Goal: Task Accomplishment & Management: Manage account settings

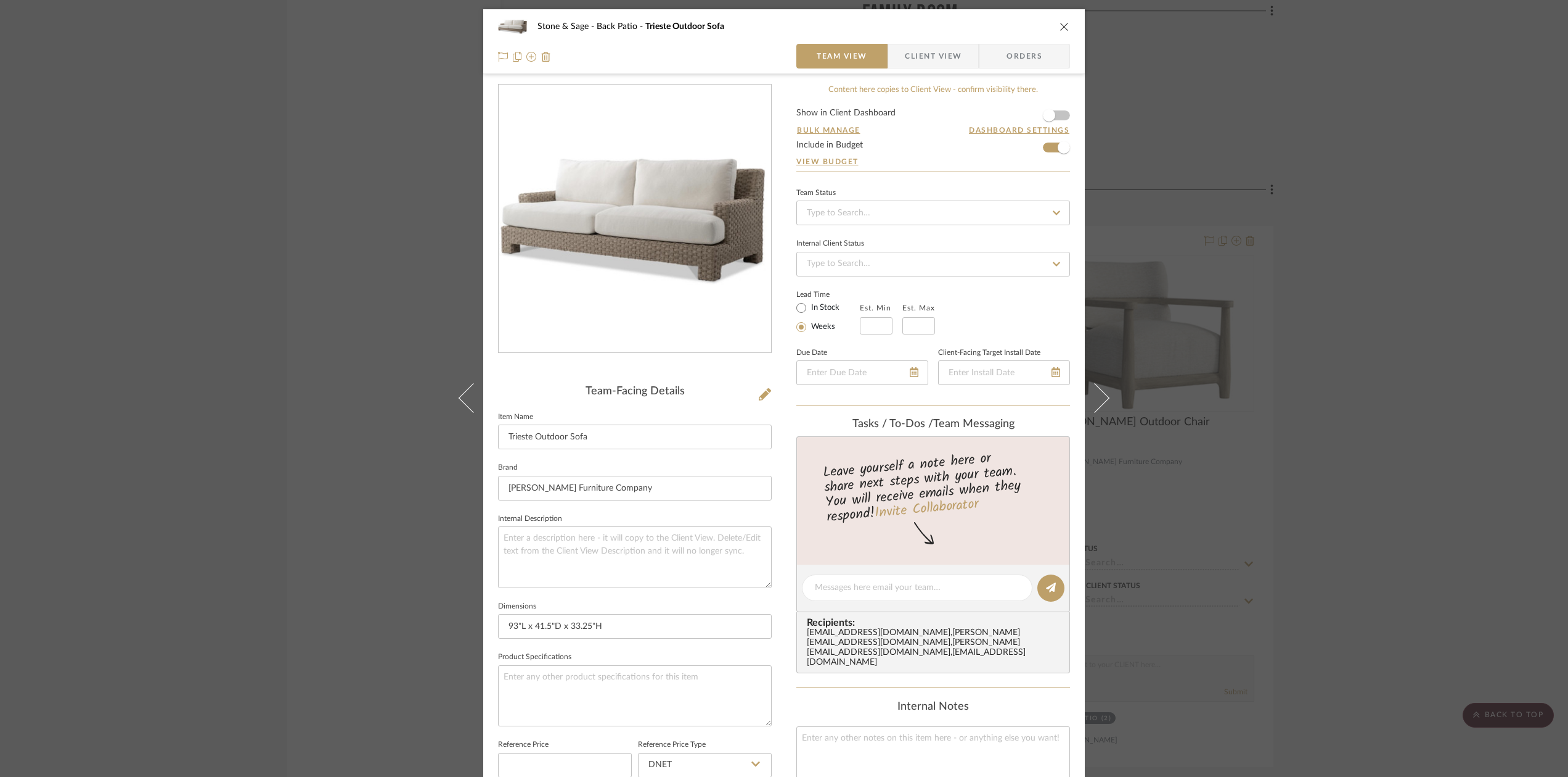
scroll to position [3, 0]
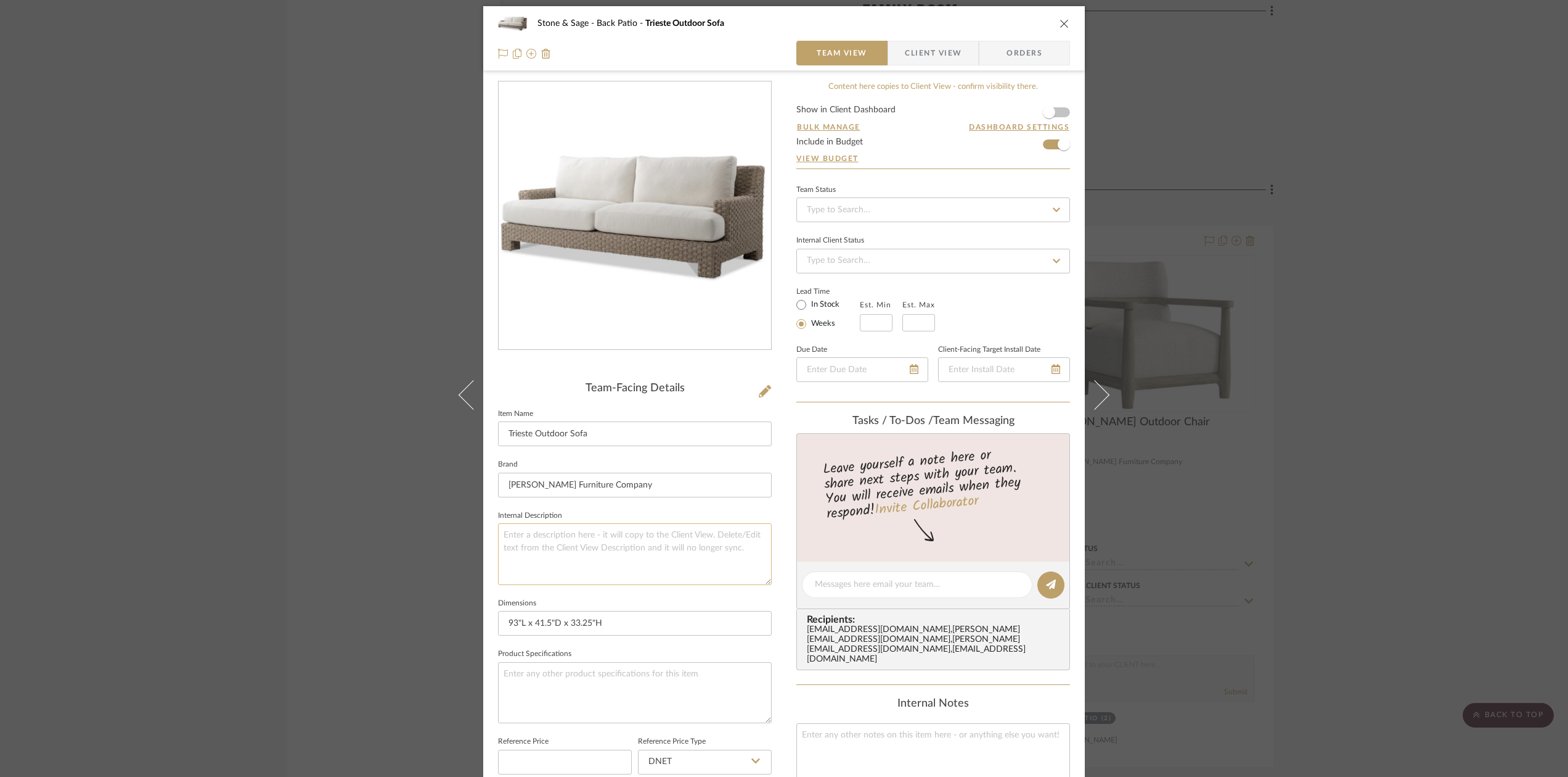
click at [512, 532] on textarea at bounding box center [635, 554] width 274 height 61
paste textarea "[PERSON_NAME] Outdoor Chairs 05503 6-8 weeks $2145.00 priced in a grade H"
type textarea "[PERSON_NAME] Outdoor Chairs 05503 6-8 weeks $2145.00 priced in a grade H"
click at [536, 544] on textarea "[PERSON_NAME] Outdoor Chairs 05503 6-8 weeks $2145.00 priced in a grade H" at bounding box center [635, 554] width 274 height 61
drag, startPoint x: 535, startPoint y: 543, endPoint x: 504, endPoint y: 527, distance: 34.9
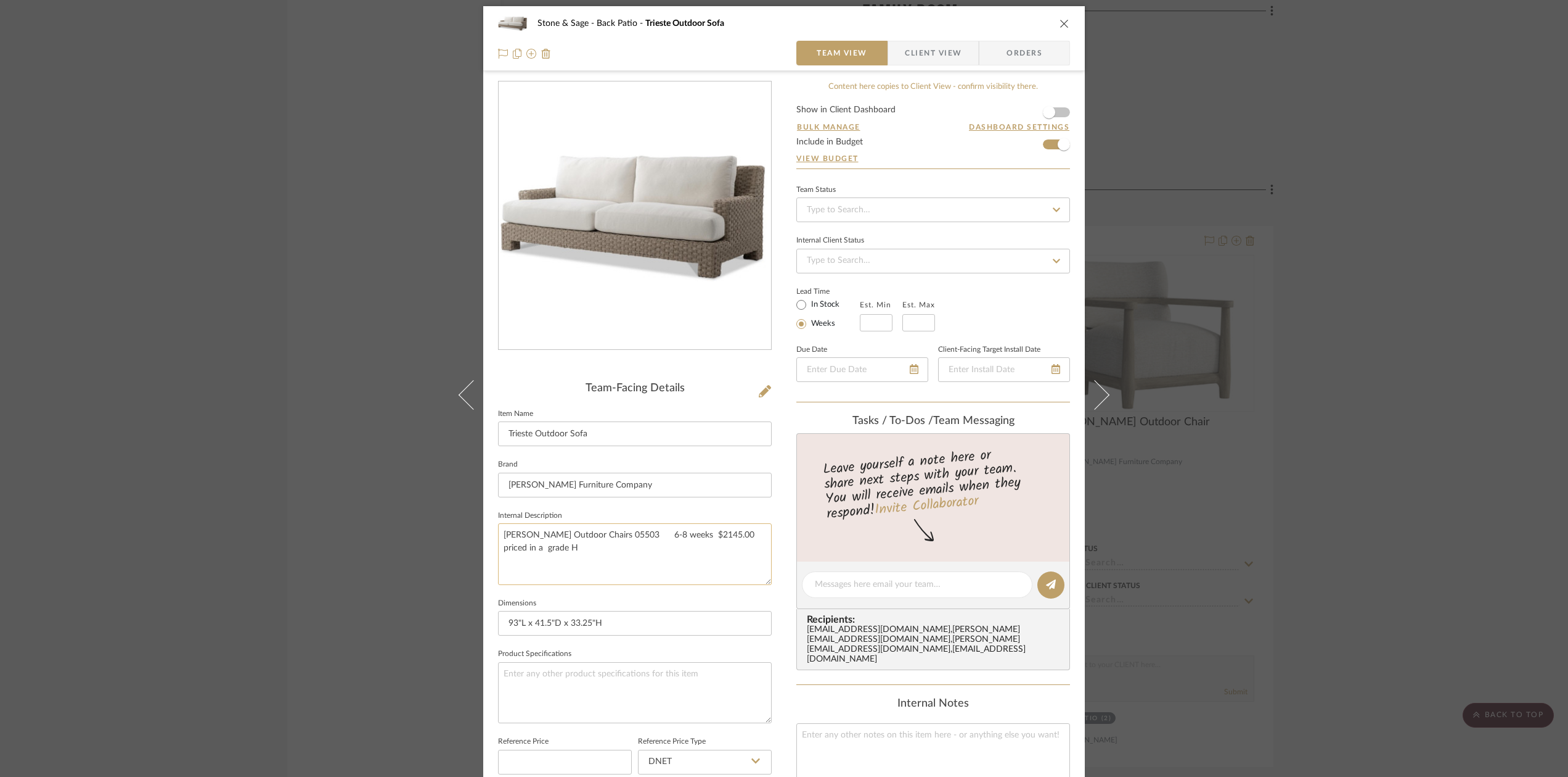
click at [504, 529] on textarea "[PERSON_NAME] Outdoor Chairs 05503 6-8 weeks $2145.00 priced in a grade H" at bounding box center [635, 554] width 274 height 61
click at [520, 528] on textarea at bounding box center [635, 554] width 274 height 61
paste textarea "[GEOGRAPHIC_DATA] Outdoor Sofa 01417 6-8 weeks $2720.00 priced in a grade H"
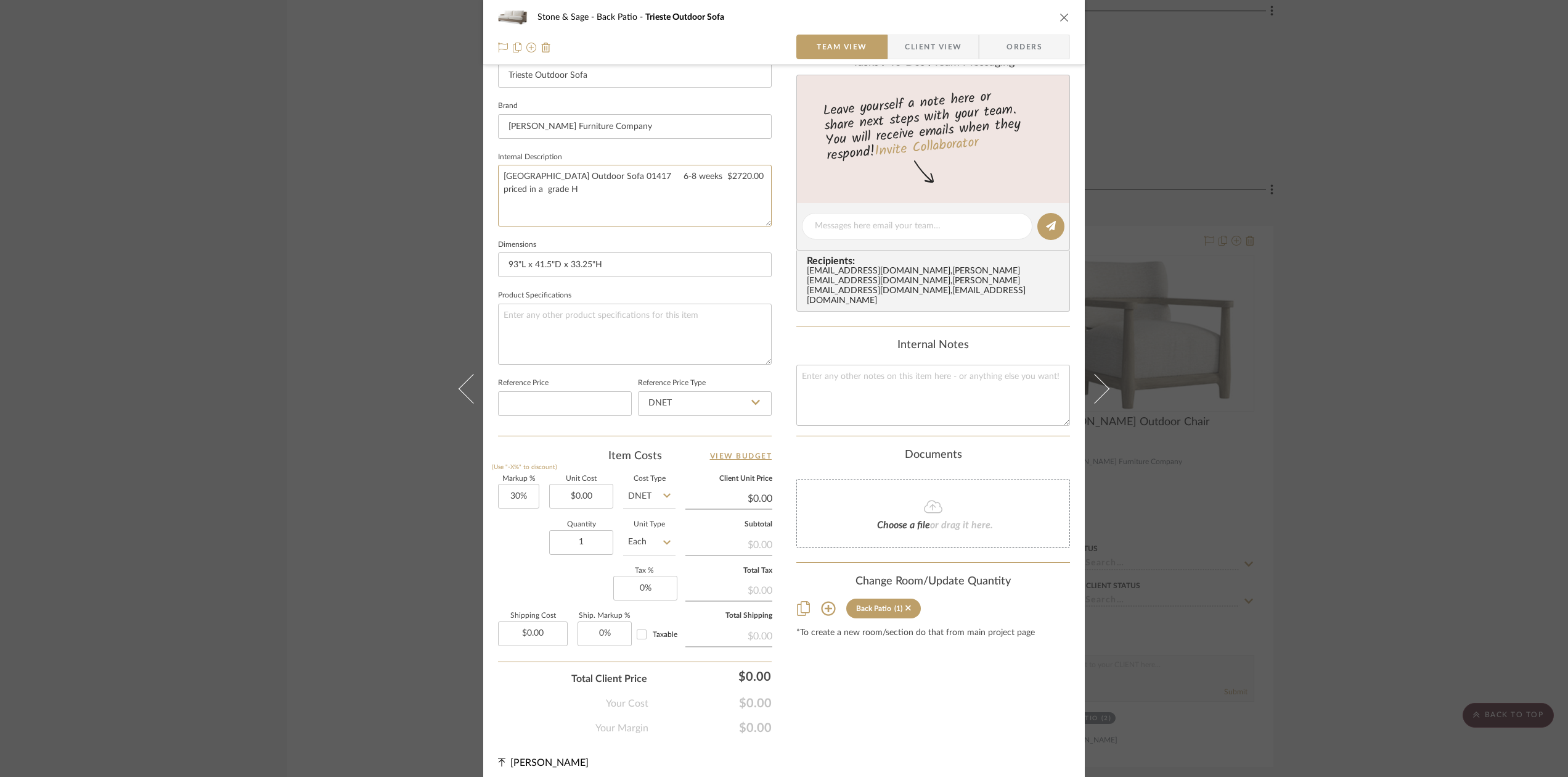
scroll to position [368, 0]
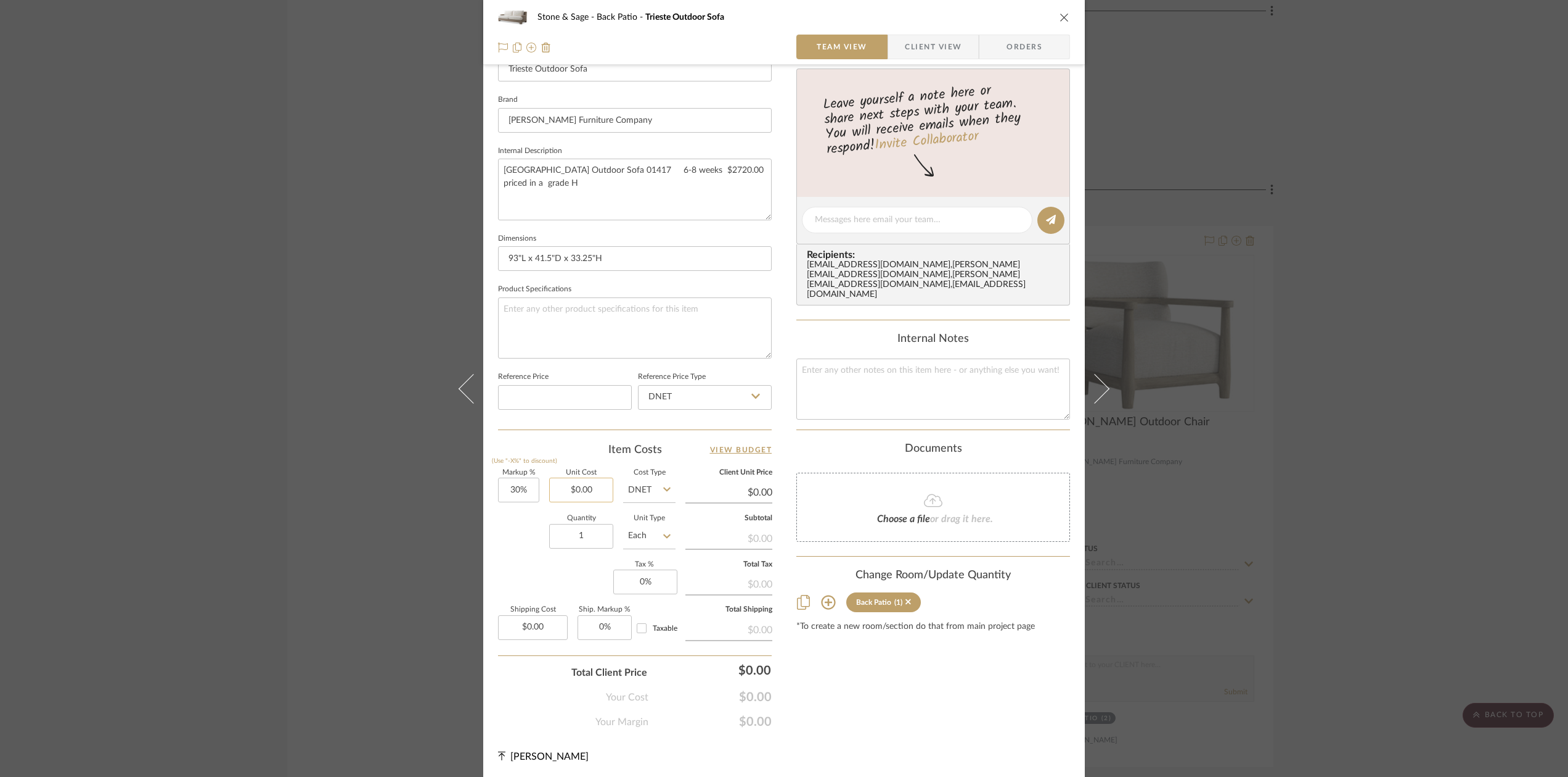
type textarea "[GEOGRAPHIC_DATA] Outdoor Sofa 01417 6-8 weeks $2720.00 priced in a grade H"
type input "0.00"
click at [587, 491] on input "0.00" at bounding box center [581, 490] width 64 height 25
type input "$2,720.00"
click at [664, 531] on icon at bounding box center [667, 536] width 7 height 10
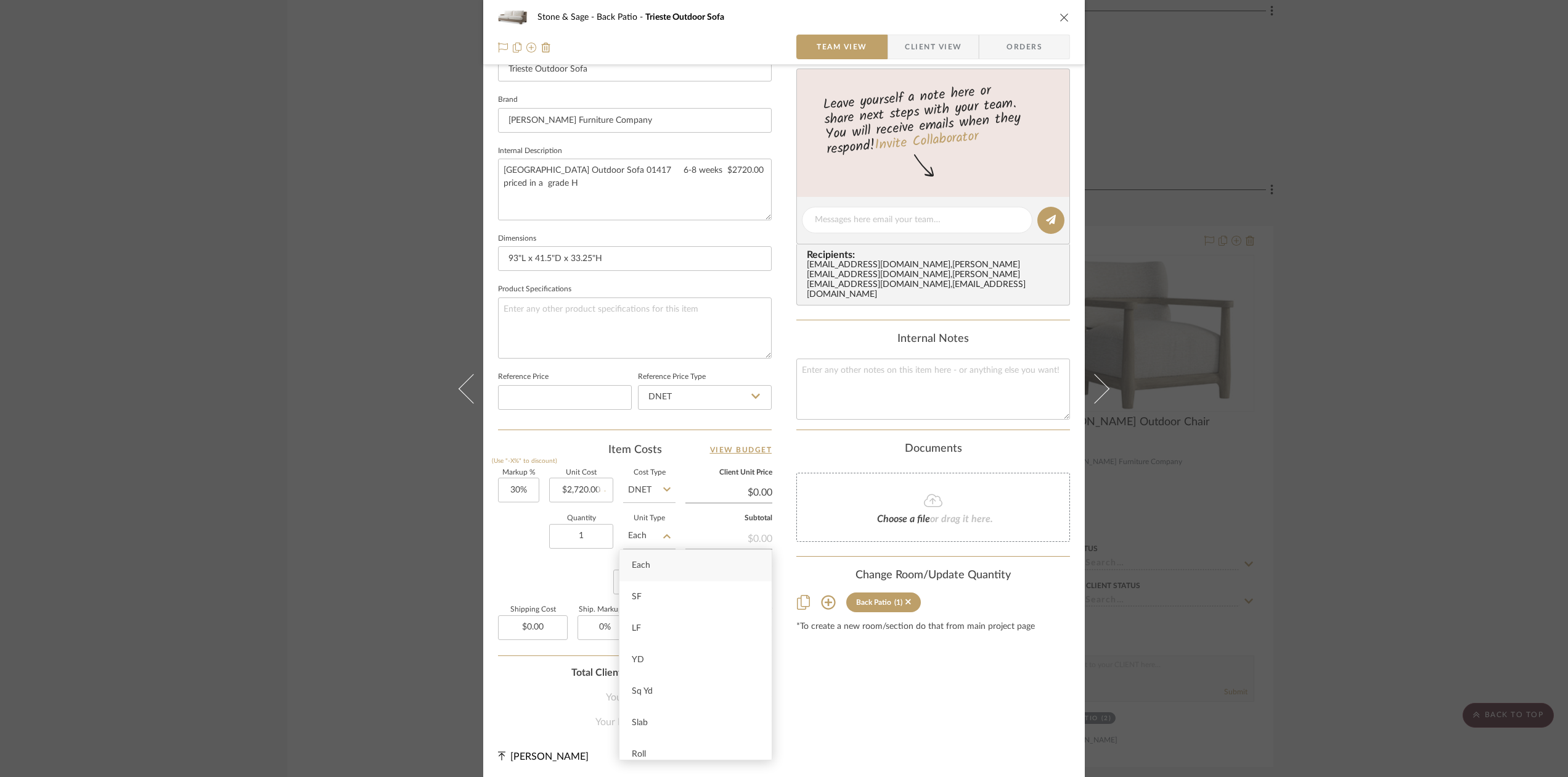
type input "$3,536.00"
click at [534, 565] on div "Markup % (Use "-X%" to discount) 30% Unit Cost $2,720.00 Cost Type DNET Client …" at bounding box center [635, 559] width 274 height 180
click at [522, 561] on div "Markup % (Use "-X%" to discount) 30% Unit Cost $2,720.00 Cost Type DNET Client …" at bounding box center [635, 559] width 274 height 180
click at [798, 569] on div "Change Room/Update Quantity" at bounding box center [933, 575] width 274 height 13
click at [583, 533] on input "1" at bounding box center [581, 536] width 64 height 25
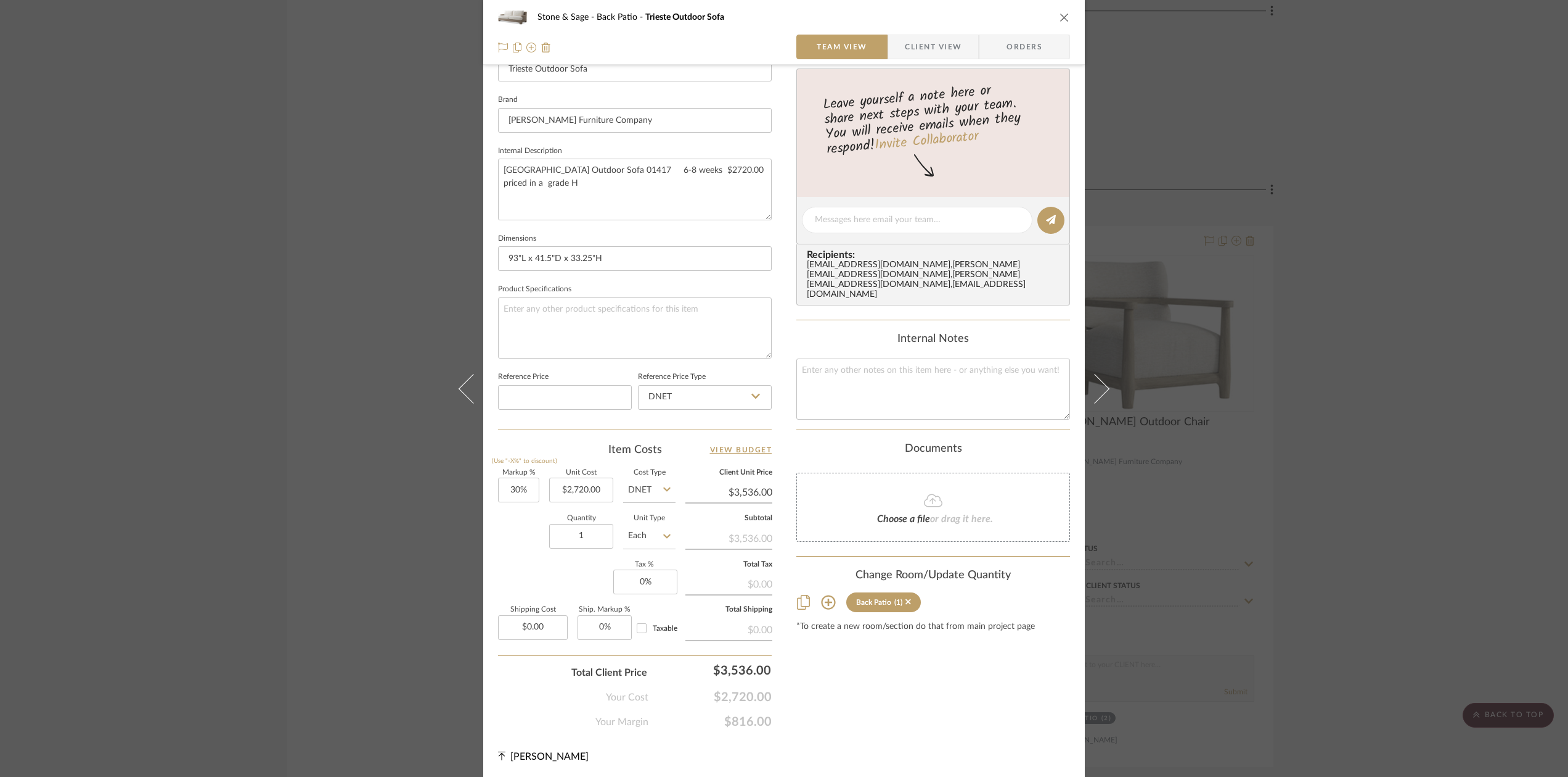
click at [504, 570] on div "Markup % (Use "-X%" to discount) 30% Unit Cost $2,720.00 Cost Type DNET Client …" at bounding box center [635, 559] width 274 height 180
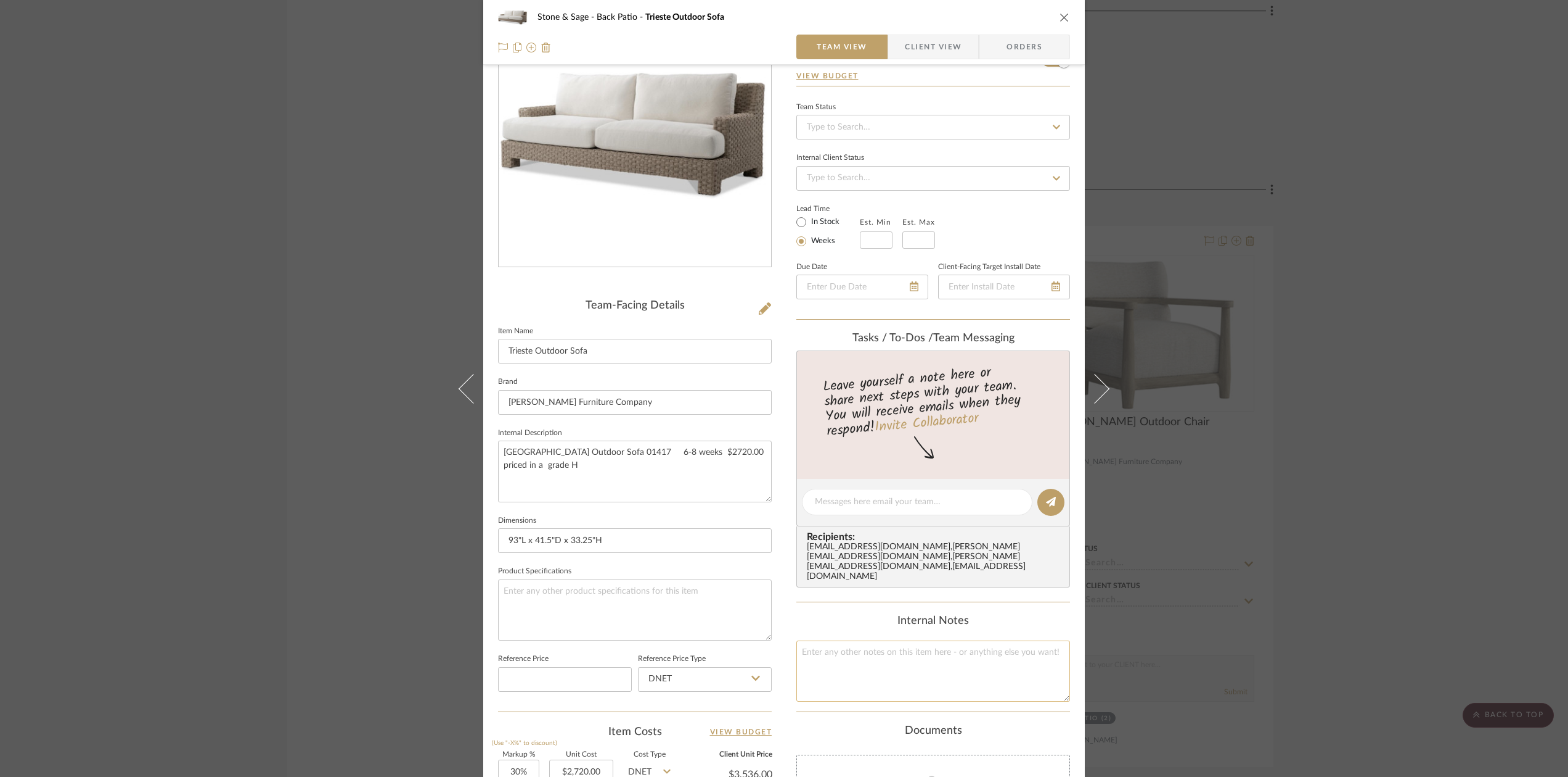
scroll to position [0, 0]
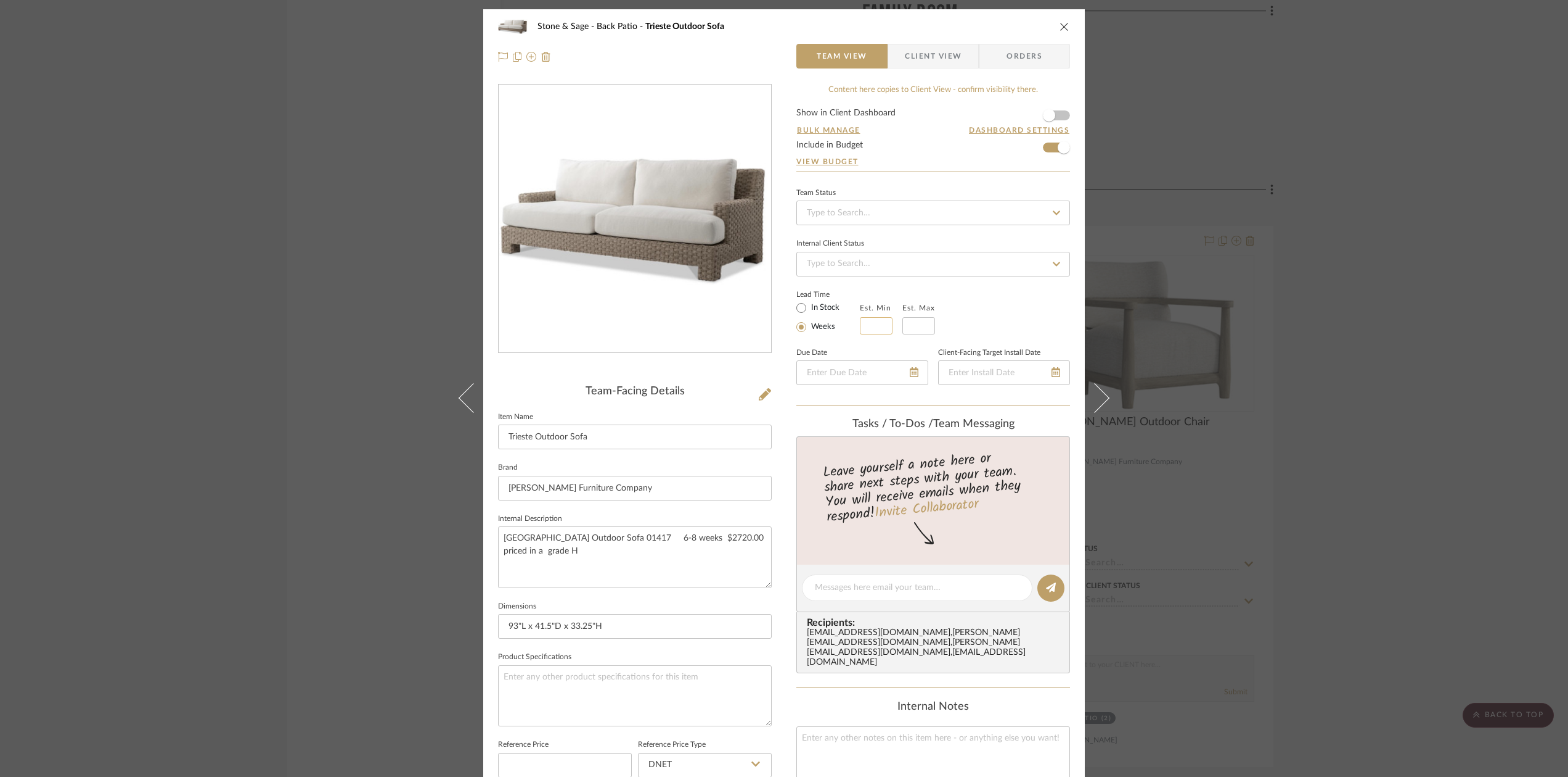
click at [874, 326] on input at bounding box center [876, 325] width 32 height 17
type input "6"
click at [918, 325] on input at bounding box center [918, 325] width 32 height 17
type input "8"
click at [857, 212] on input at bounding box center [933, 213] width 274 height 25
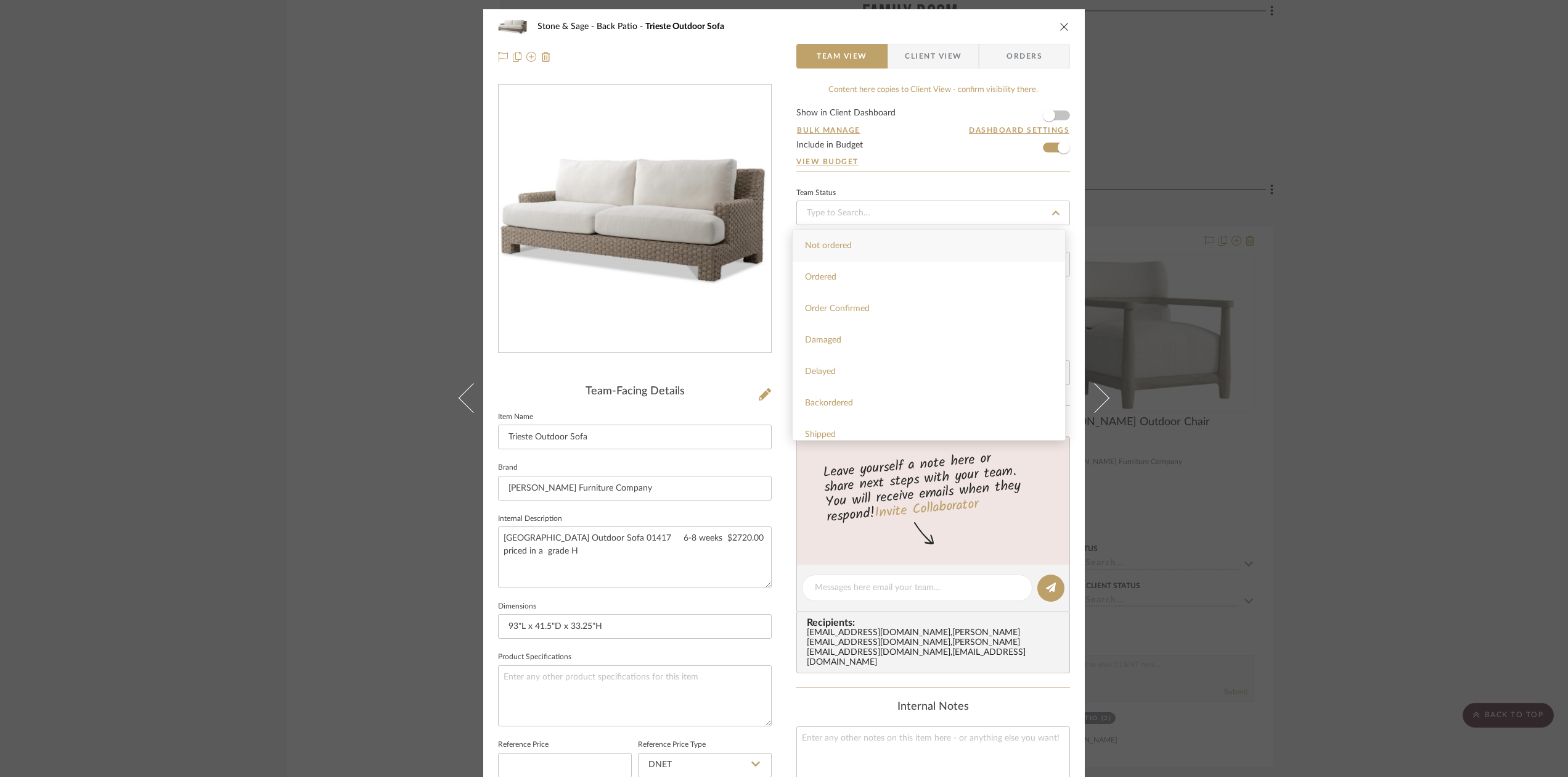
click at [745, 294] on div at bounding box center [635, 219] width 272 height 269
click at [1059, 25] on icon "close" at bounding box center [1064, 27] width 10 height 10
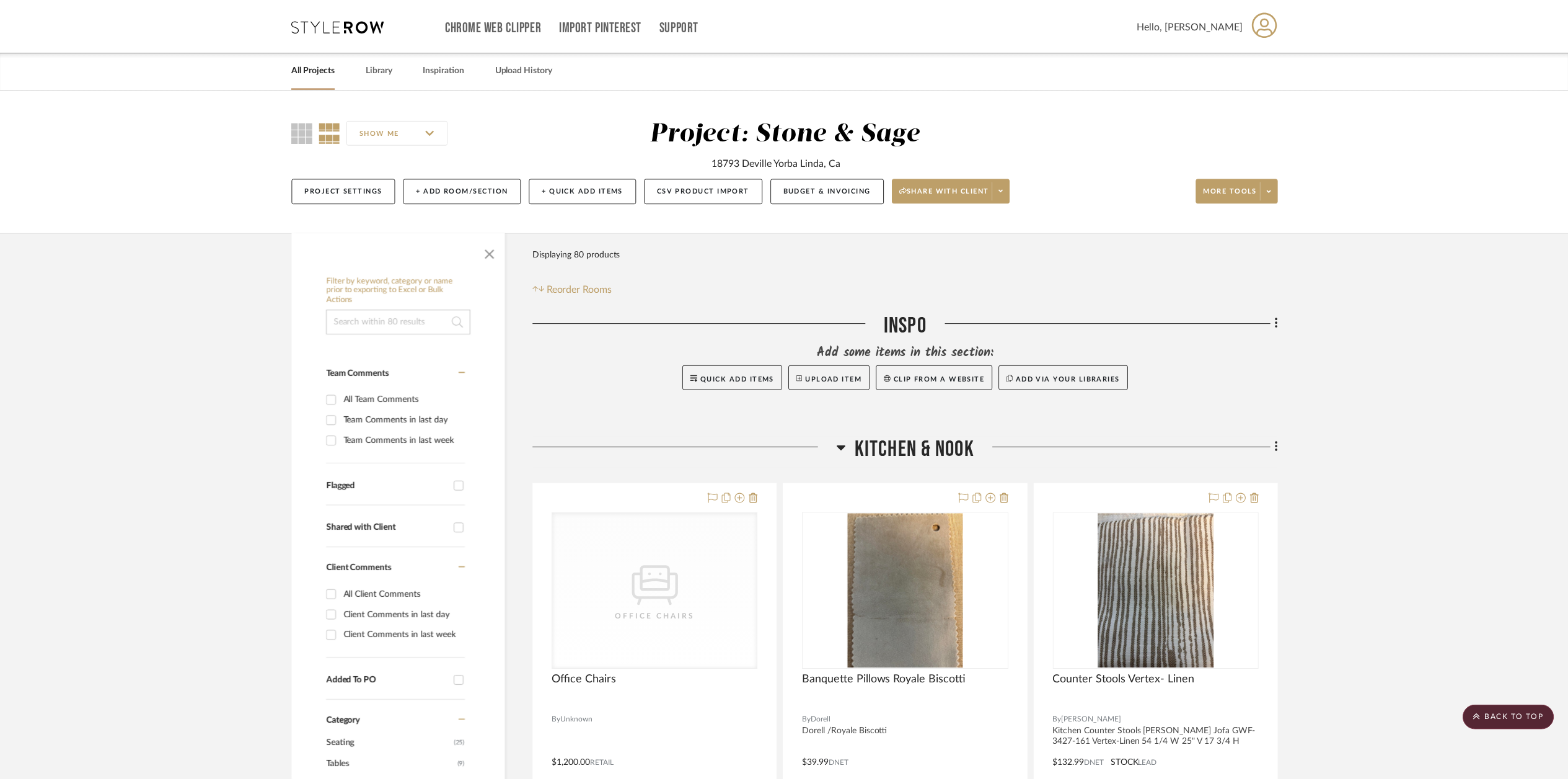
scroll to position [7468, 0]
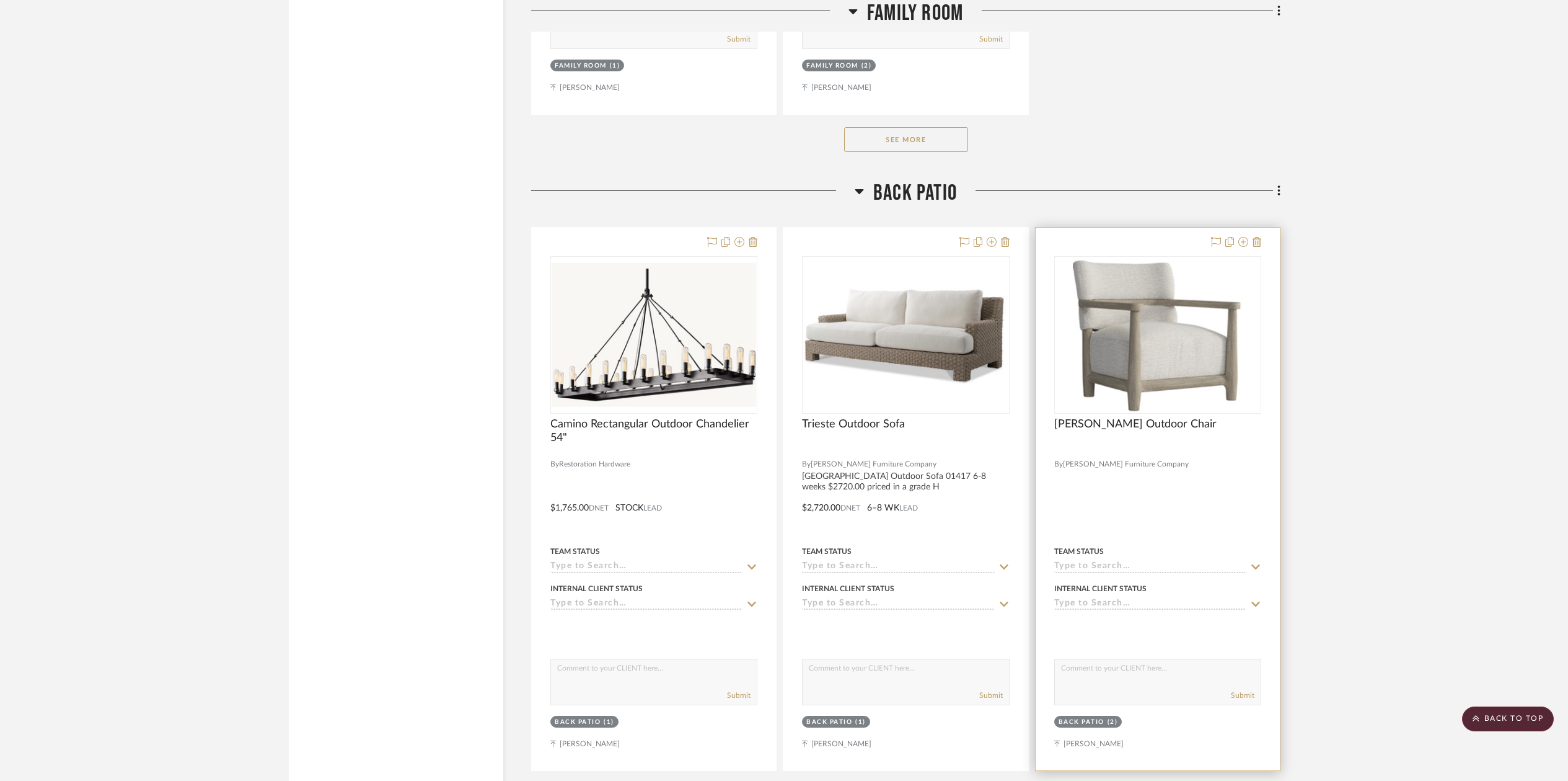
click at [1091, 469] on div at bounding box center [1158, 499] width 244 height 542
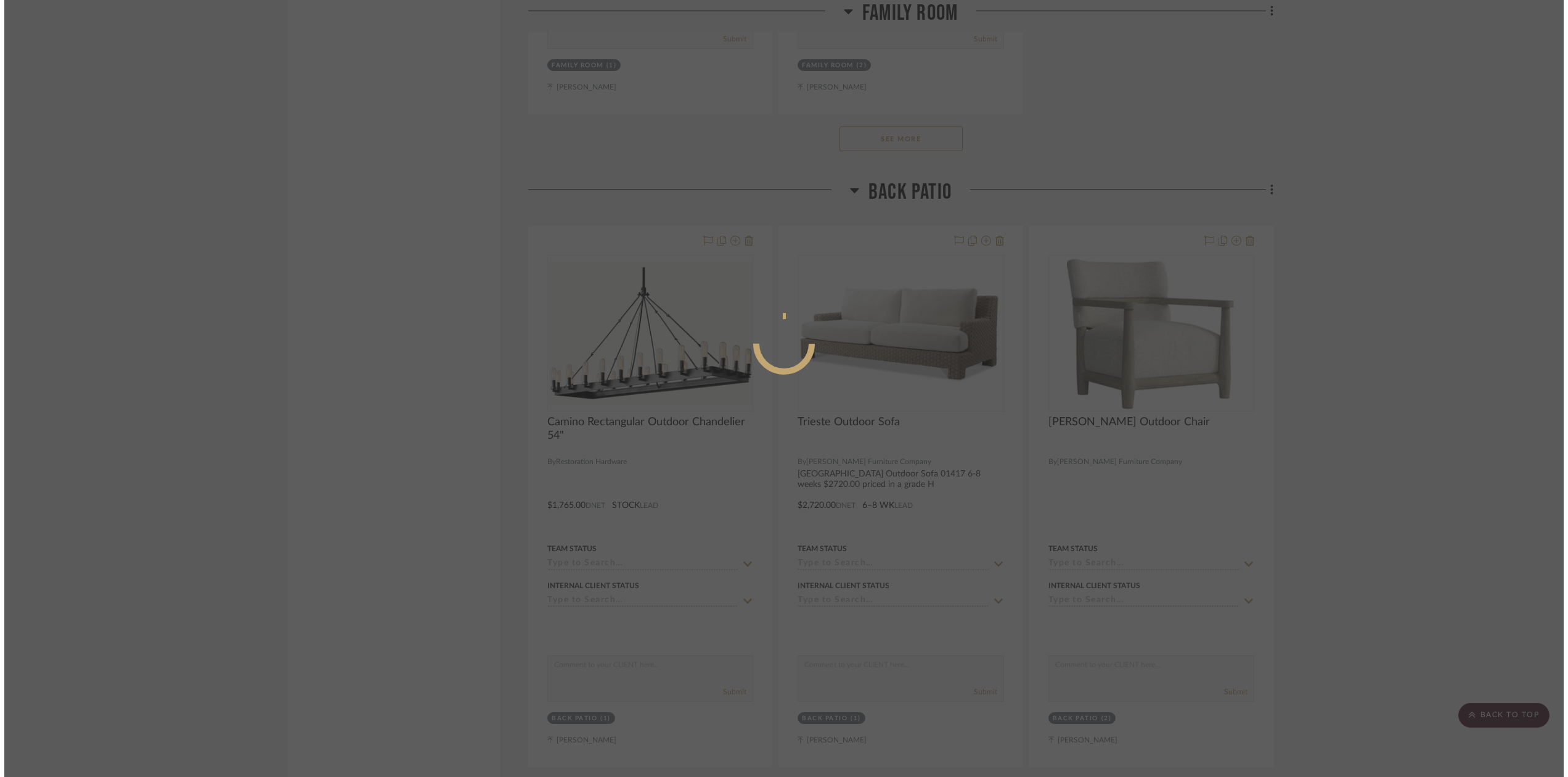
scroll to position [0, 0]
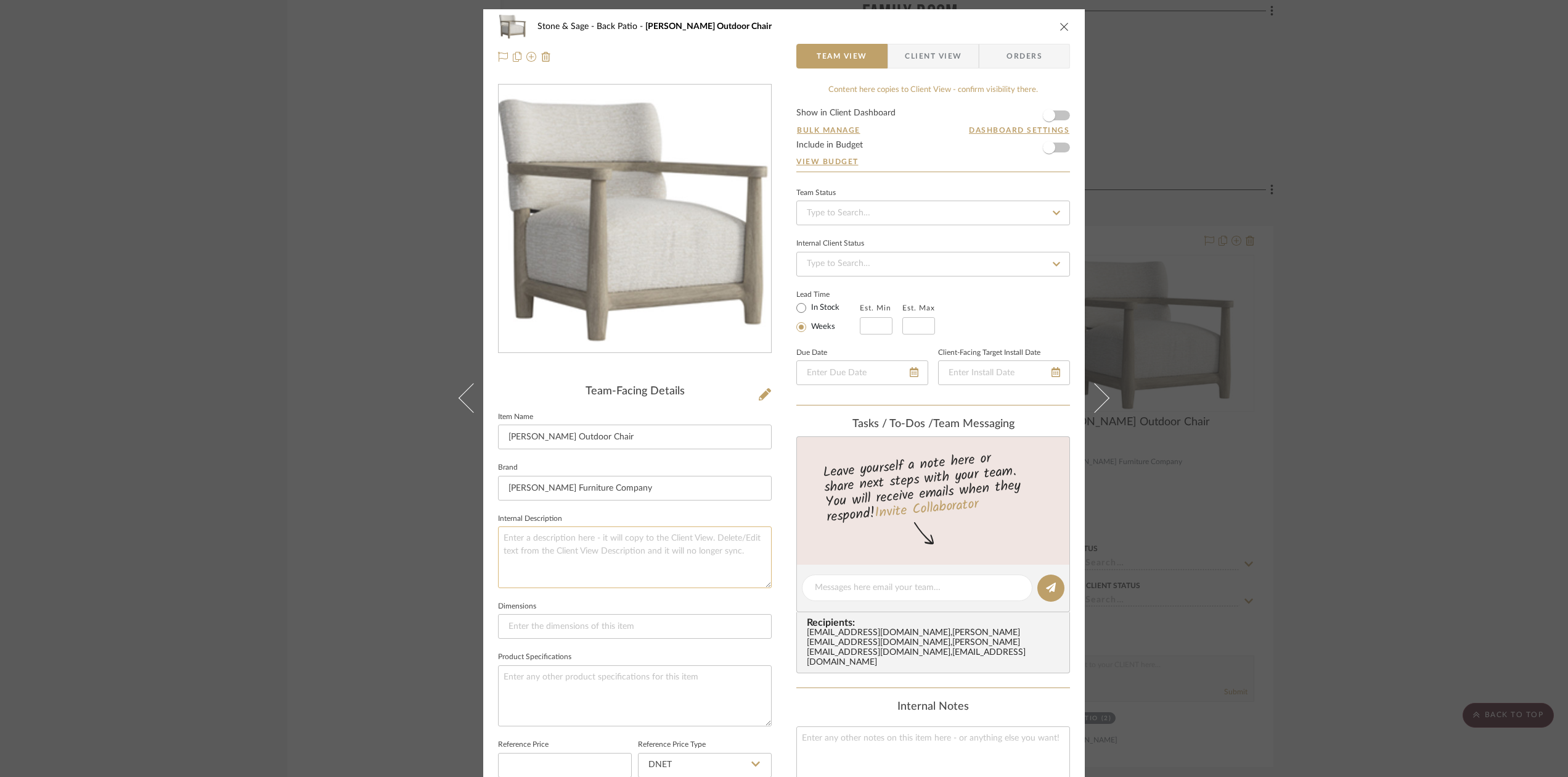
click at [506, 539] on textarea at bounding box center [635, 557] width 274 height 61
paste textarea "[PERSON_NAME] Outdoor Chairs 05503 6-8 weeks $2145.00 priced in a grade H"
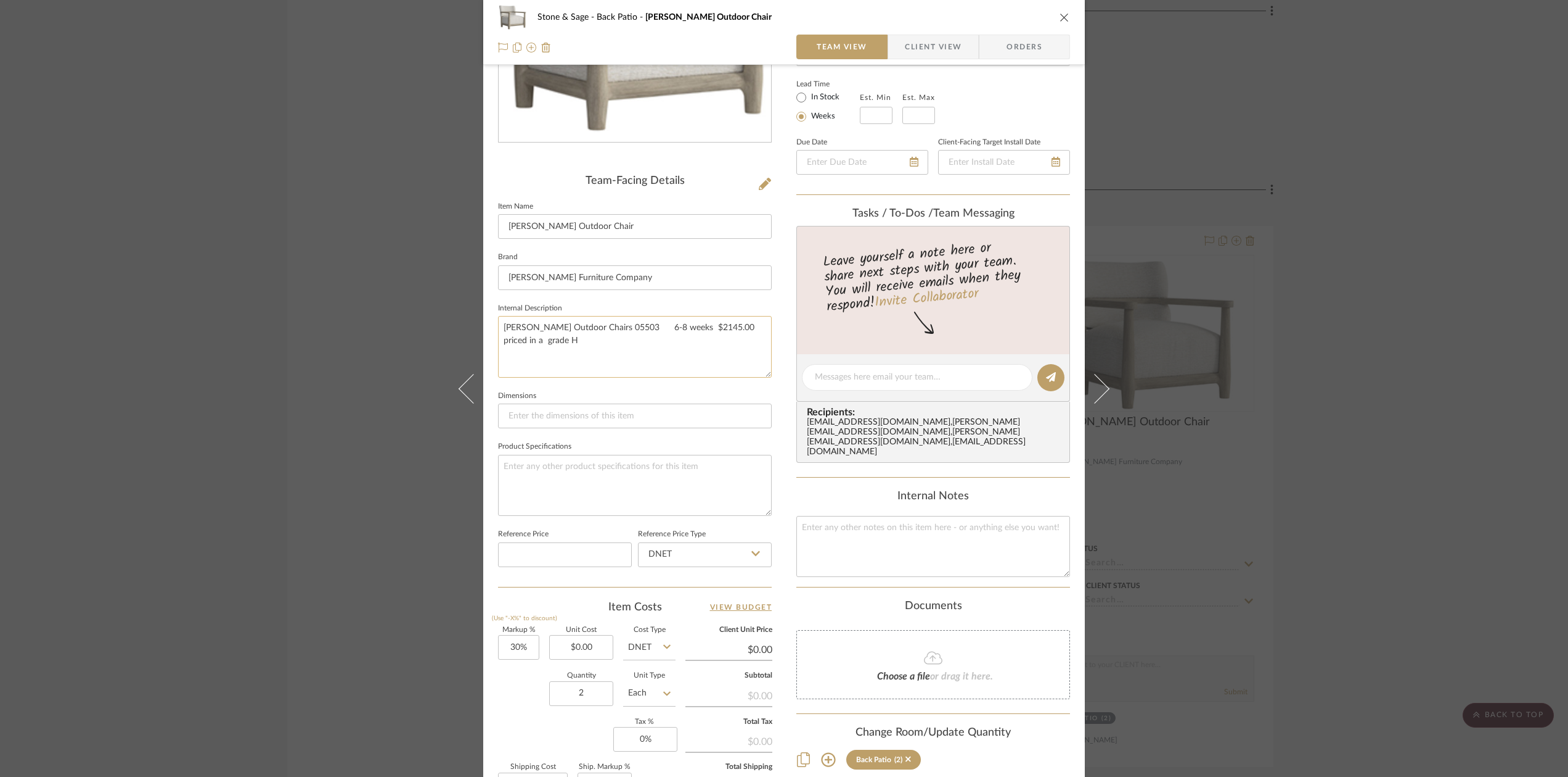
scroll to position [220, 0]
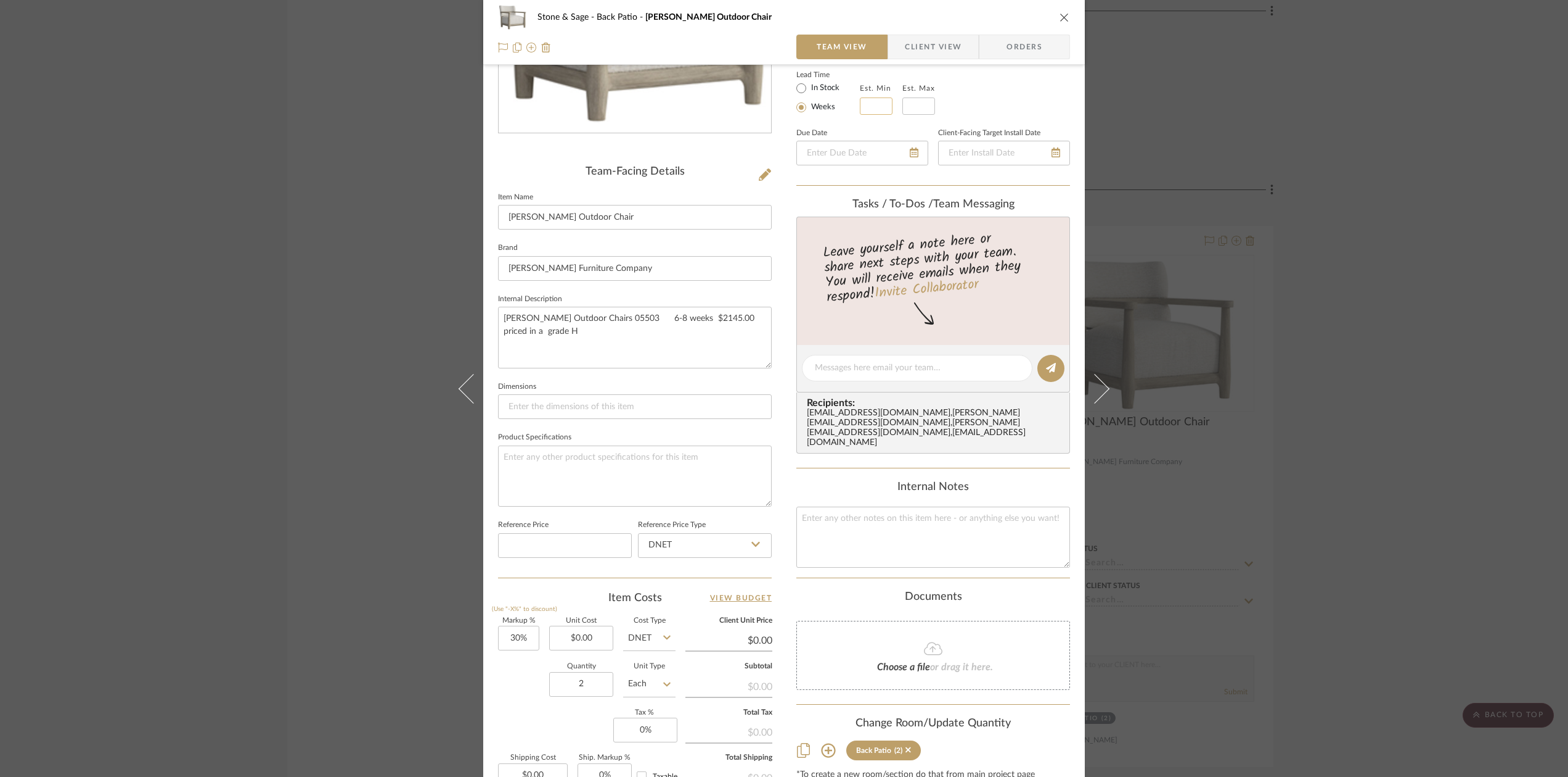
type textarea "[PERSON_NAME] Outdoor Chairs 05503 6-8 weeks $2145.00 priced in a grade H"
click at [861, 102] on input "text" at bounding box center [876, 105] width 32 height 17
type input "6"
click at [912, 102] on input at bounding box center [918, 105] width 32 height 17
type input "8"
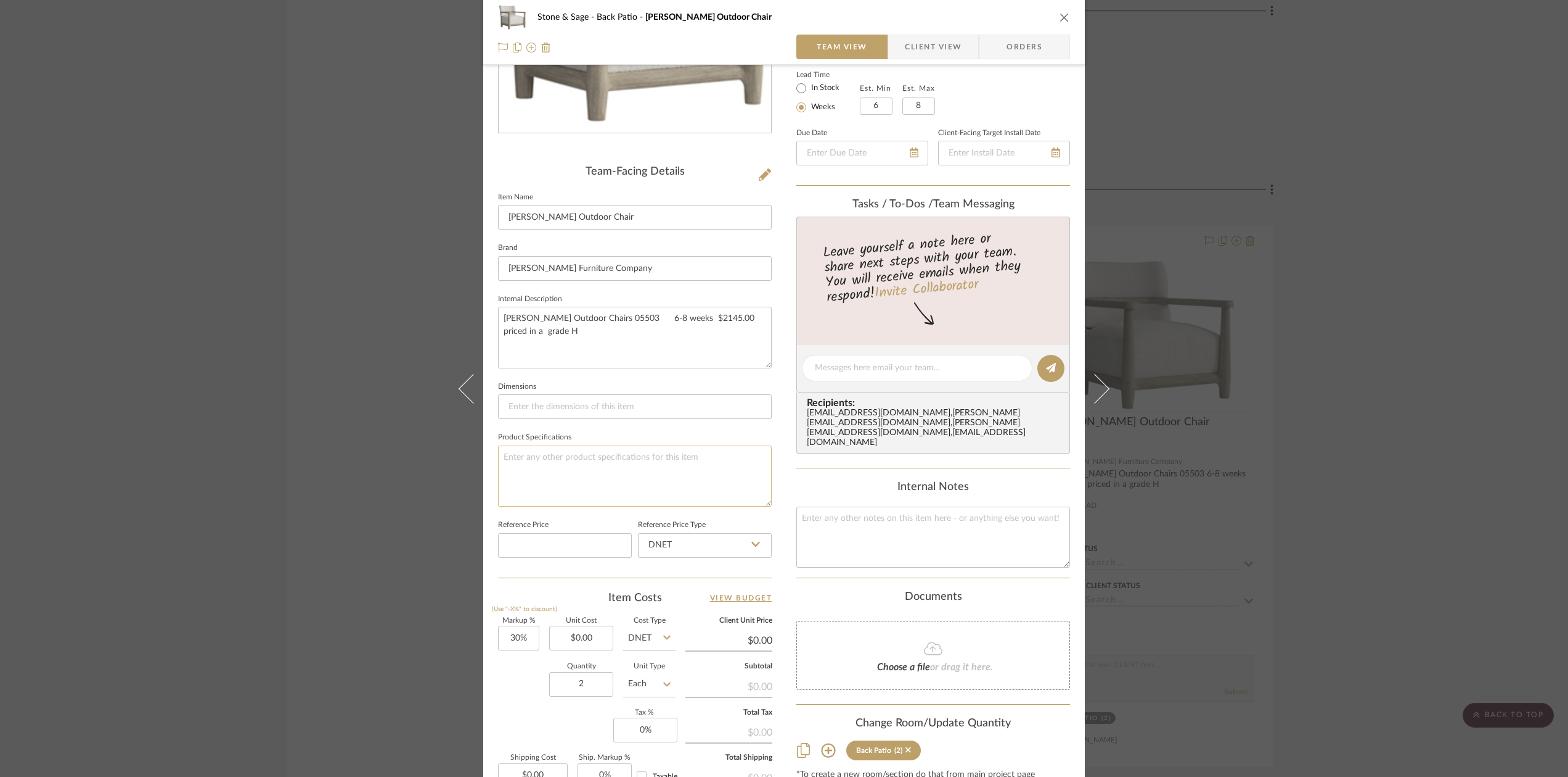
click at [515, 466] on textarea at bounding box center [635, 476] width 274 height 61
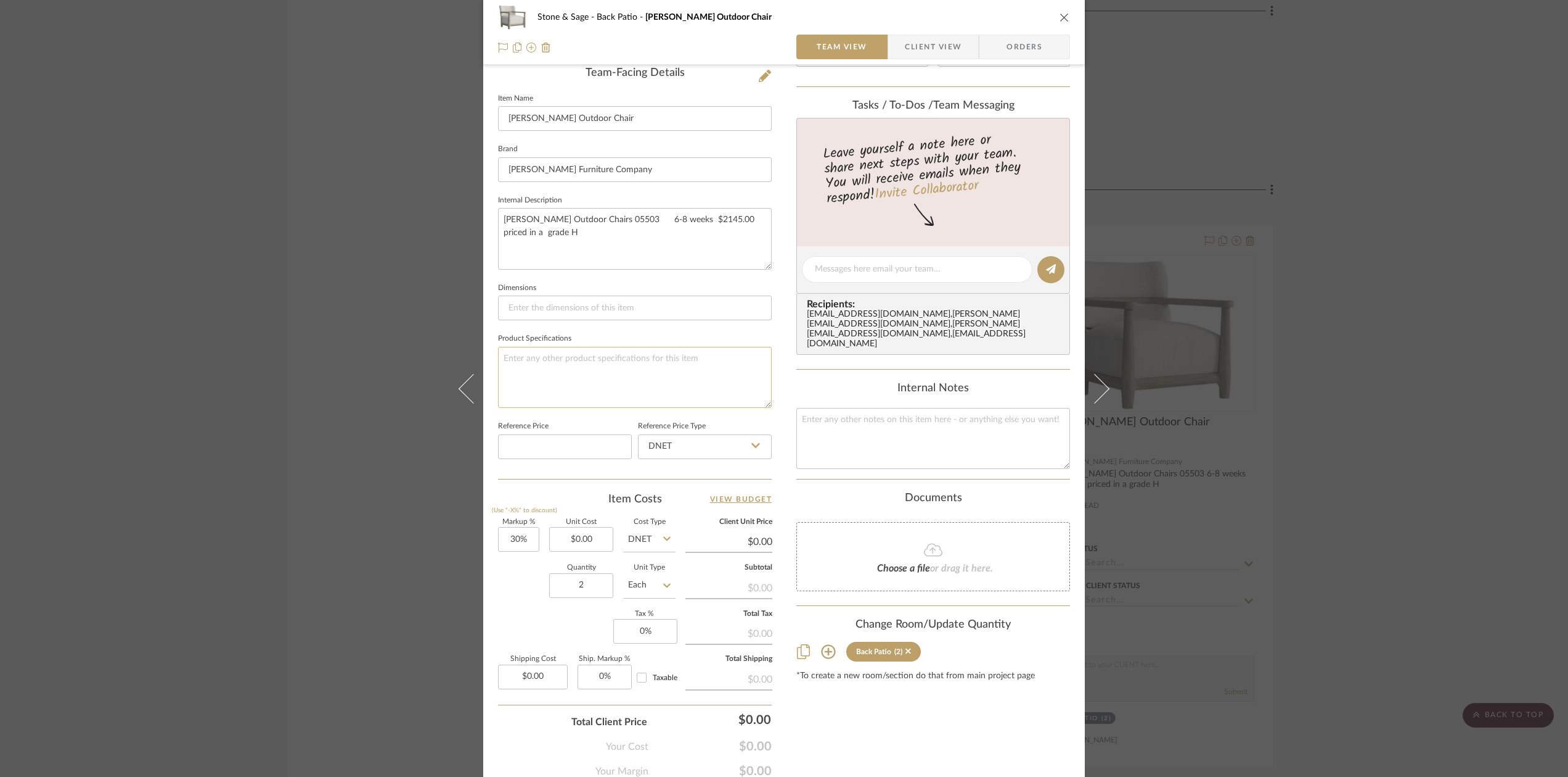
scroll to position [368, 0]
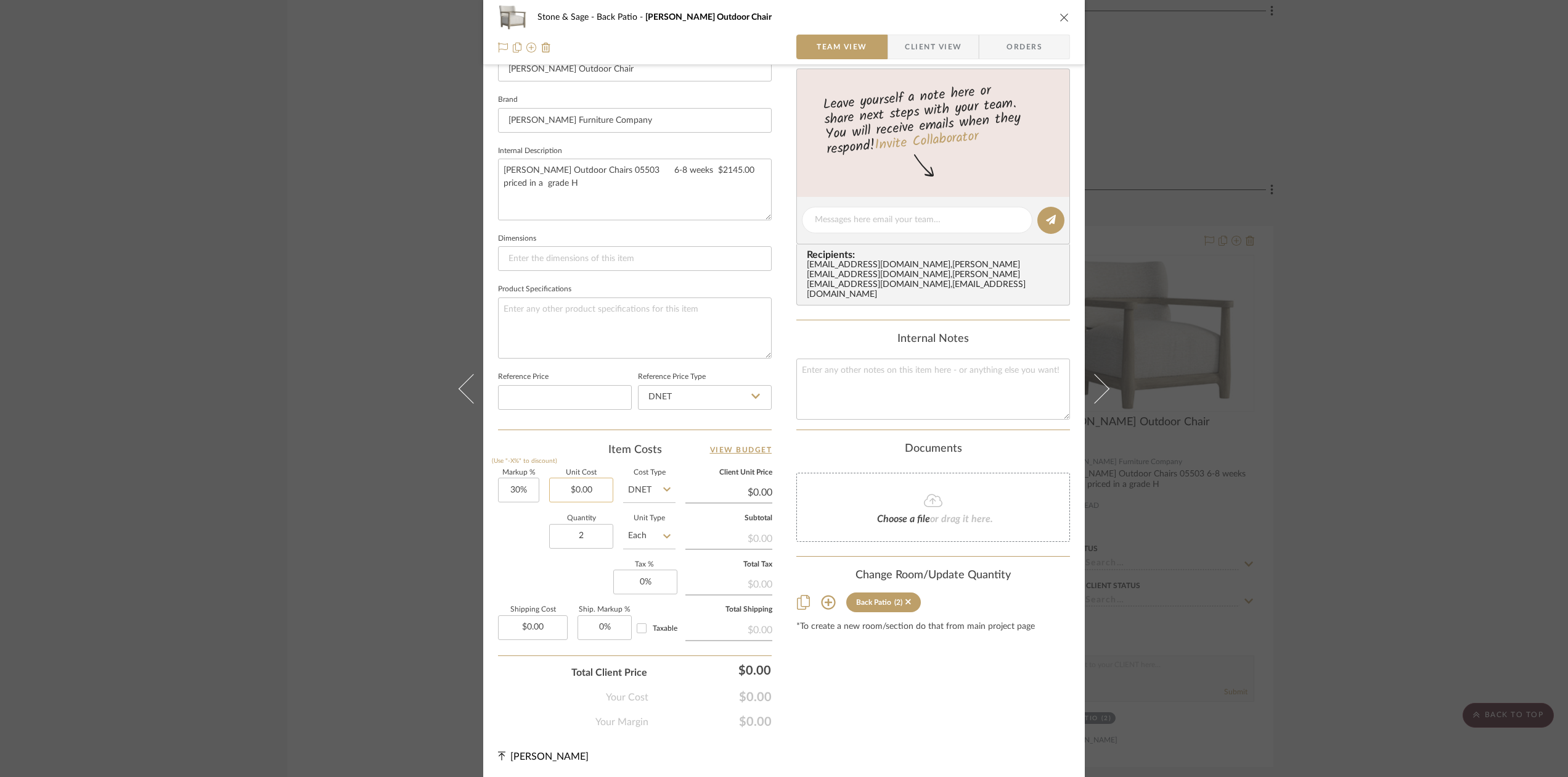
type input "0.00"
click at [588, 489] on input "0.00" at bounding box center [581, 490] width 64 height 25
type input "$2,145.00"
click at [796, 442] on div "Documents" at bounding box center [933, 449] width 274 height 13
type input "$2,788.50"
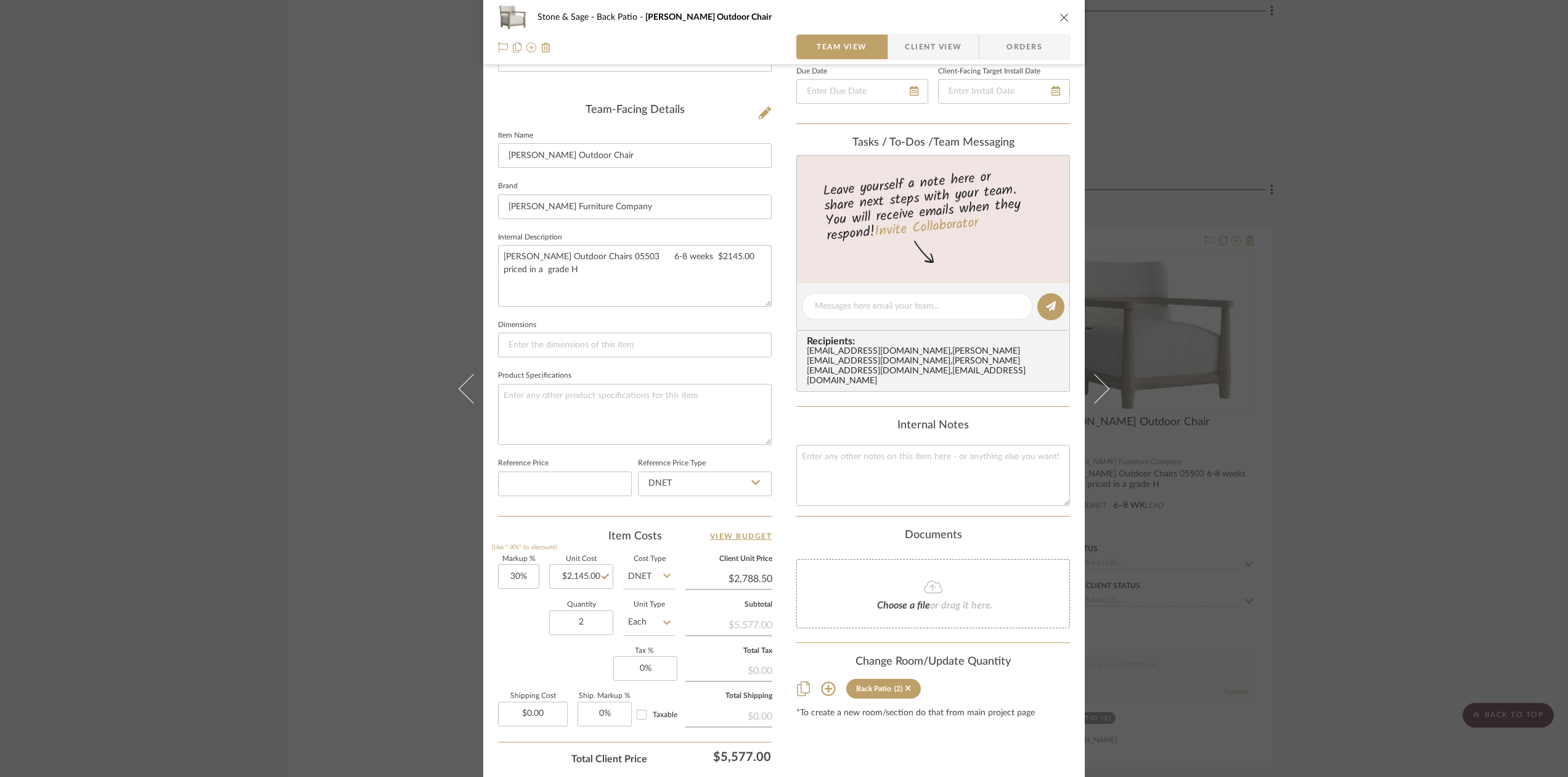
scroll to position [282, 0]
click at [1059, 13] on icon "close" at bounding box center [1064, 17] width 10 height 10
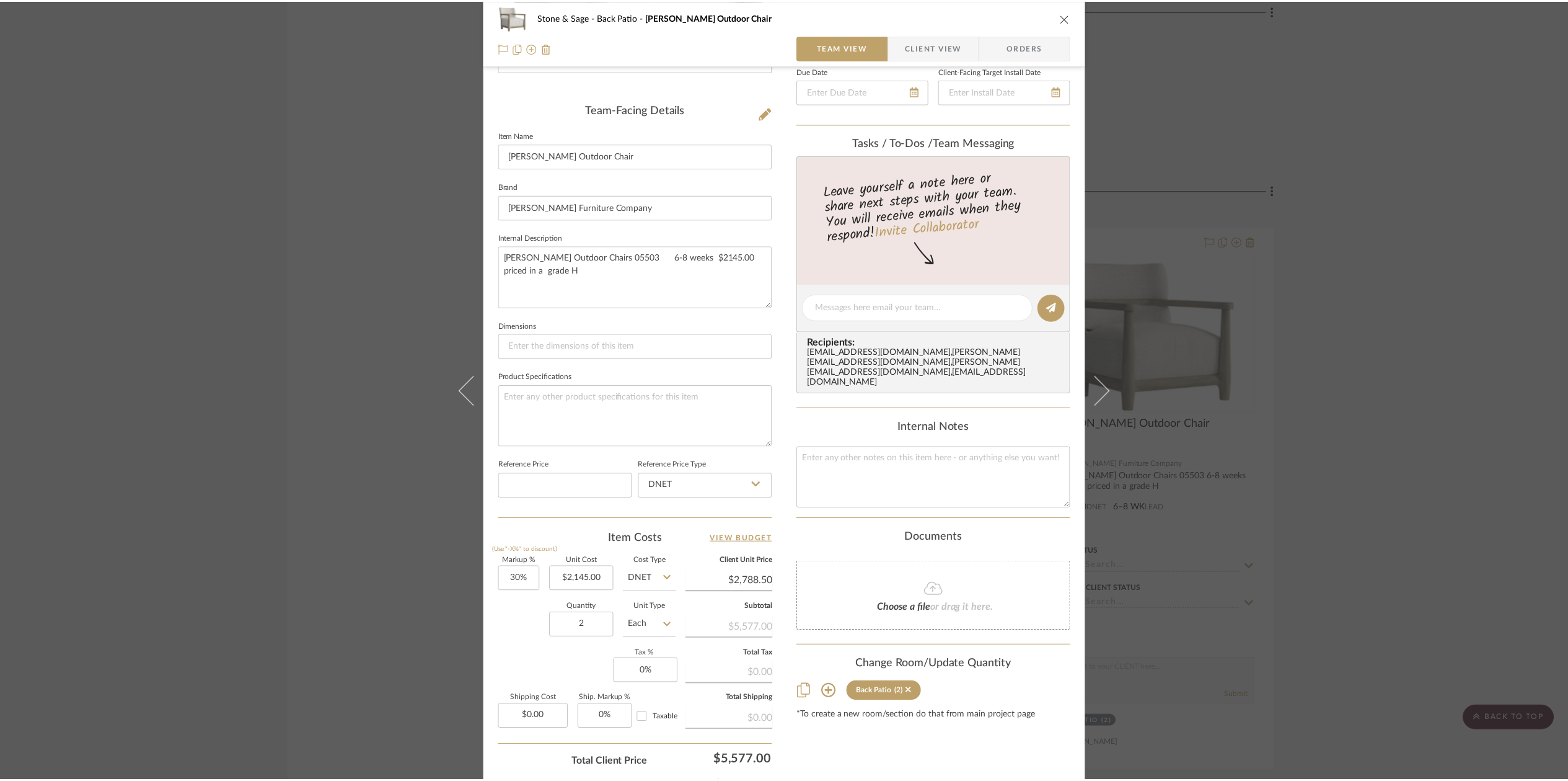
scroll to position [7468, 0]
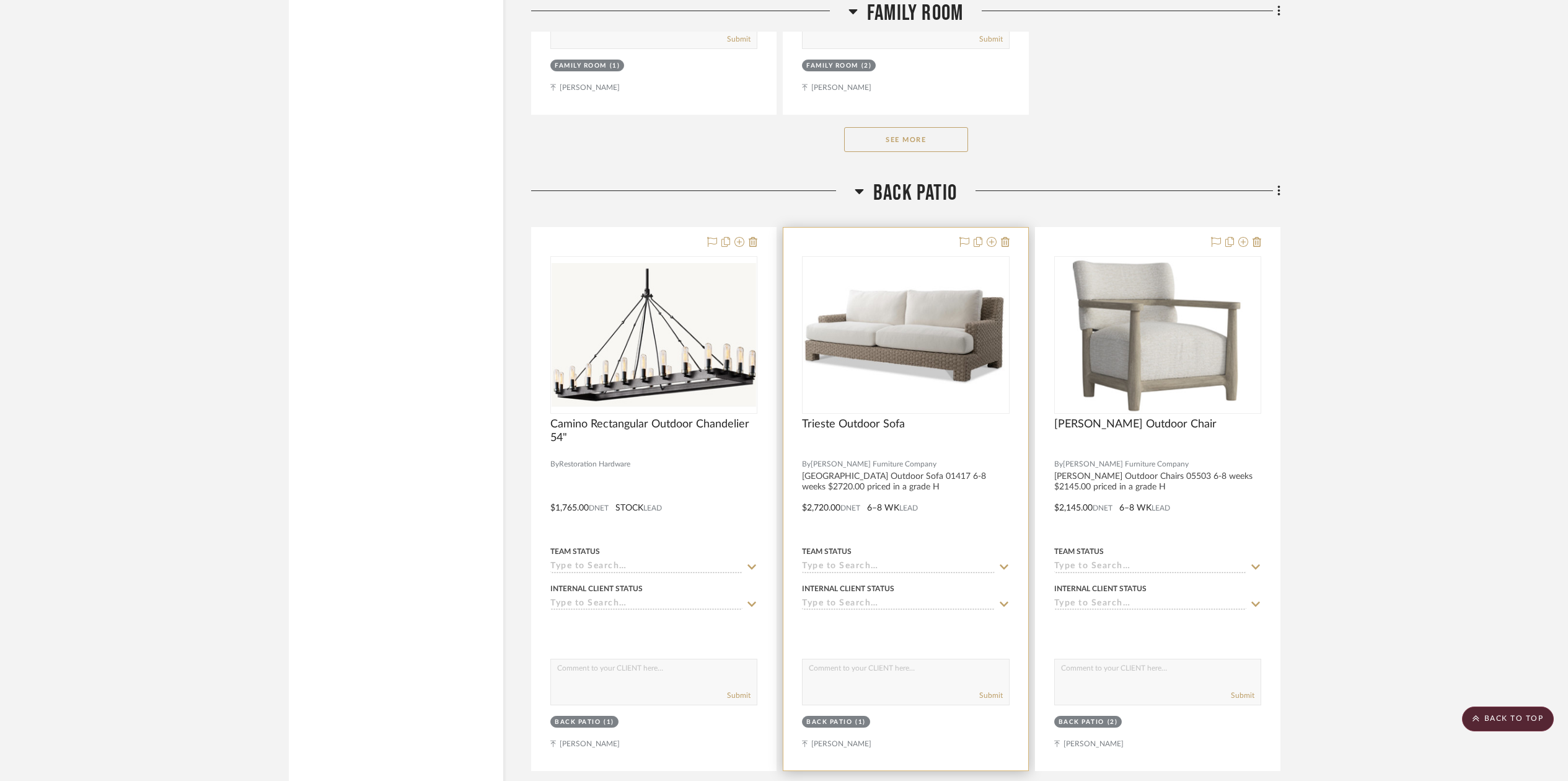
click at [942, 382] on div "0" at bounding box center [905, 335] width 206 height 156
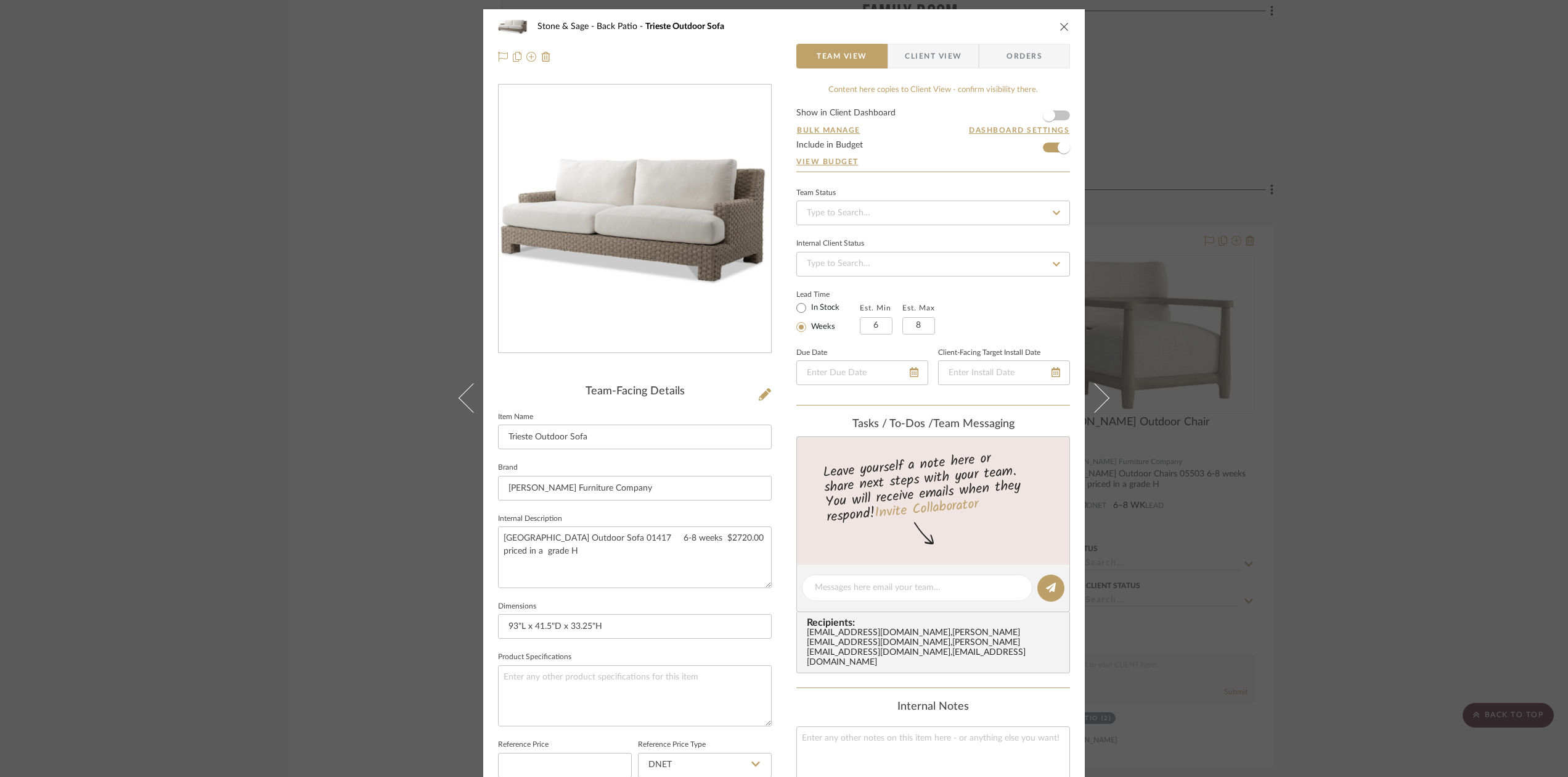
click at [1062, 30] on icon "close" at bounding box center [1064, 27] width 10 height 10
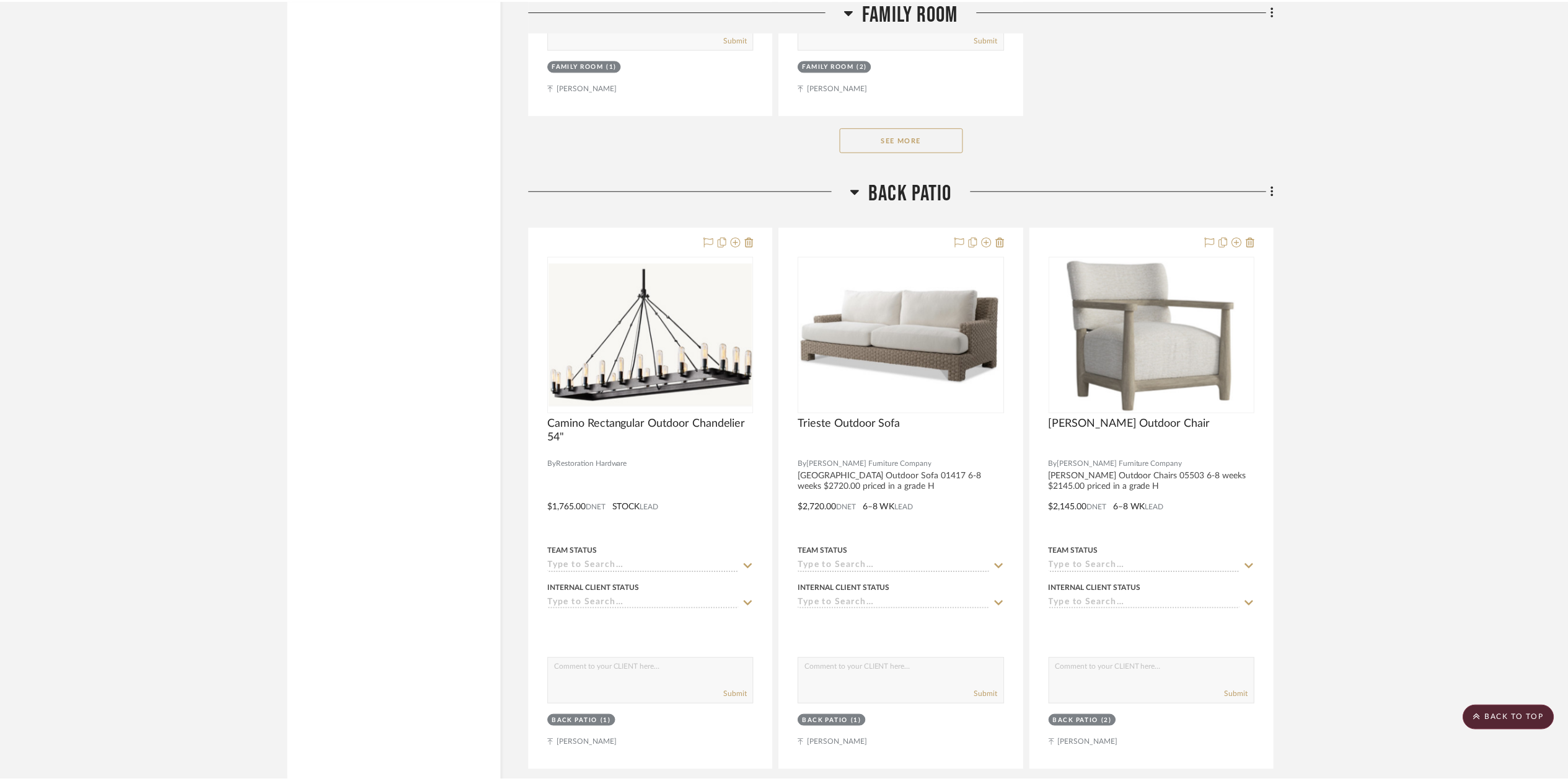
scroll to position [7468, 0]
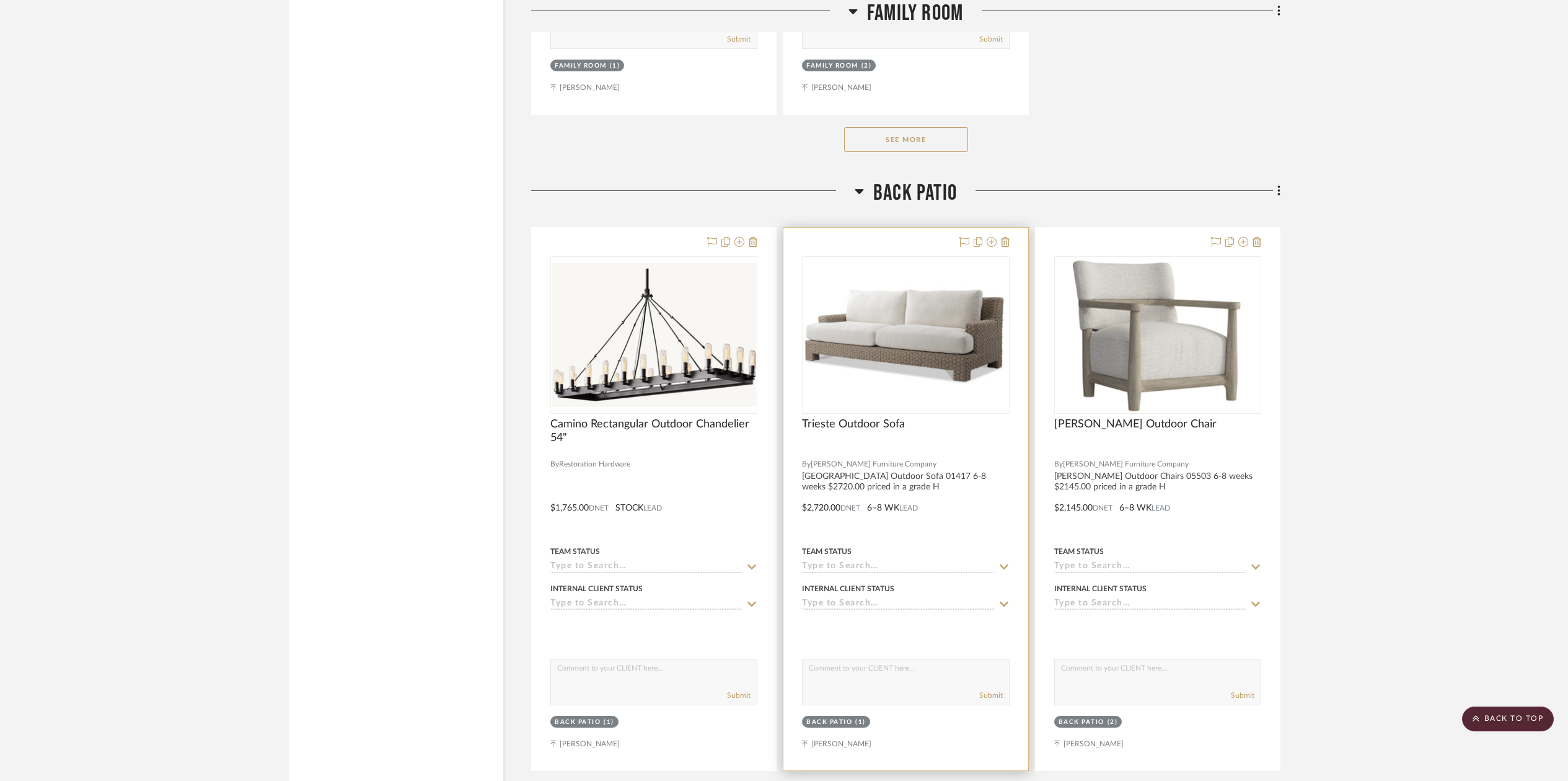
click at [942, 306] on img "0" at bounding box center [905, 335] width 204 height 98
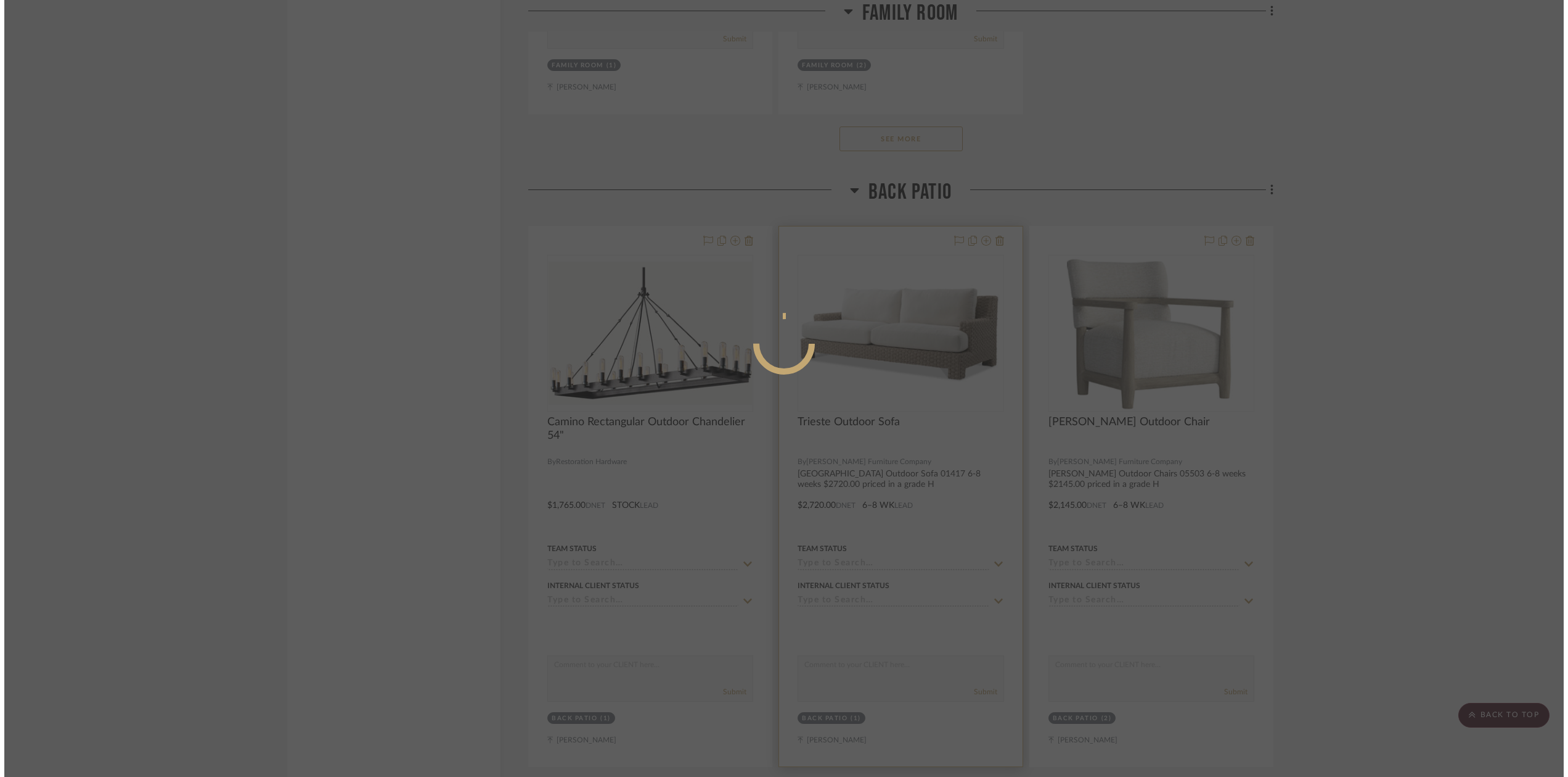
scroll to position [0, 0]
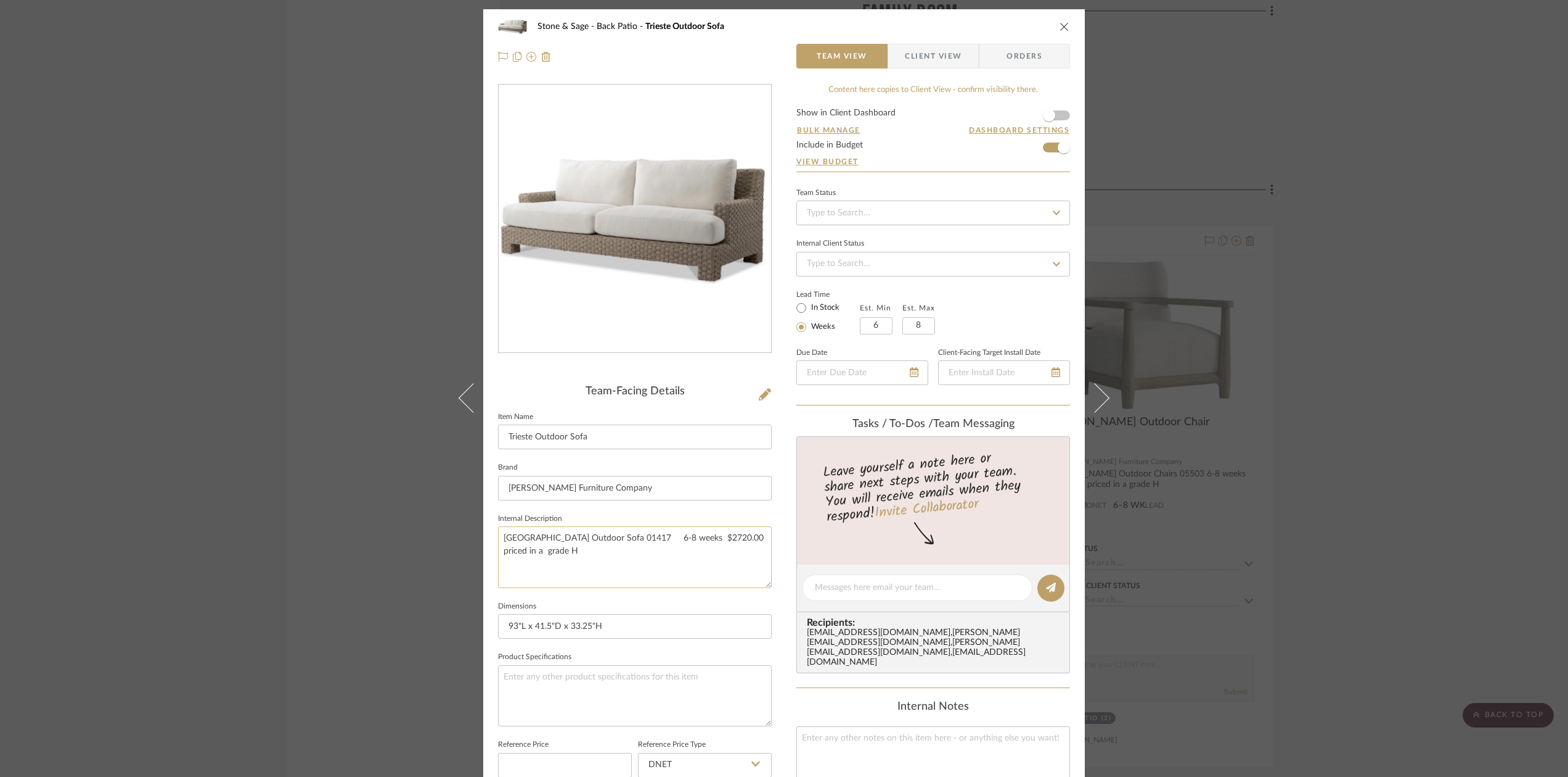
click at [509, 569] on textarea "[GEOGRAPHIC_DATA] Outdoor Sofa 01417 6-8 weeks $2720.00 priced in a grade H" at bounding box center [635, 557] width 274 height 61
paste textarea "W: 93.00 in D: 41.50 in H: 33.25 in"
type textarea "Trieste Outdoor Sofa 01417 6-8 weeks $2720.00 priced in a grade H W: 93.00 in D…"
click at [1059, 30] on icon "close" at bounding box center [1064, 27] width 10 height 10
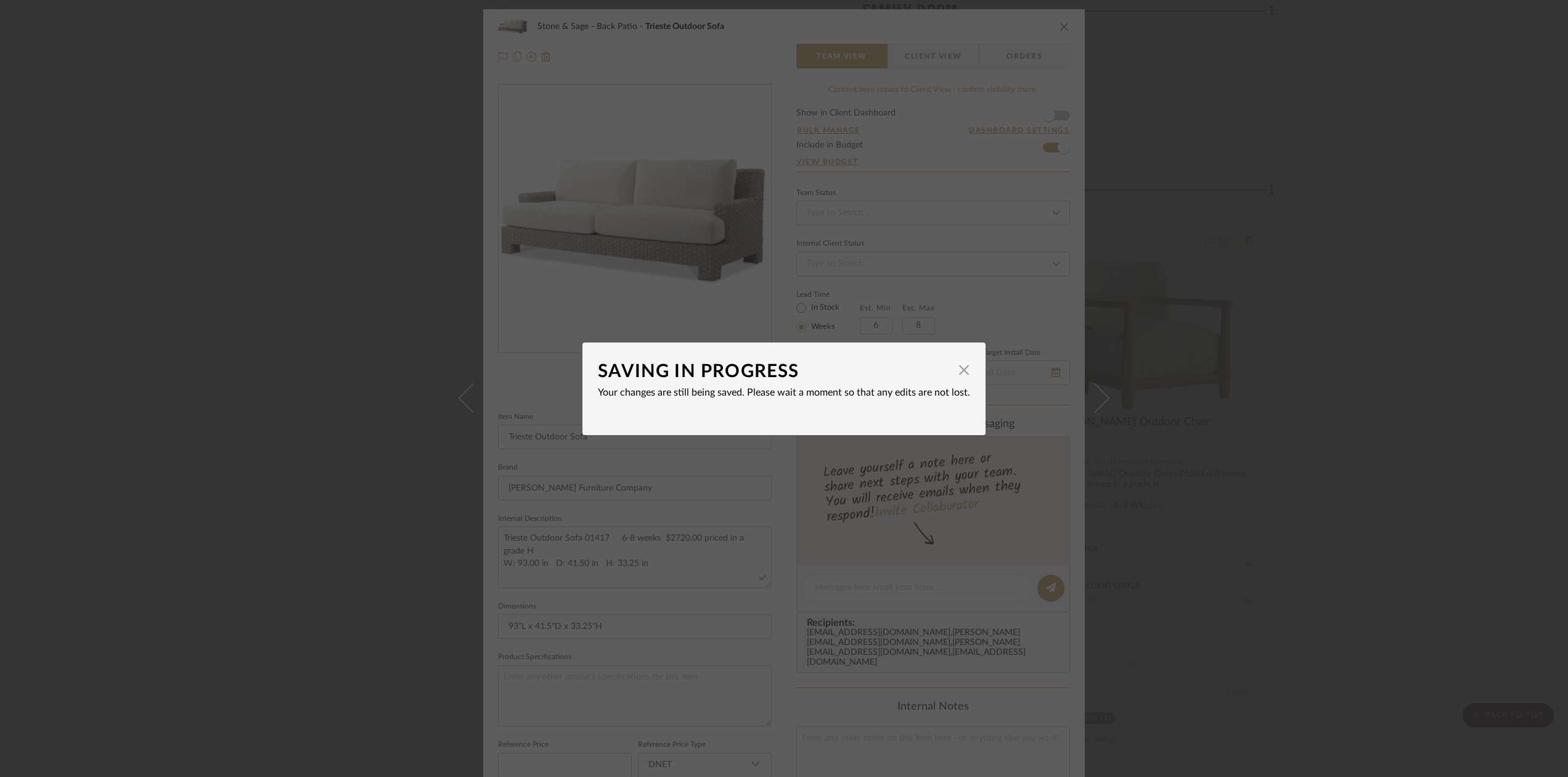
click at [968, 374] on dialog-content "SAVING IN PROGRESS × Your changes are still being saved. Please wait a moment s…" at bounding box center [784, 388] width 403 height 92
click at [961, 371] on span "button" at bounding box center [964, 370] width 25 height 25
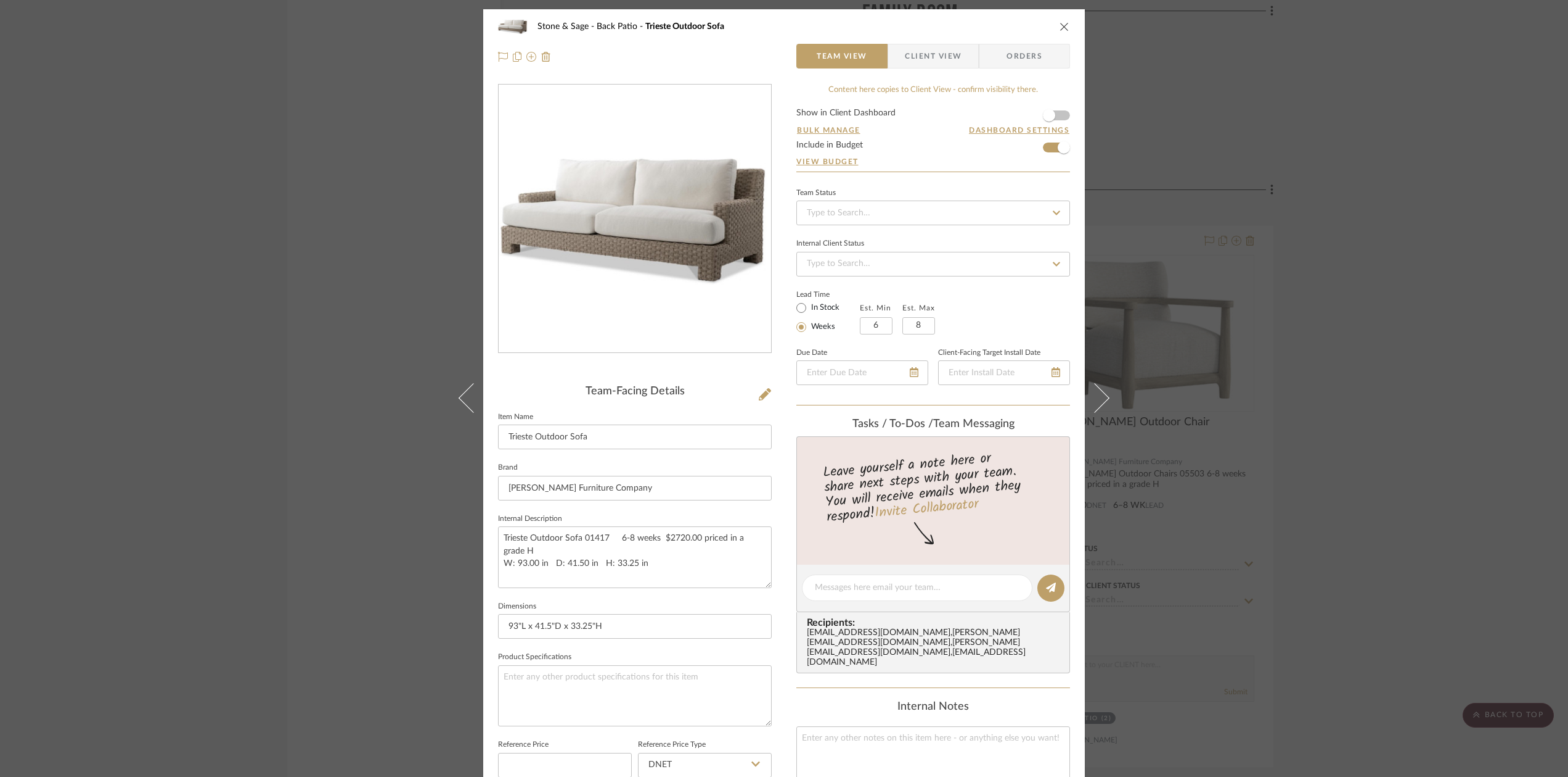
click at [1061, 23] on icon "close" at bounding box center [1064, 27] width 10 height 10
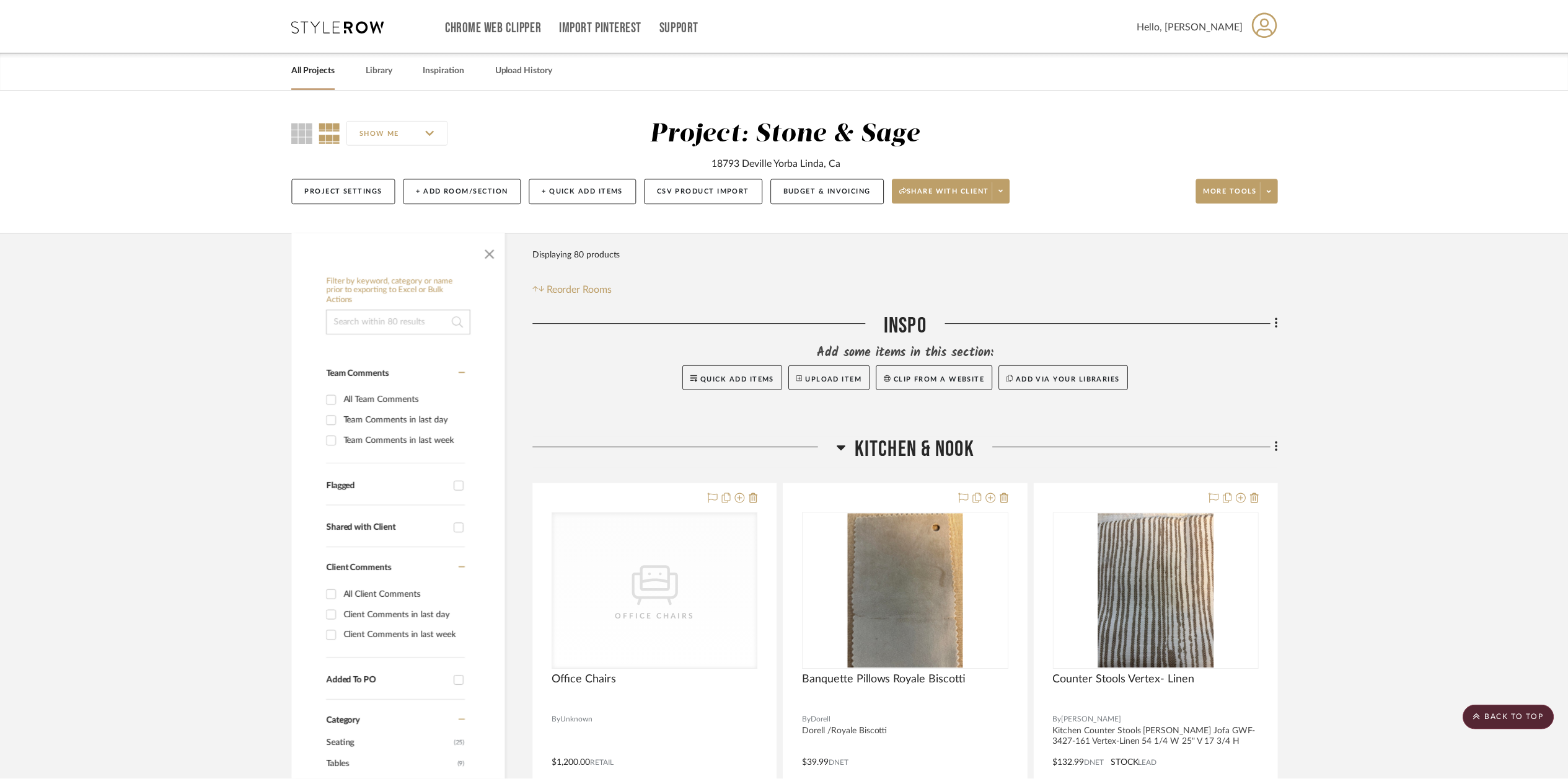
scroll to position [7468, 0]
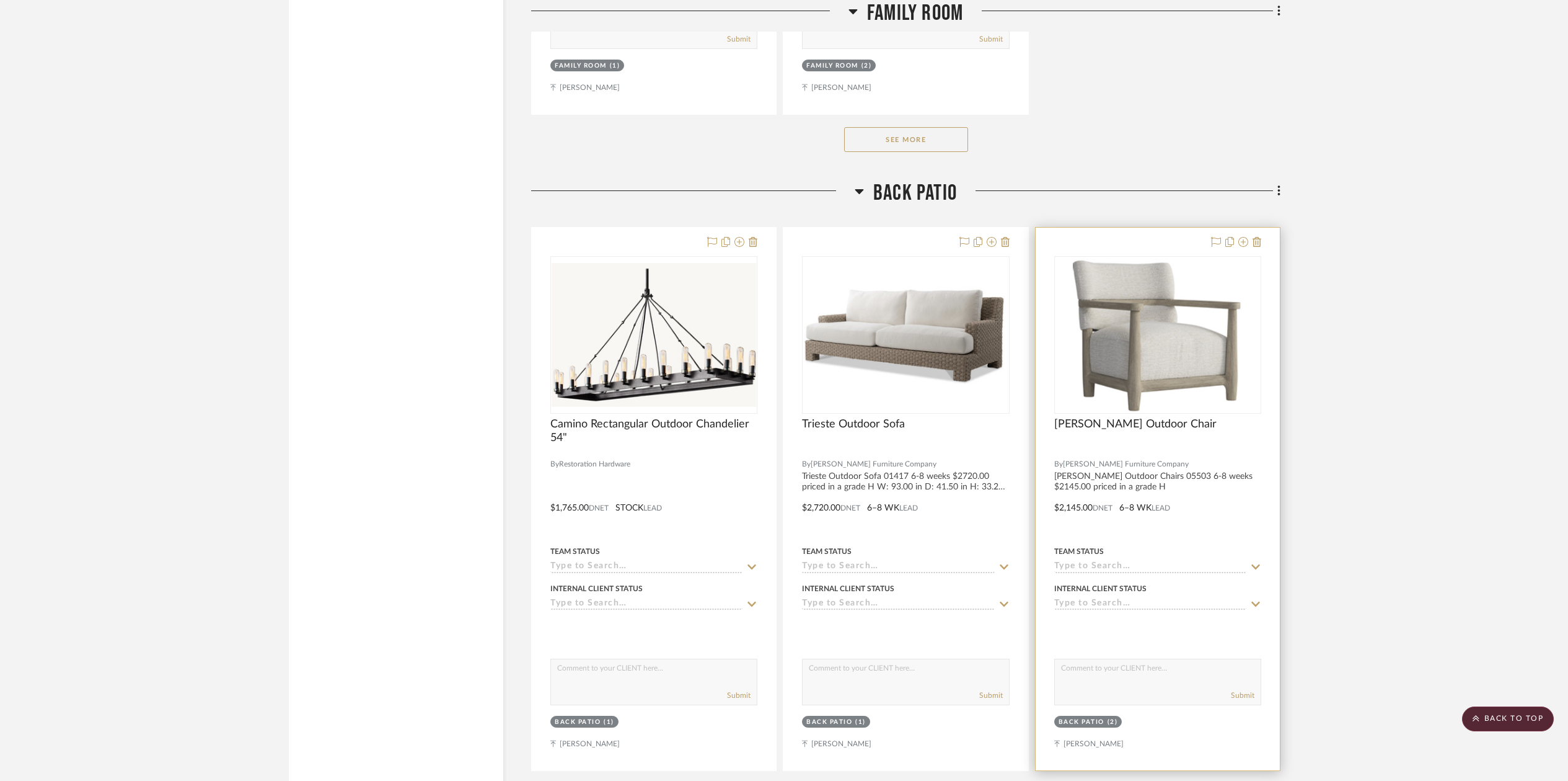
click at [1122, 378] on img "0" at bounding box center [1157, 335] width 169 height 155
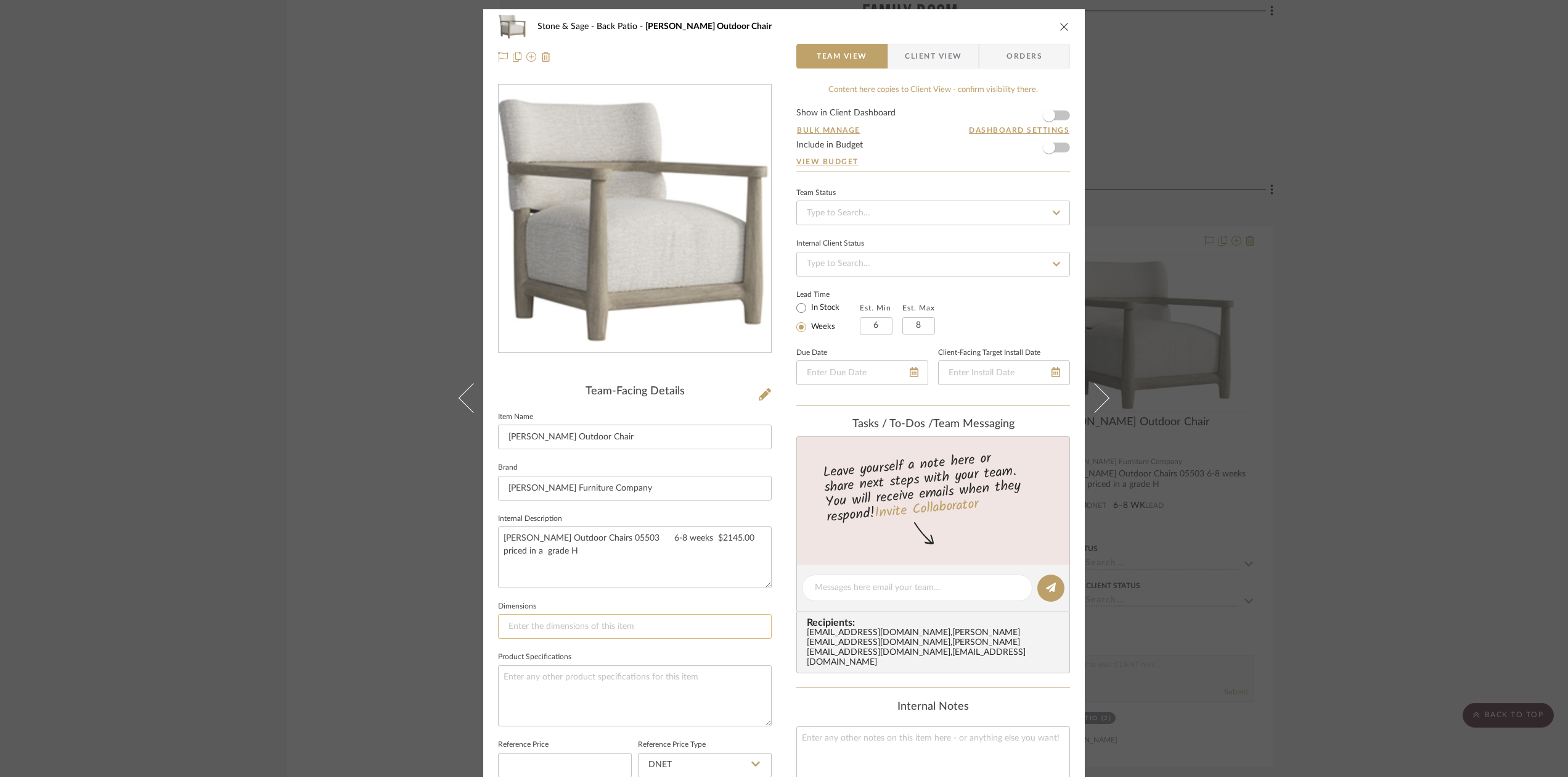
click at [514, 625] on input at bounding box center [635, 626] width 274 height 25
paste input "W: 31 in D: 35 in H: 32.00 in"
type input "W: 31 in D: 35 in H: 32.00 in"
click at [551, 548] on textarea "[PERSON_NAME] Outdoor Chairs 05503 6-8 weeks $2145.00 priced in a grade H" at bounding box center [635, 557] width 274 height 61
paste textarea "W: 31 in D: 35 in H: 32.00 in"
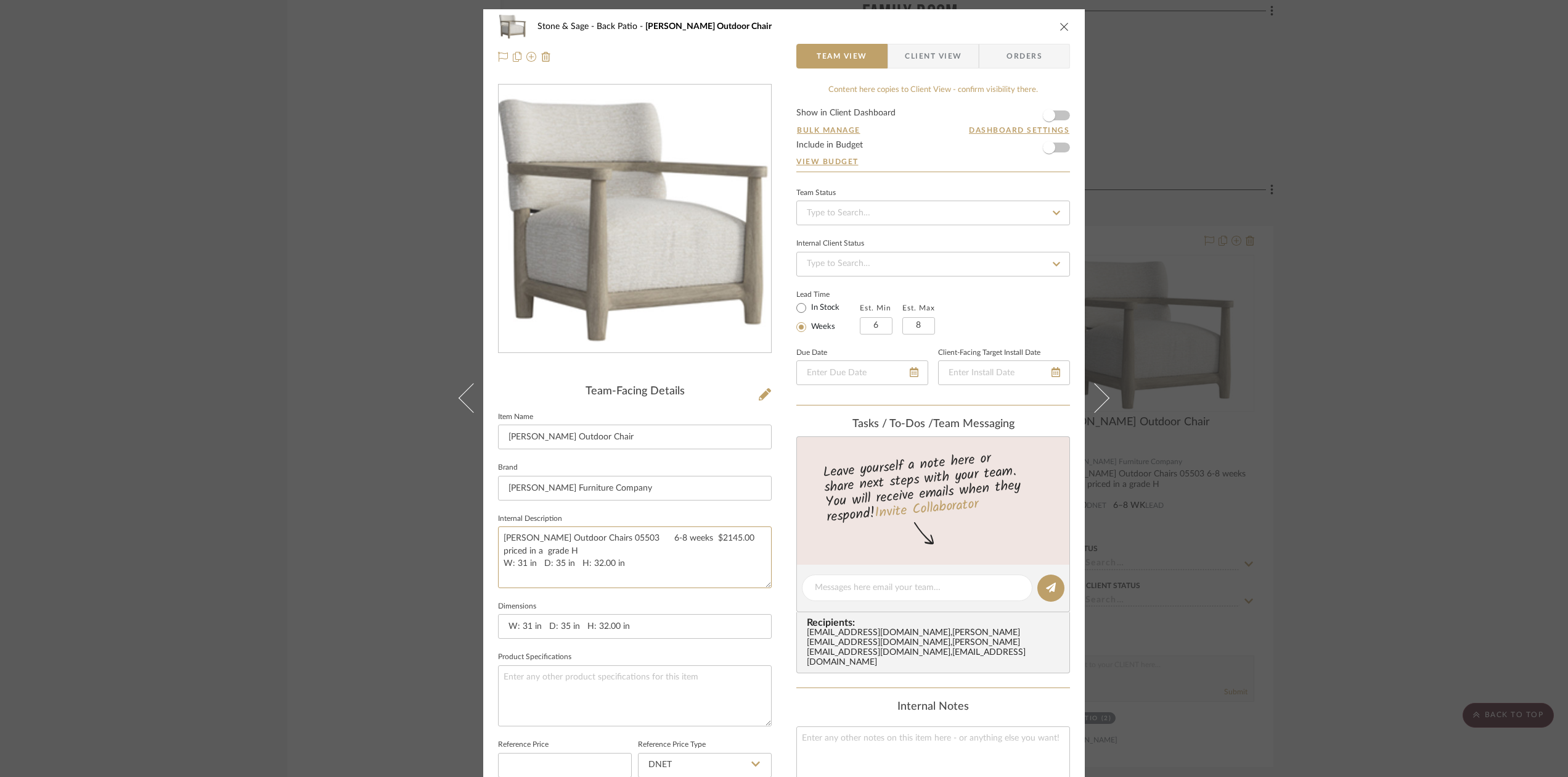
type textarea "[PERSON_NAME] Outdoor Chairs 05503 6-8 weeks $2145.00 priced in a grade H W: 31…"
click at [1059, 30] on icon "close" at bounding box center [1064, 27] width 10 height 10
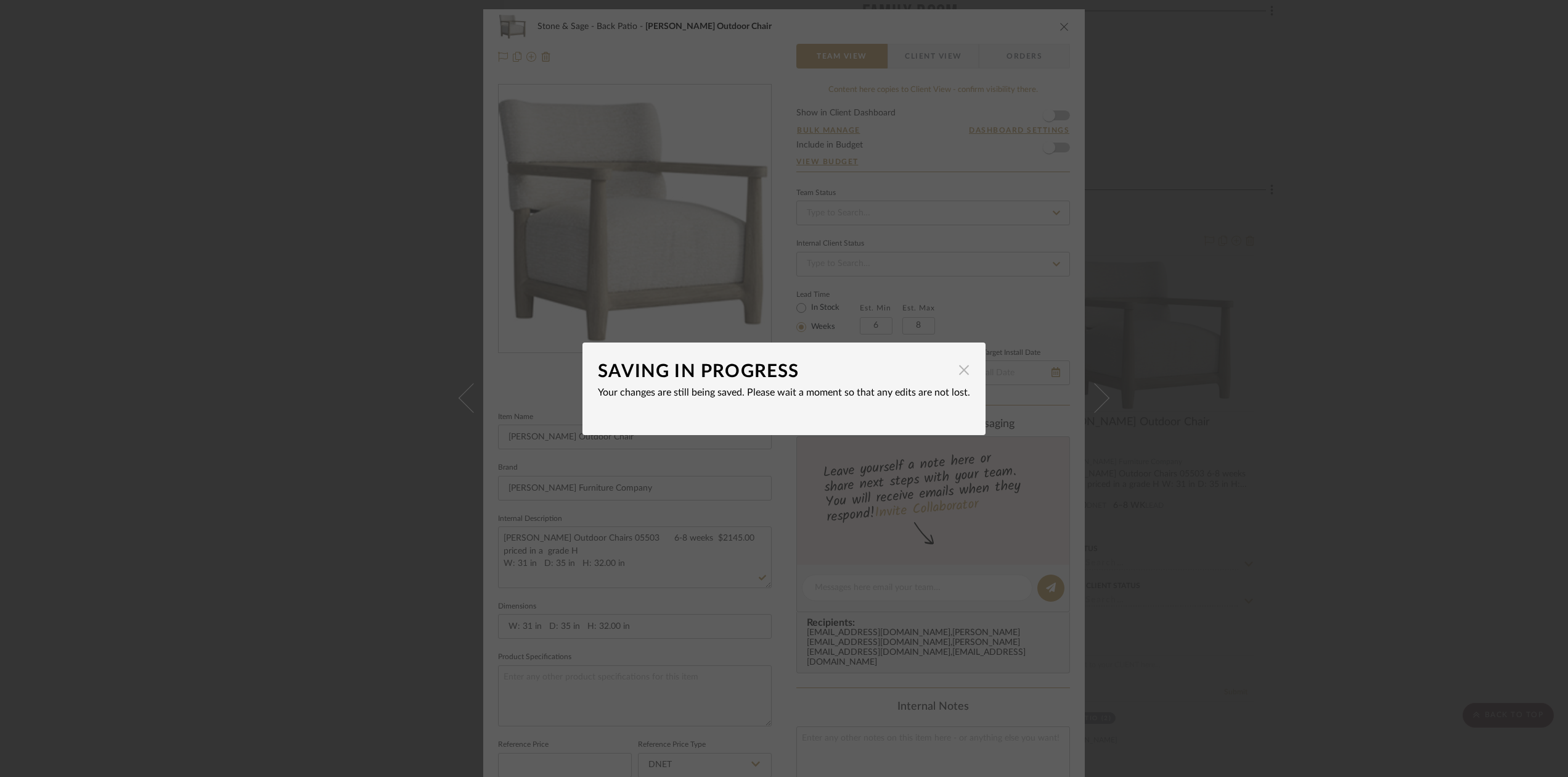
click at [959, 375] on span "button" at bounding box center [964, 370] width 25 height 25
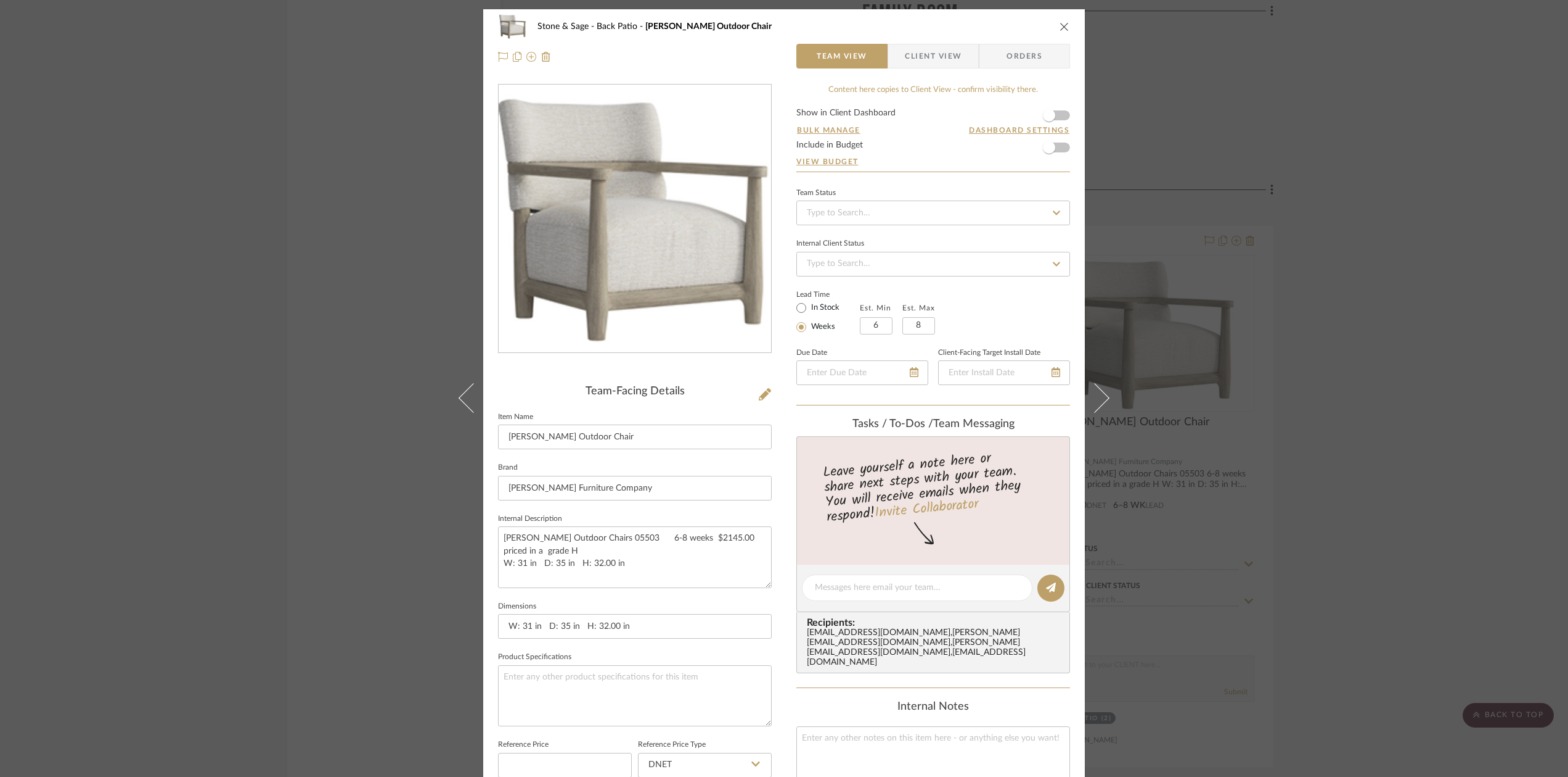
click at [766, 374] on div "Team-Facing Details Item Name [PERSON_NAME] Outdoor Chair Brand [PERSON_NAME] F…" at bounding box center [635, 590] width 274 height 1013
click at [1063, 22] on icon "close" at bounding box center [1064, 27] width 10 height 10
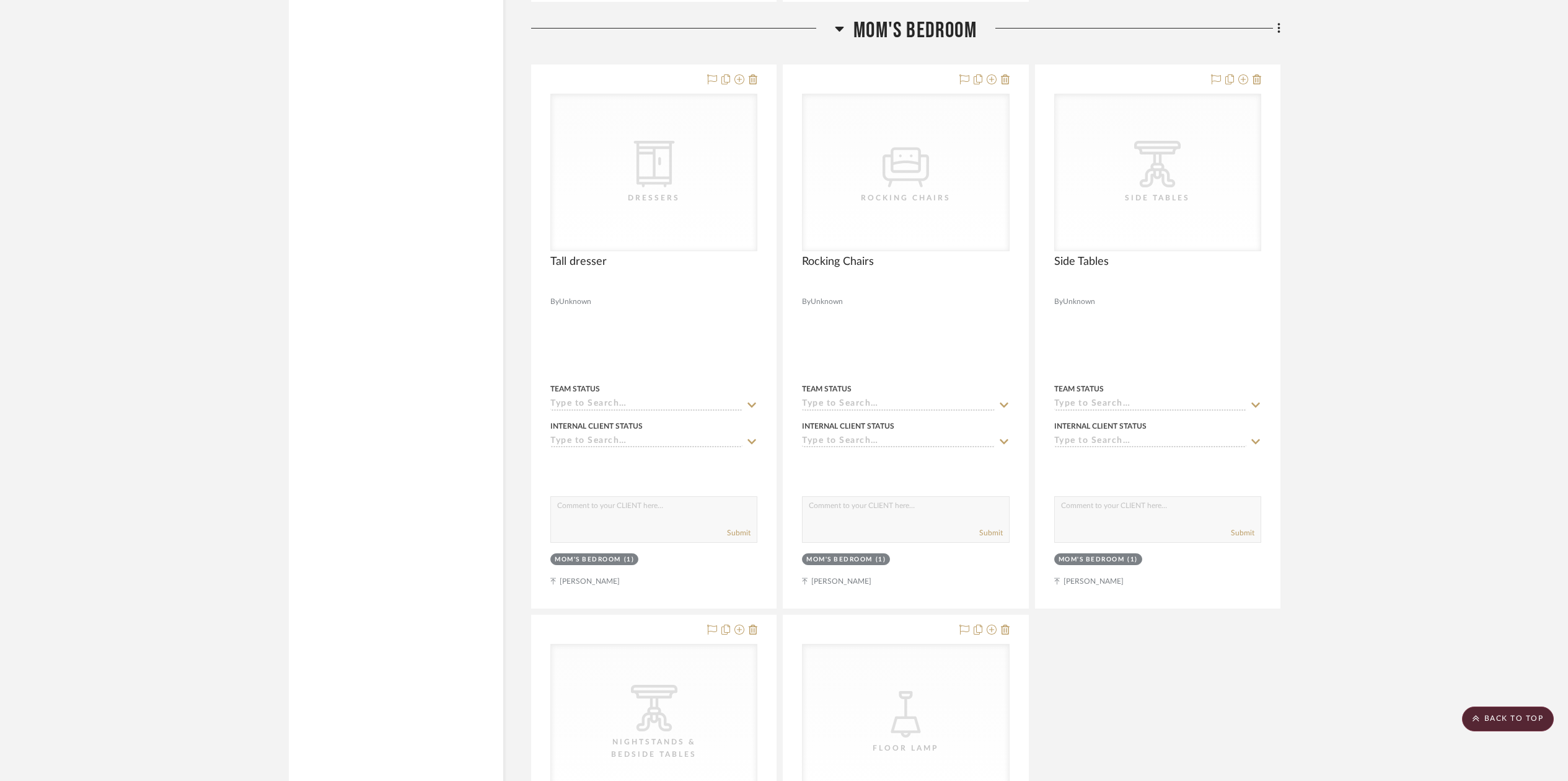
scroll to position [12489, 0]
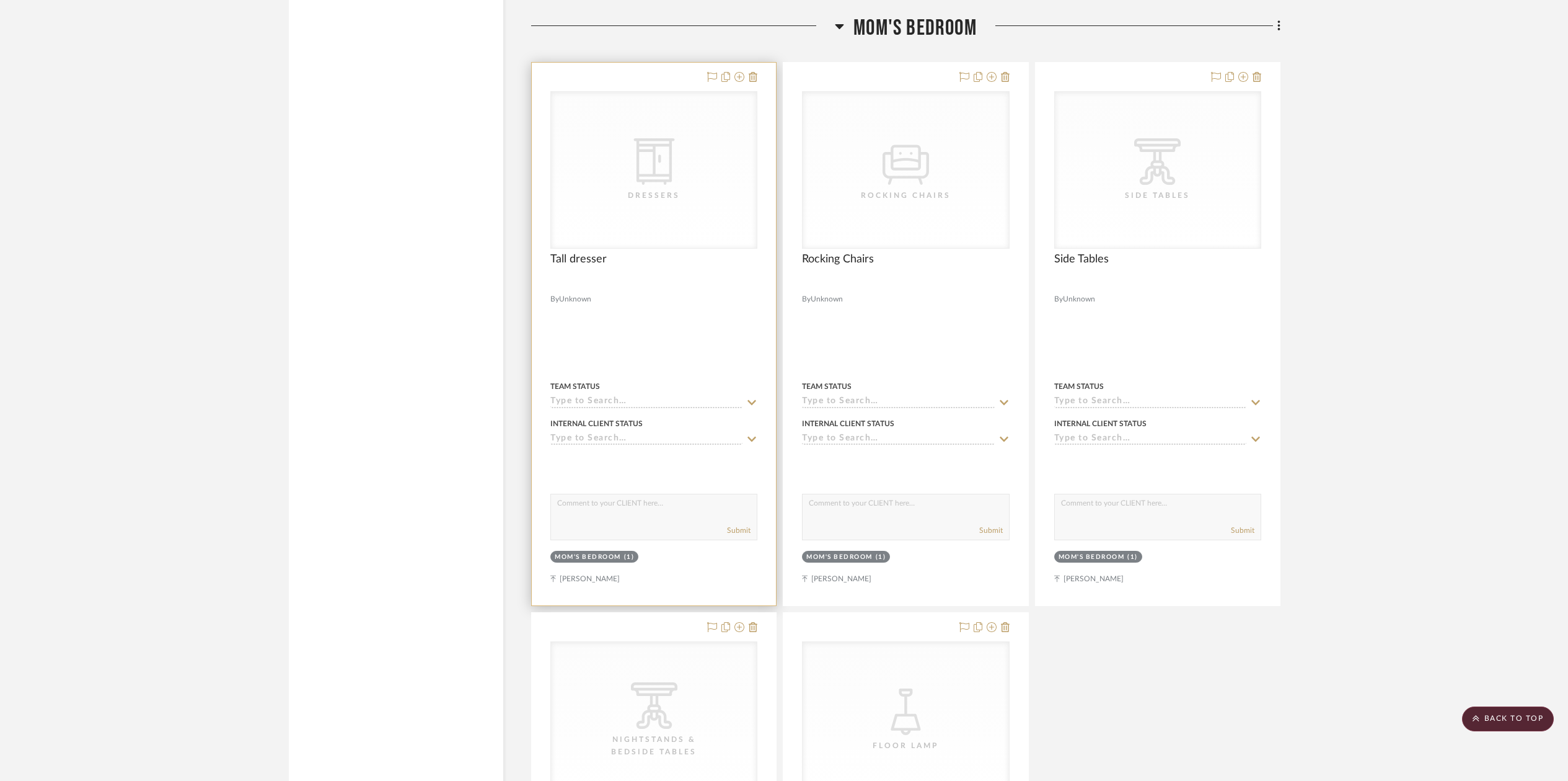
click at [651, 139] on icon "CategoryIconStorage Created with Sketch." at bounding box center [654, 162] width 47 height 47
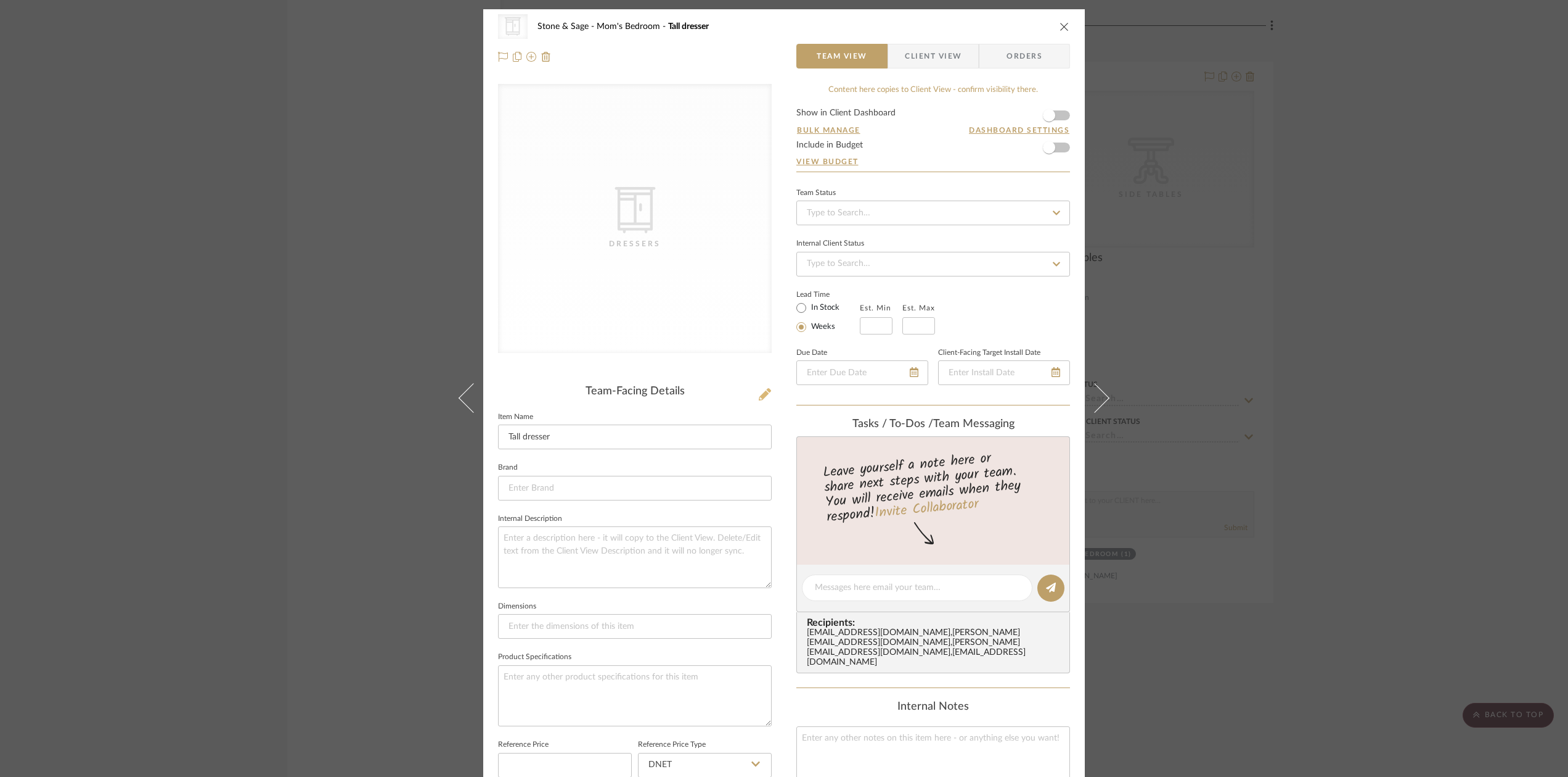
click at [762, 392] on icon at bounding box center [765, 393] width 12 height 12
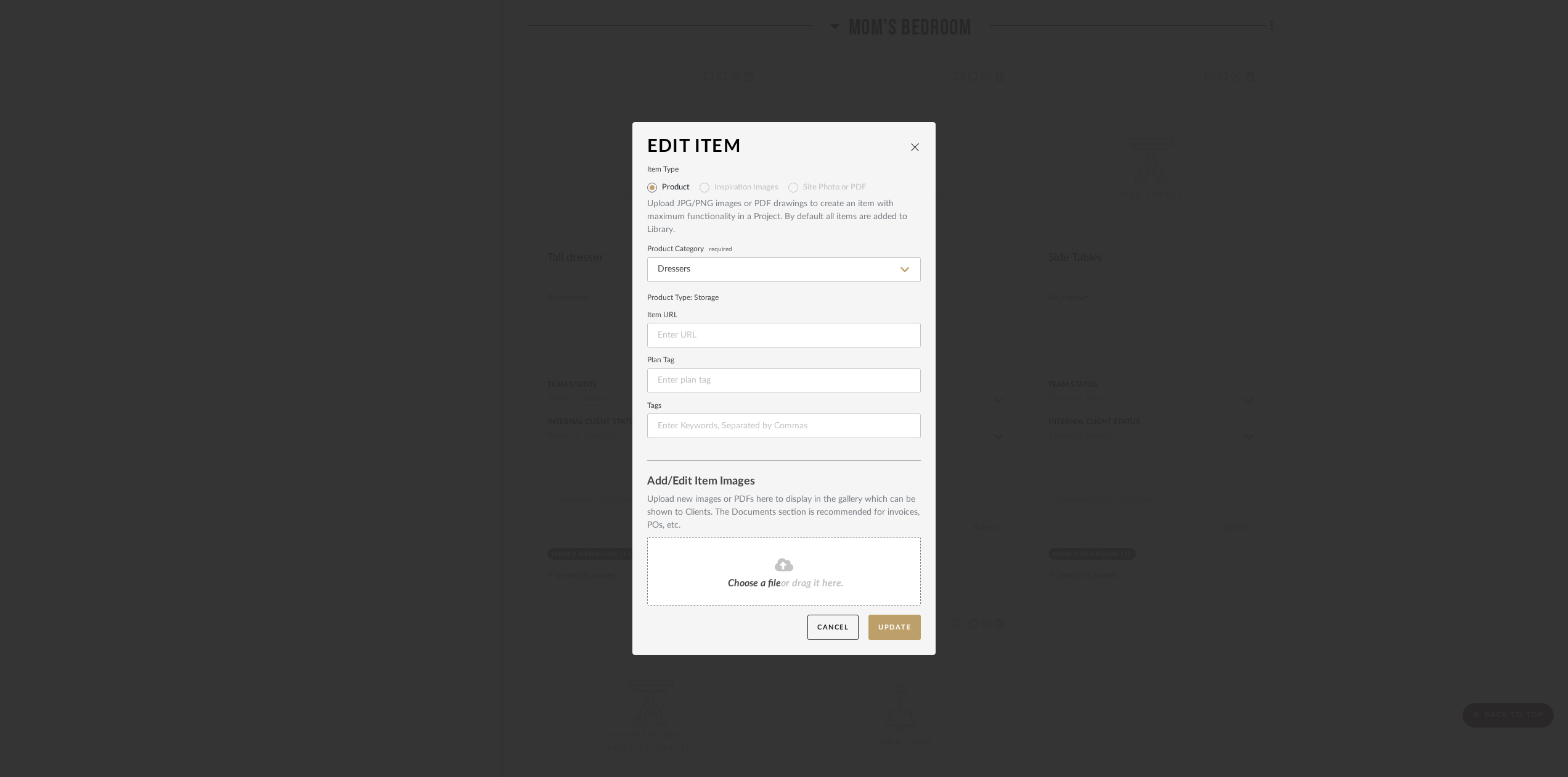
click at [789, 187] on mat-radio-group "Product Inspiration Images Site Photo or PDF" at bounding box center [784, 188] width 274 height 20
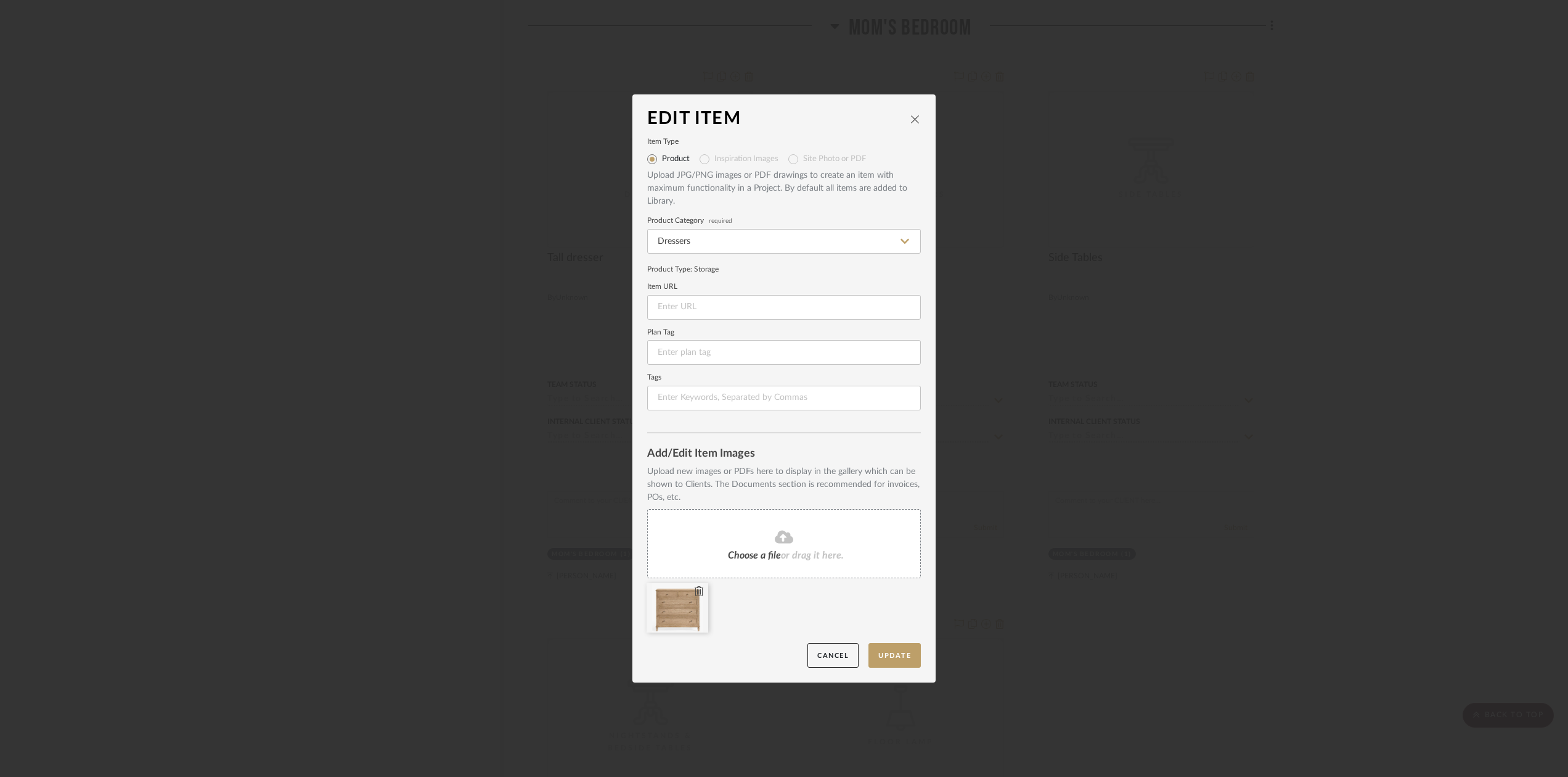
click at [738, 559] on div "Upload new images or PDFs here to display in the gallery which can be shown to …" at bounding box center [784, 552] width 274 height 174
click at [694, 592] on icon at bounding box center [699, 591] width 8 height 10
click at [893, 652] on button "Update" at bounding box center [894, 655] width 52 height 25
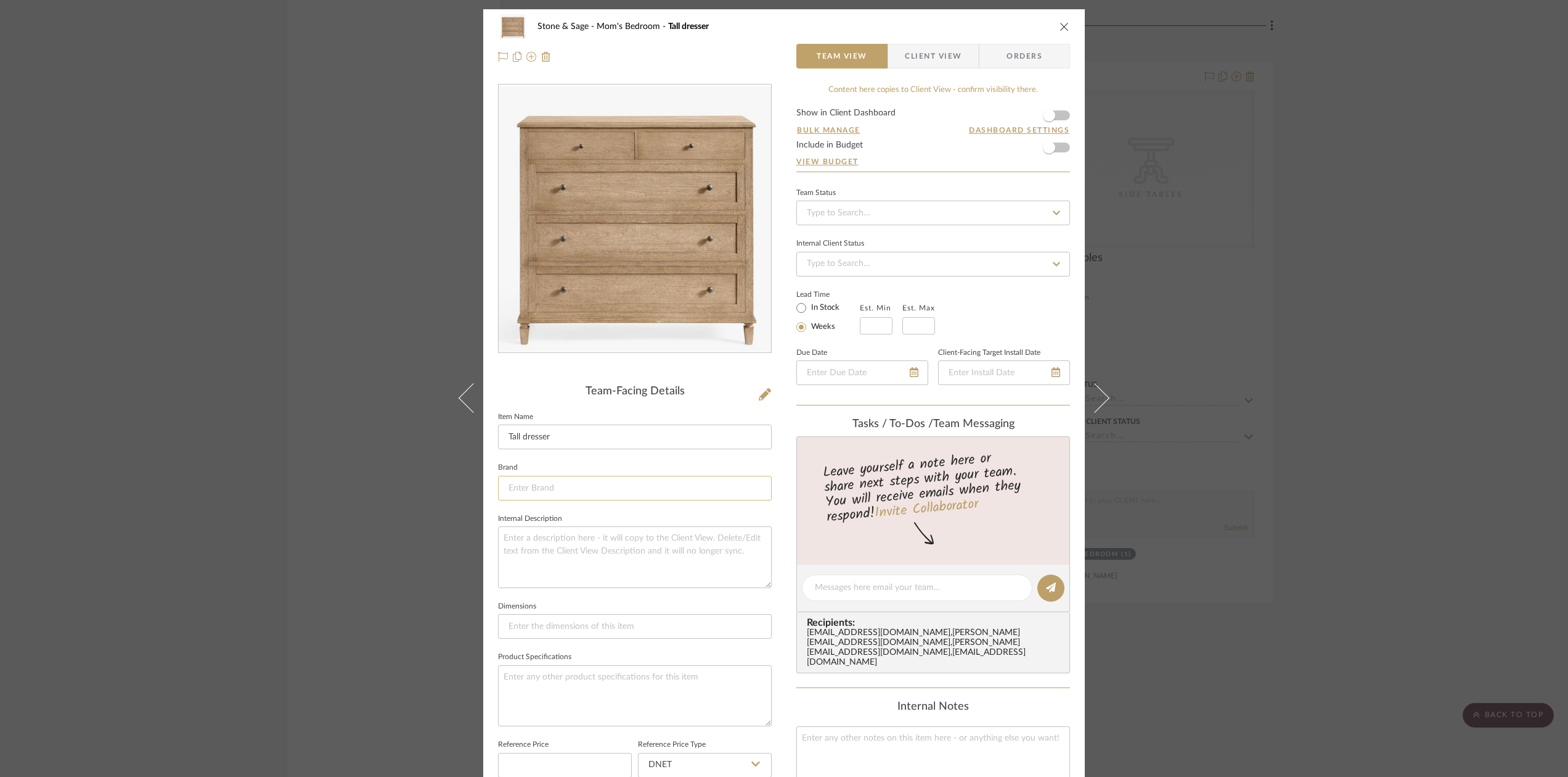
click at [514, 484] on input at bounding box center [635, 488] width 274 height 25
type input "Pottery Barn"
click at [524, 525] on mat-option "Pottery Barn" at bounding box center [631, 519] width 272 height 32
click at [515, 543] on textarea at bounding box center [635, 557] width 274 height 61
click at [560, 438] on input "Tall dresser" at bounding box center [635, 437] width 274 height 25
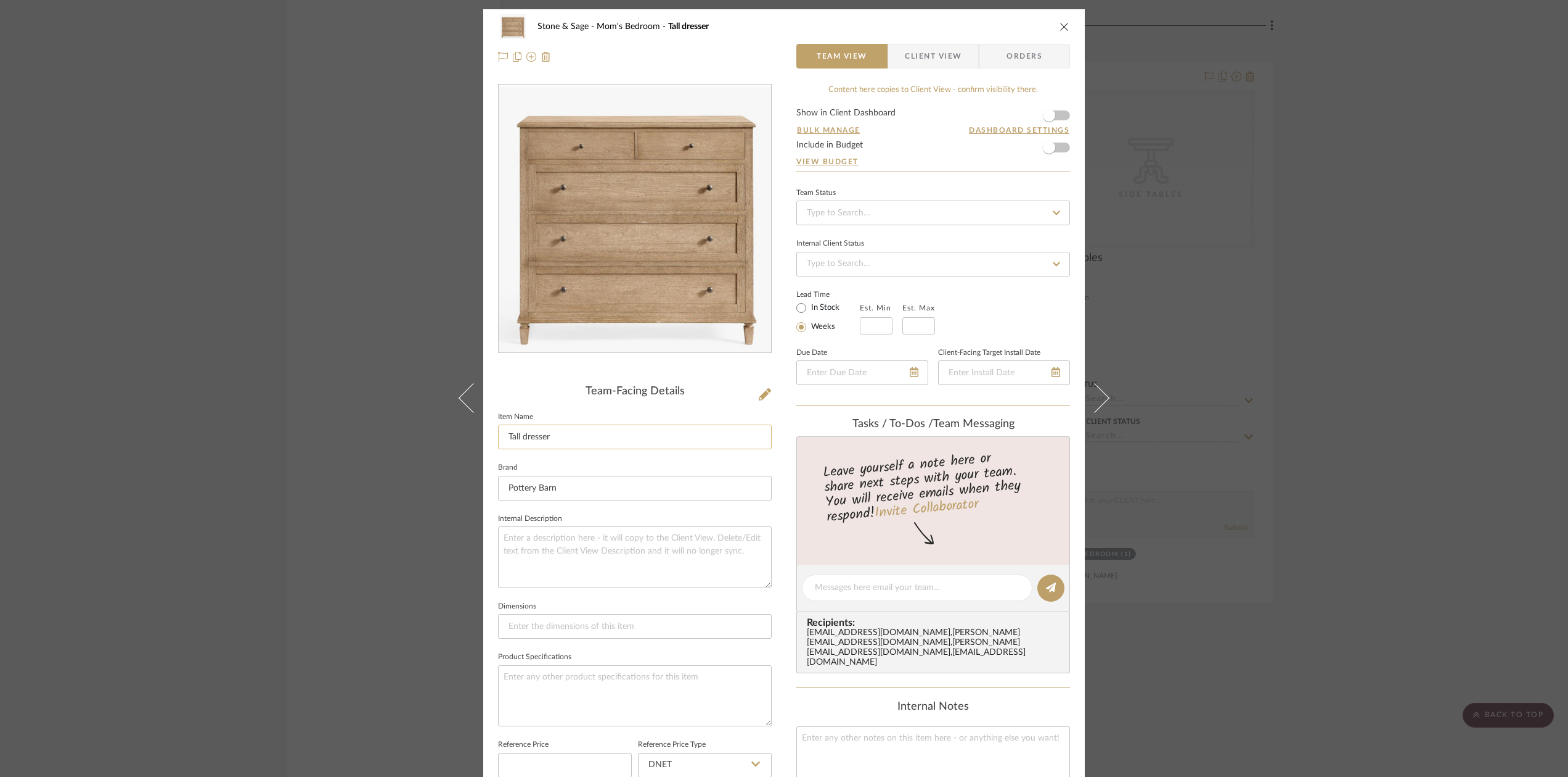
click at [506, 437] on input "Tall dresser" at bounding box center [635, 437] width 274 height 25
click at [503, 436] on input "Tall dresser" at bounding box center [635, 437] width 274 height 25
click at [553, 439] on input "Sausalito Tall dresser" at bounding box center [635, 437] width 274 height 25
type input "Sausalito tall wide dresser"
click at [520, 536] on textarea at bounding box center [635, 557] width 274 height 61
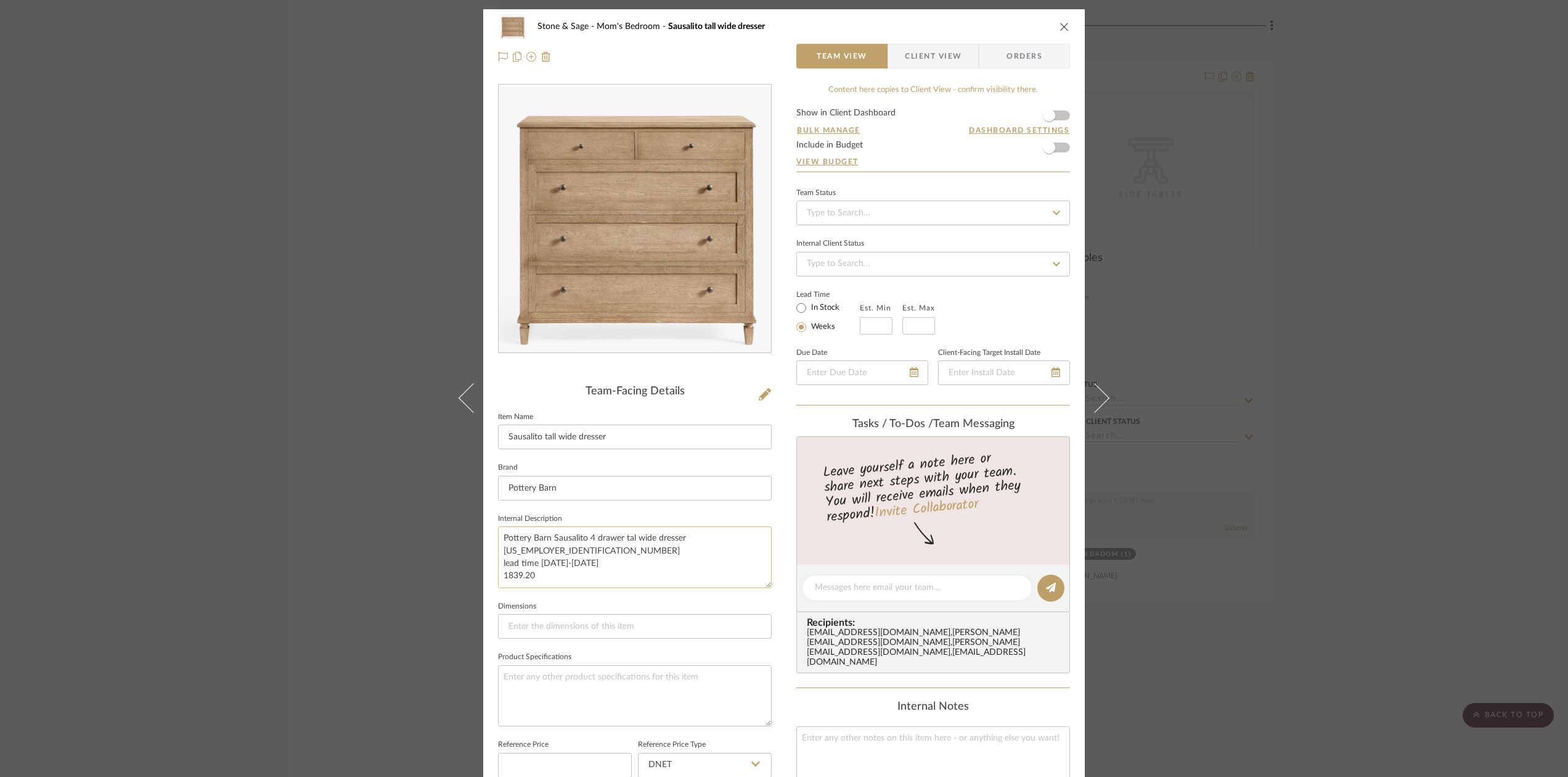
click at [499, 575] on textarea "Pottery Barn Sausalito 4 drawer tal wide dresser [US_EMPLOYER_IDENTIFICATION_NU…" at bounding box center [635, 557] width 274 height 61
click at [546, 577] on textarea "Pottery Barn Sausalito 4 drawer tal wide dresser [US_EMPLOYER_IDENTIFICATION_NU…" at bounding box center [635, 557] width 274 height 61
type textarea "Pottery Barn Sausalito 4 drawer tal wide dresser [US_EMPLOYER_IDENTIFICATION_NU…"
click at [507, 627] on input at bounding box center [635, 626] width 274 height 25
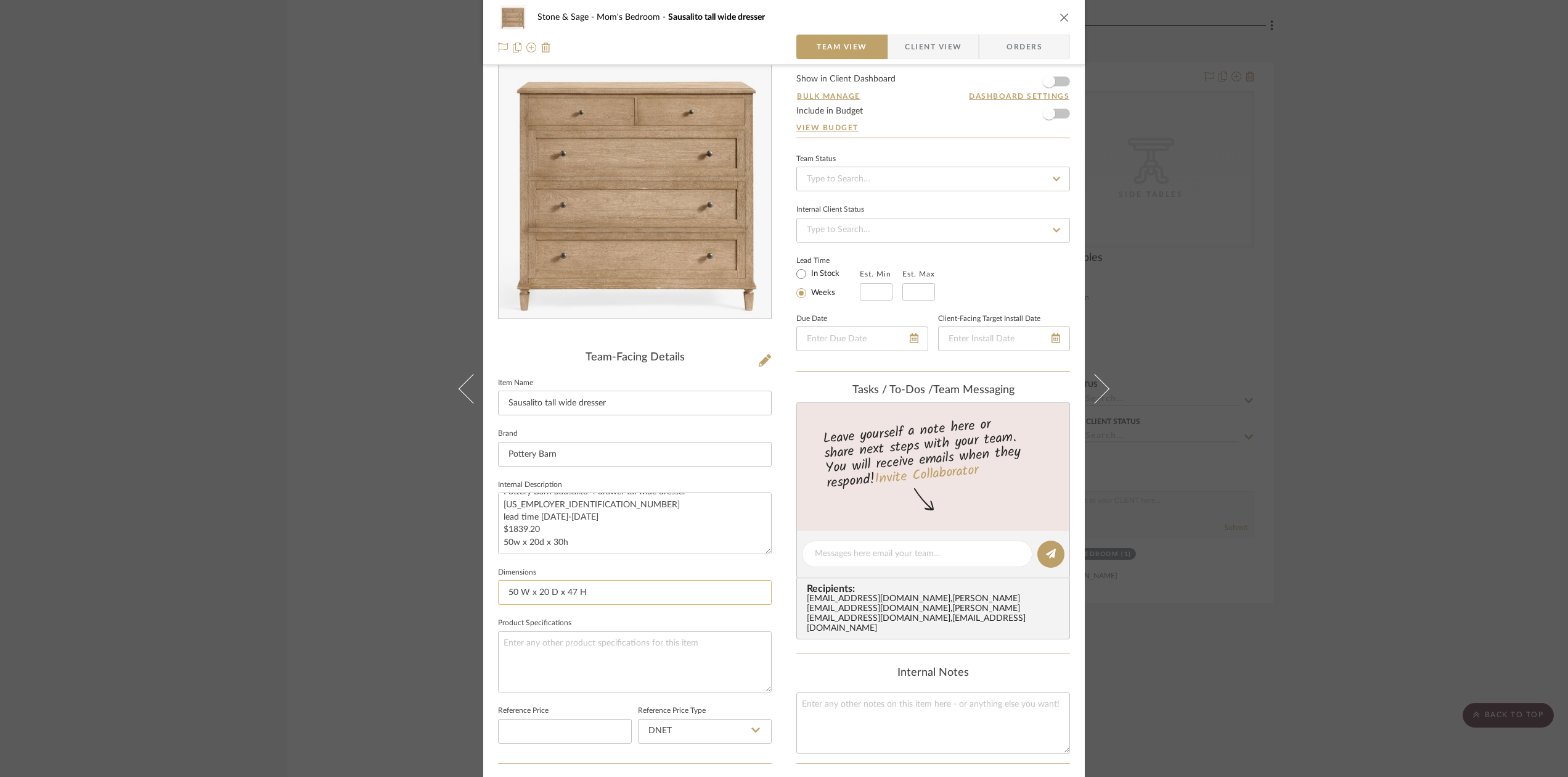
scroll to position [32, 0]
type input "50 W x 20 D x 47 H"
click at [799, 274] on input "In Stock" at bounding box center [801, 276] width 15 height 15
radio input "true"
click at [798, 291] on input "Weeks" at bounding box center [801, 296] width 15 height 15
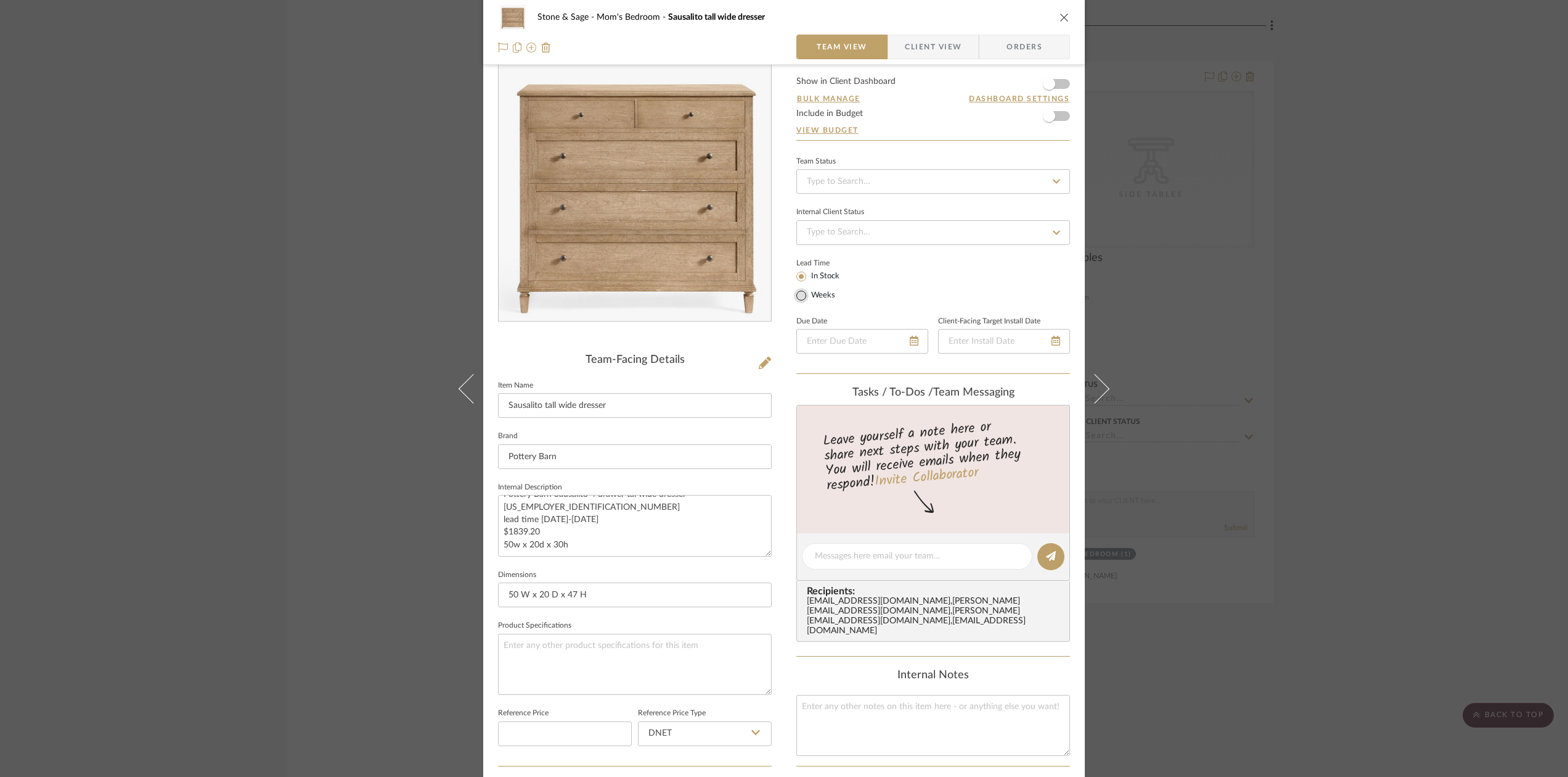
radio input "true"
click at [868, 292] on input at bounding box center [876, 294] width 32 height 17
type input "1"
click at [910, 291] on input at bounding box center [918, 294] width 32 height 17
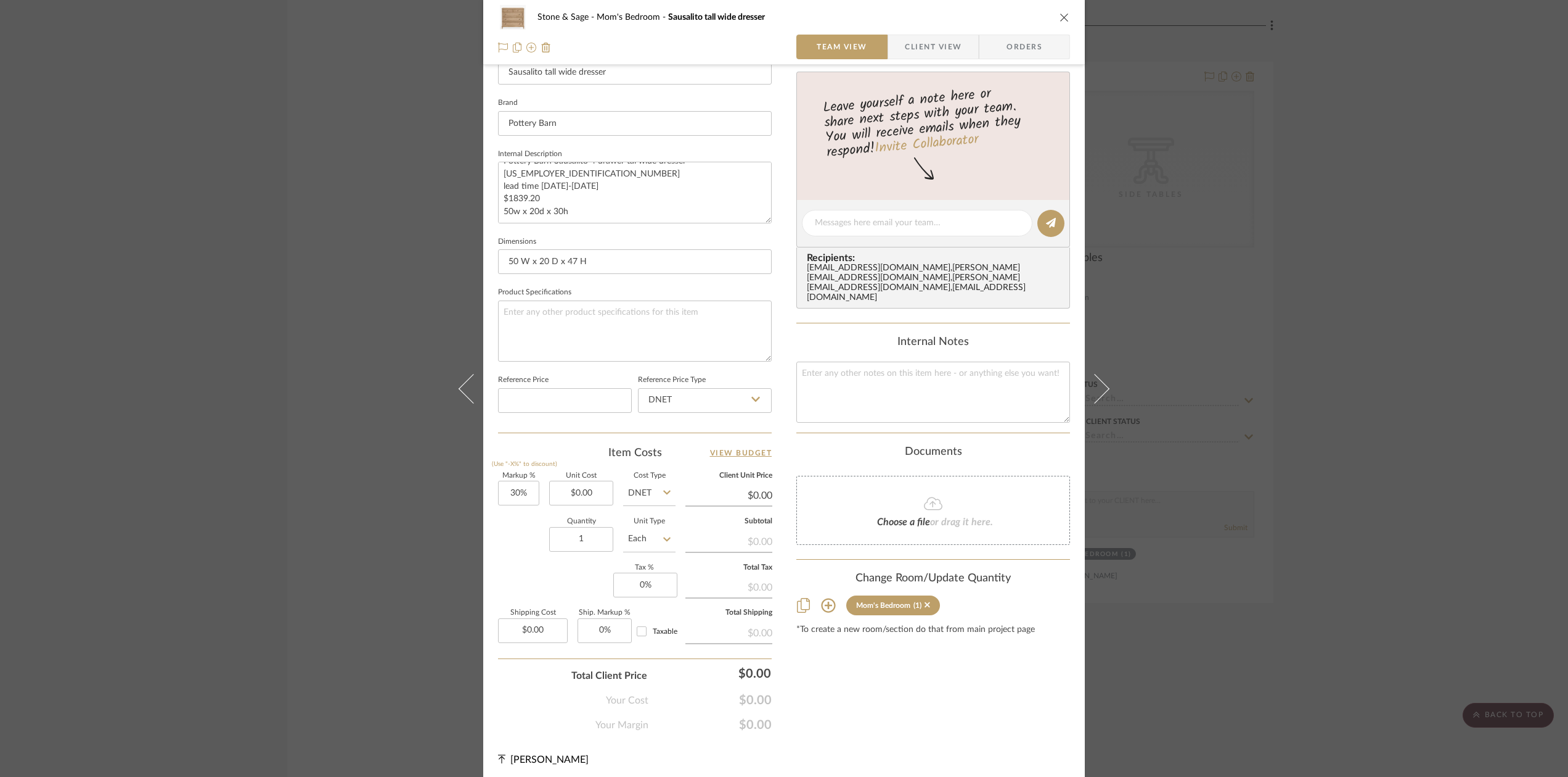
scroll to position [368, 0]
type input "2"
type input "0.00"
click at [589, 491] on input "0.00" at bounding box center [581, 490] width 64 height 25
type input "2"
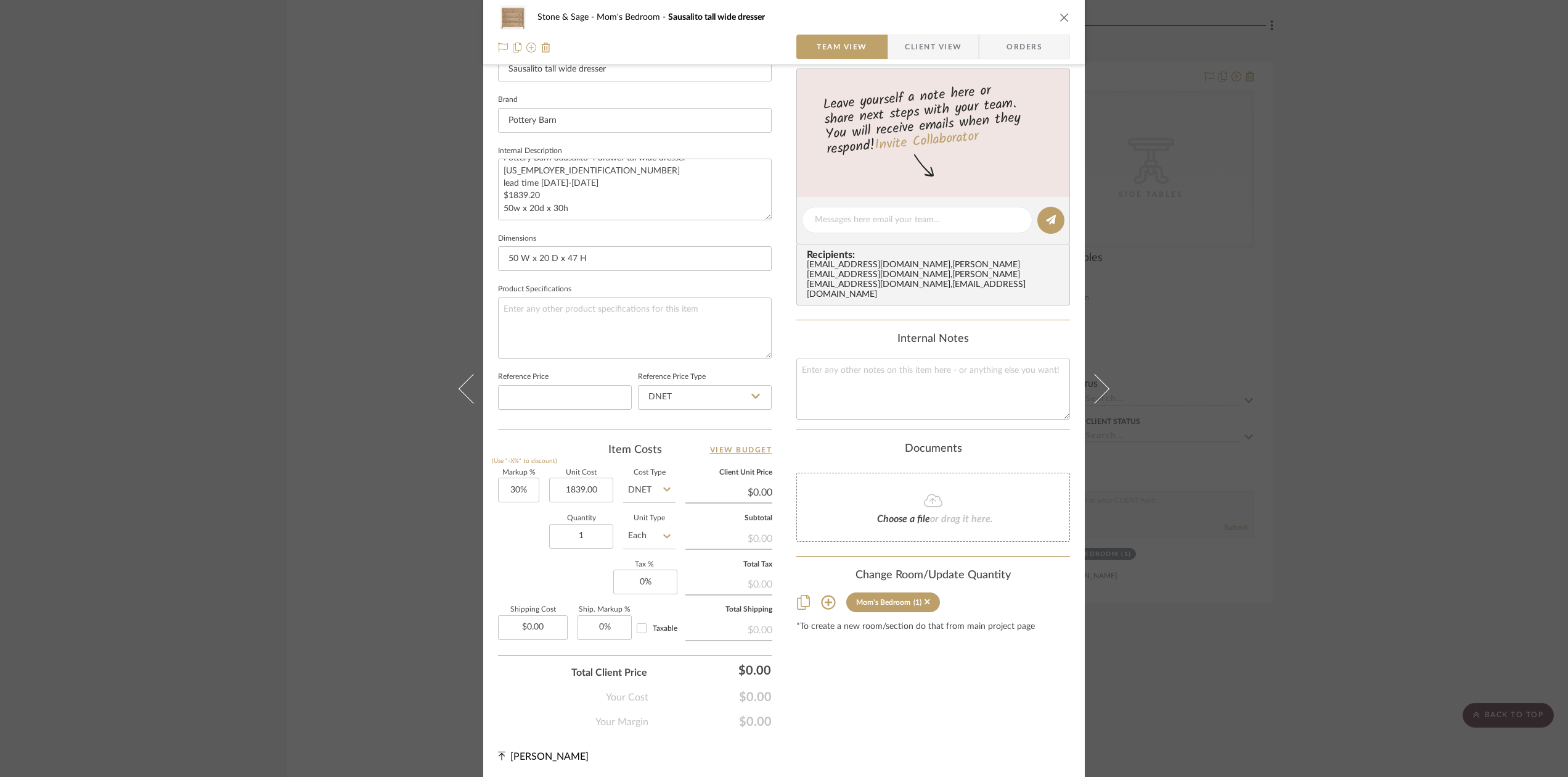
type input "$1,839.00"
click at [811, 333] on div "Internal Notes" at bounding box center [933, 340] width 274 height 13
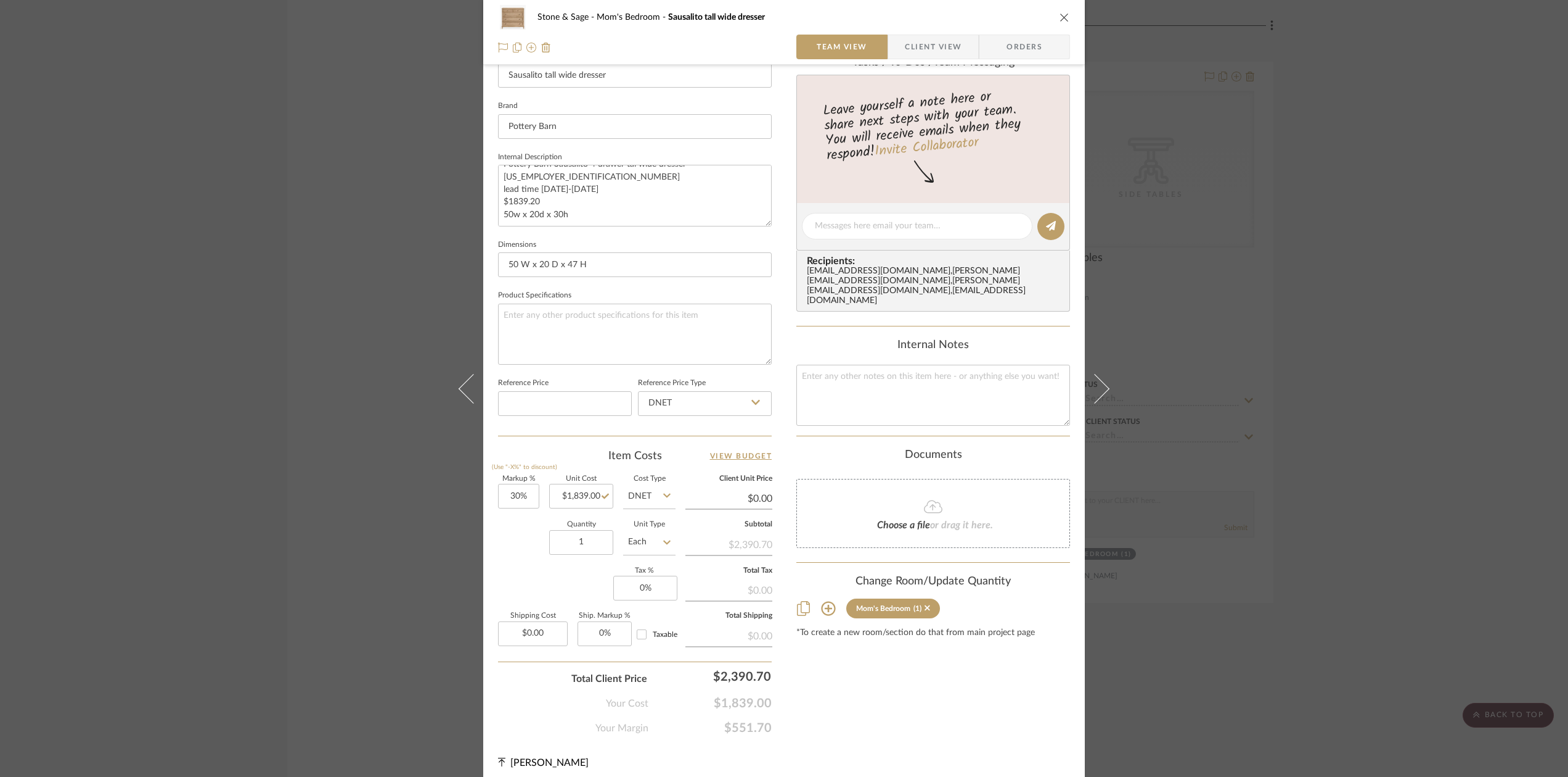
type input "$2,390.70"
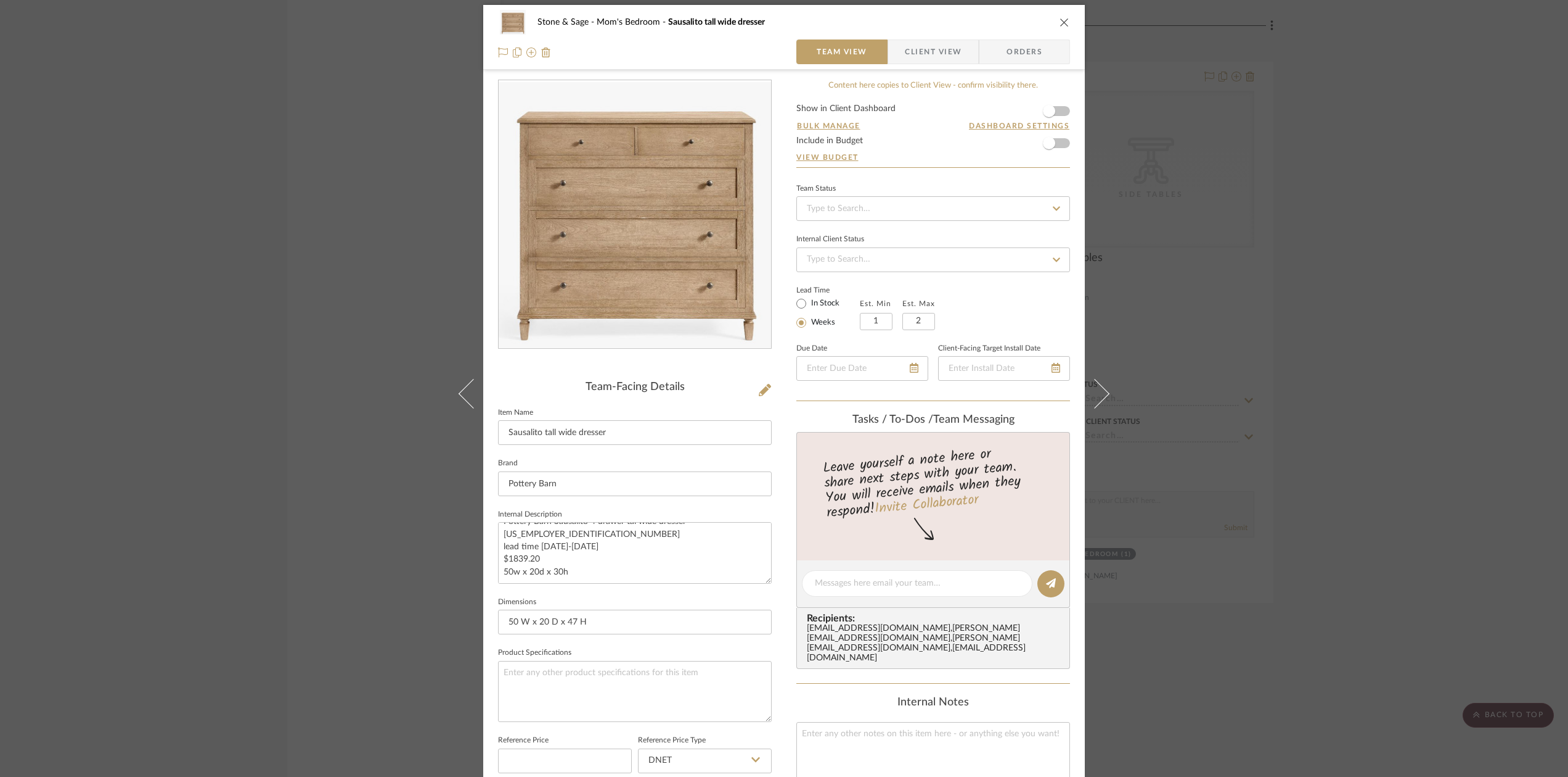
scroll to position [0, 0]
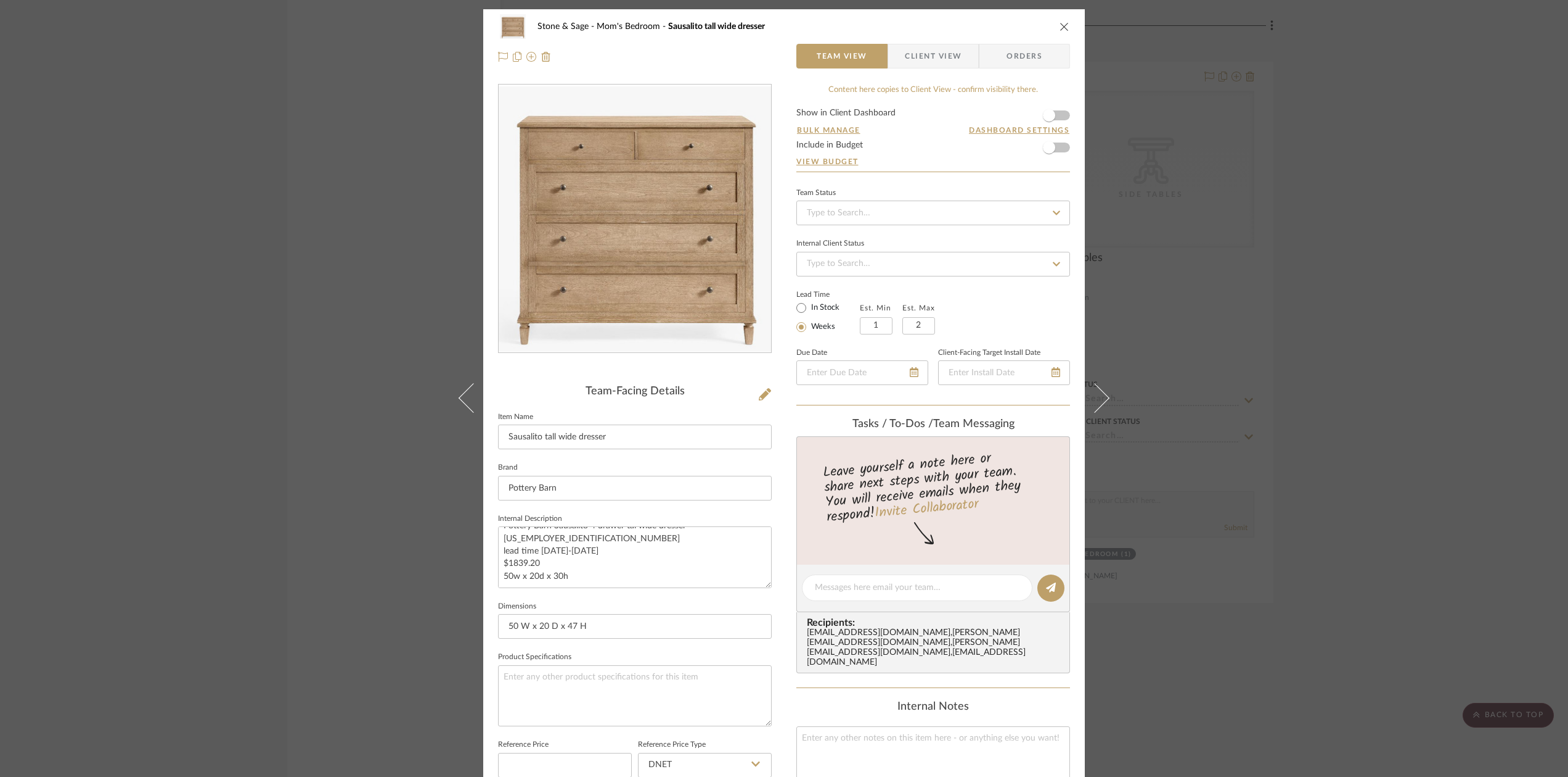
click at [1059, 25] on icon "close" at bounding box center [1064, 27] width 10 height 10
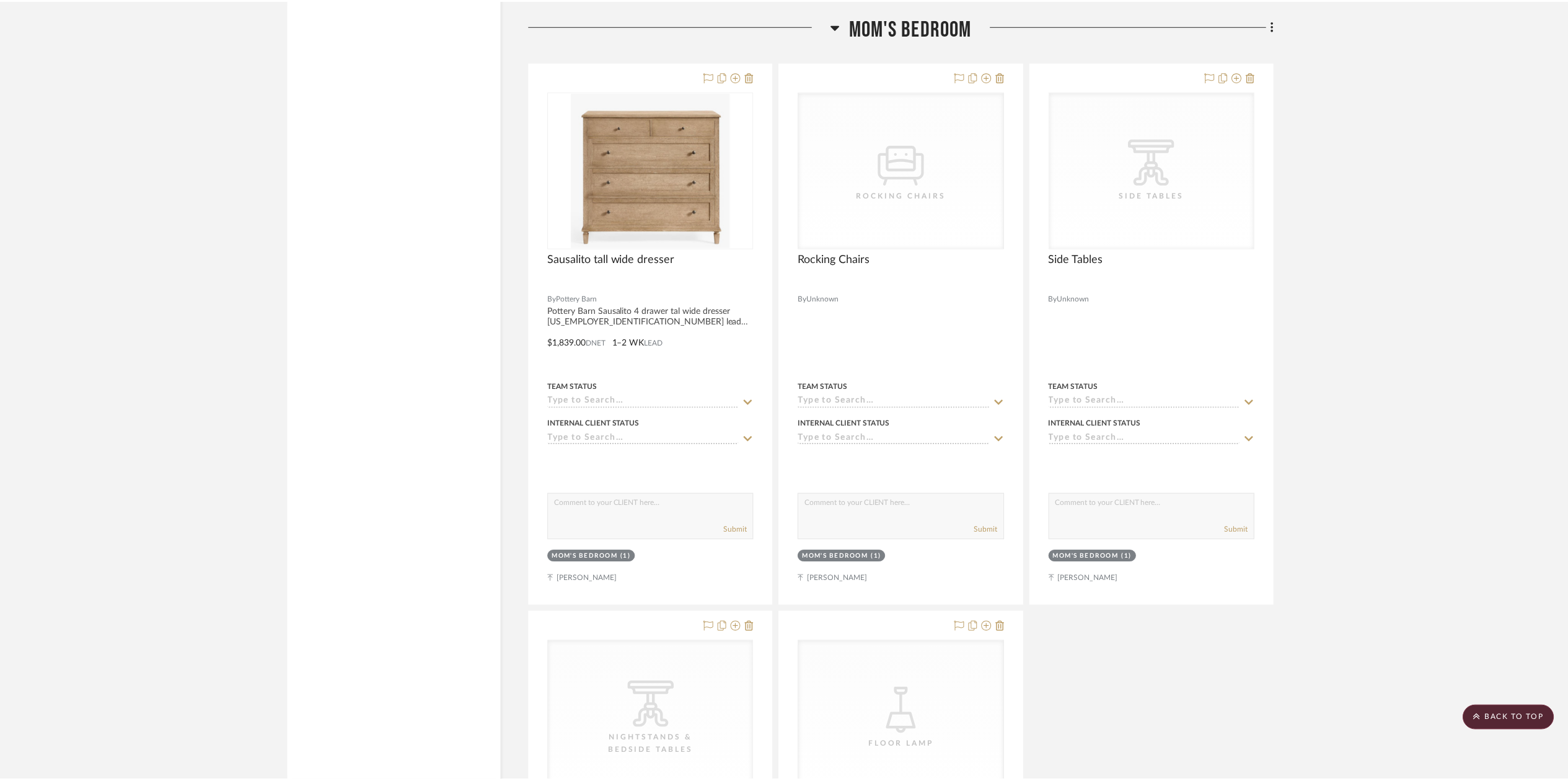
scroll to position [12489, 0]
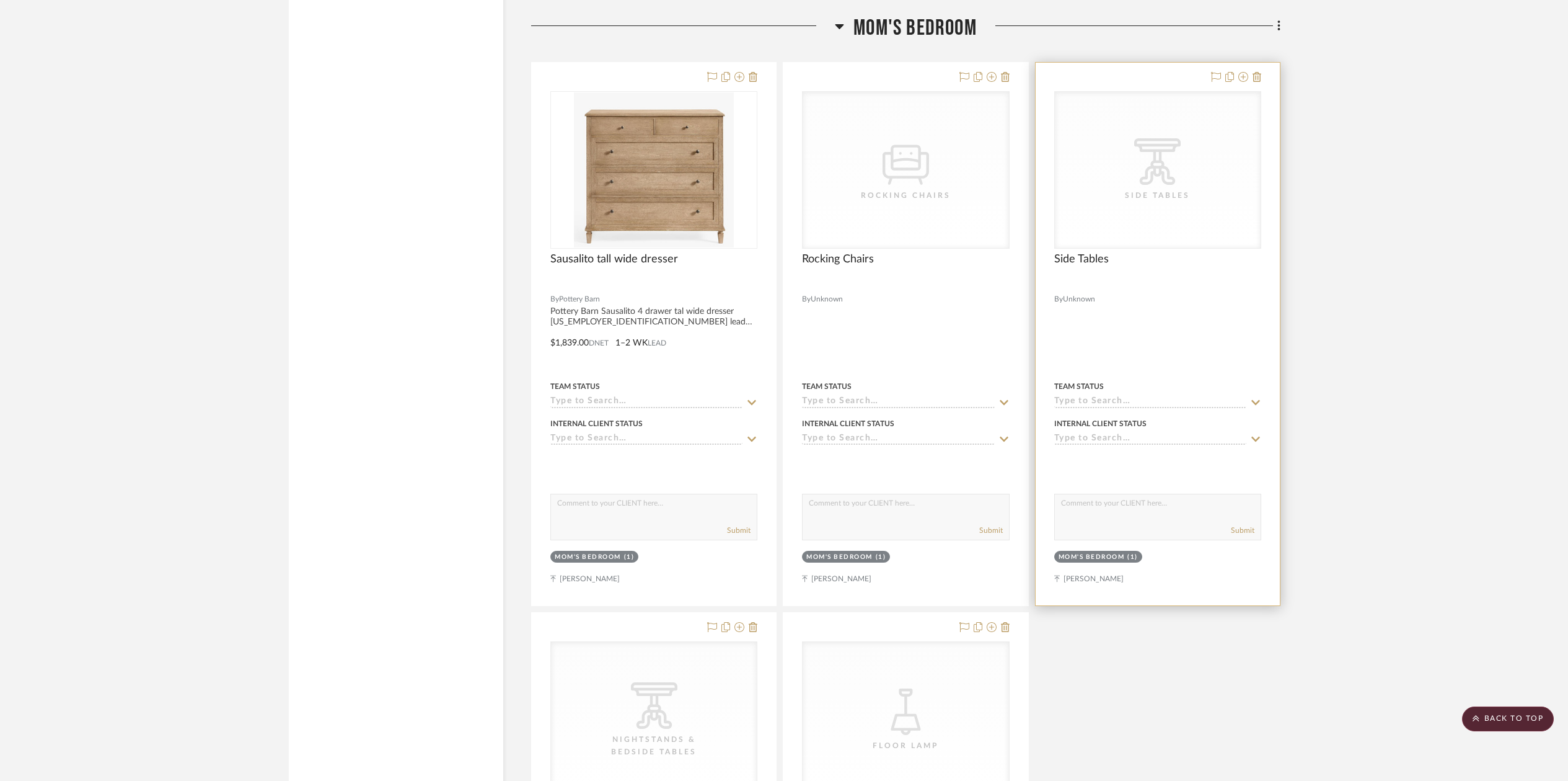
click at [1109, 189] on div "Side Tables" at bounding box center [1158, 195] width 124 height 13
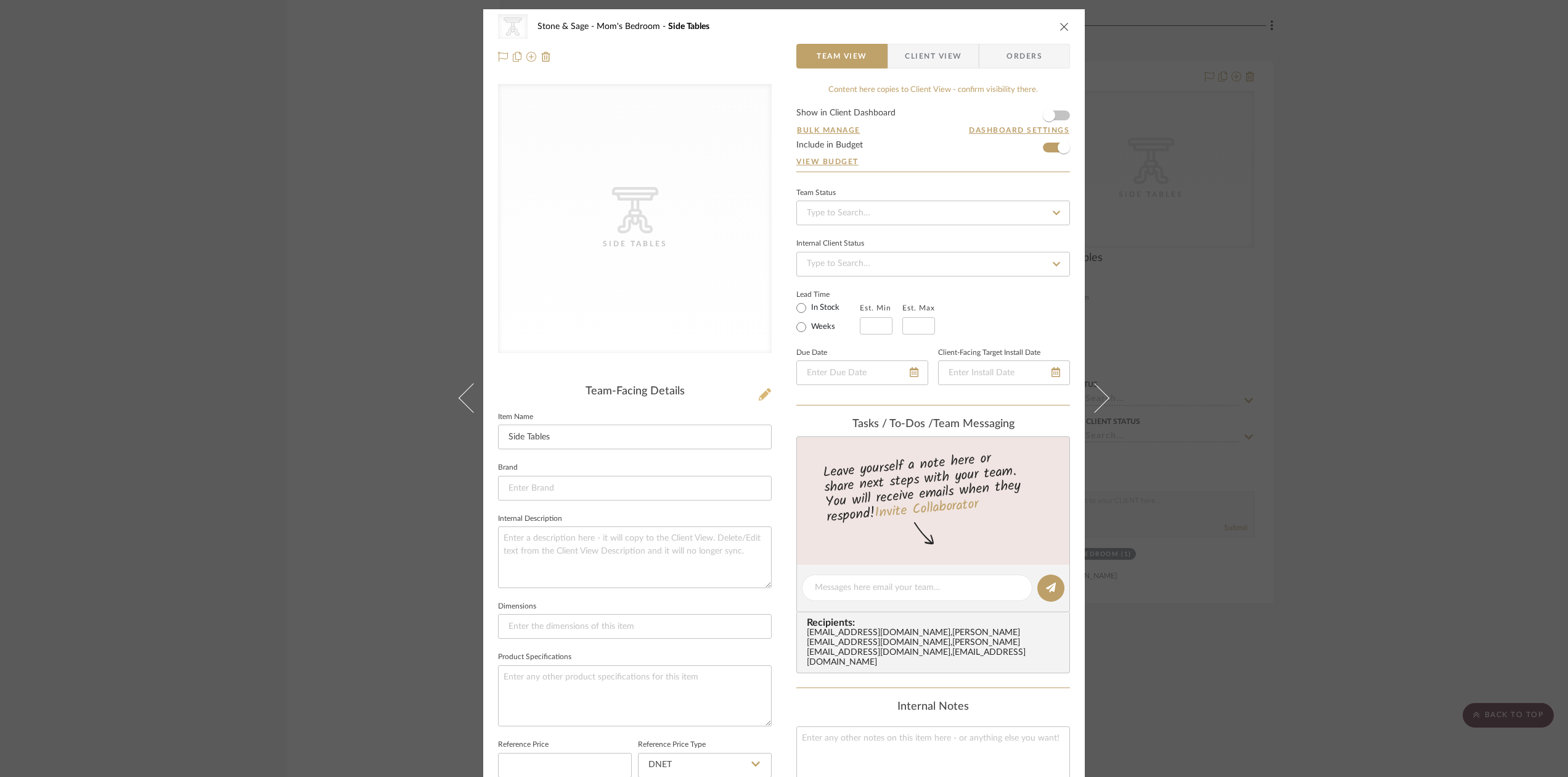
click at [759, 392] on icon at bounding box center [765, 393] width 12 height 12
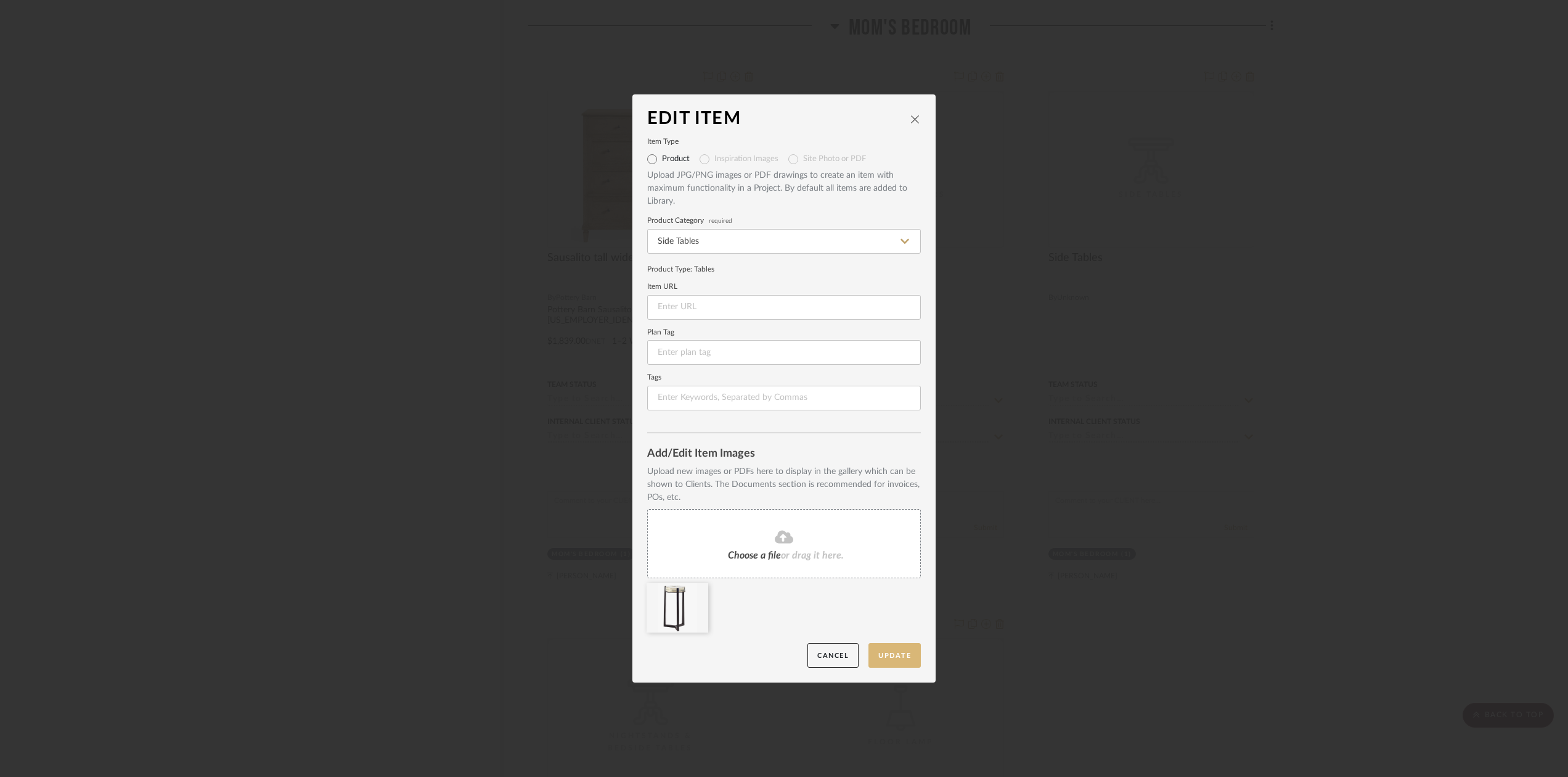
click at [889, 658] on button "Update" at bounding box center [894, 655] width 52 height 25
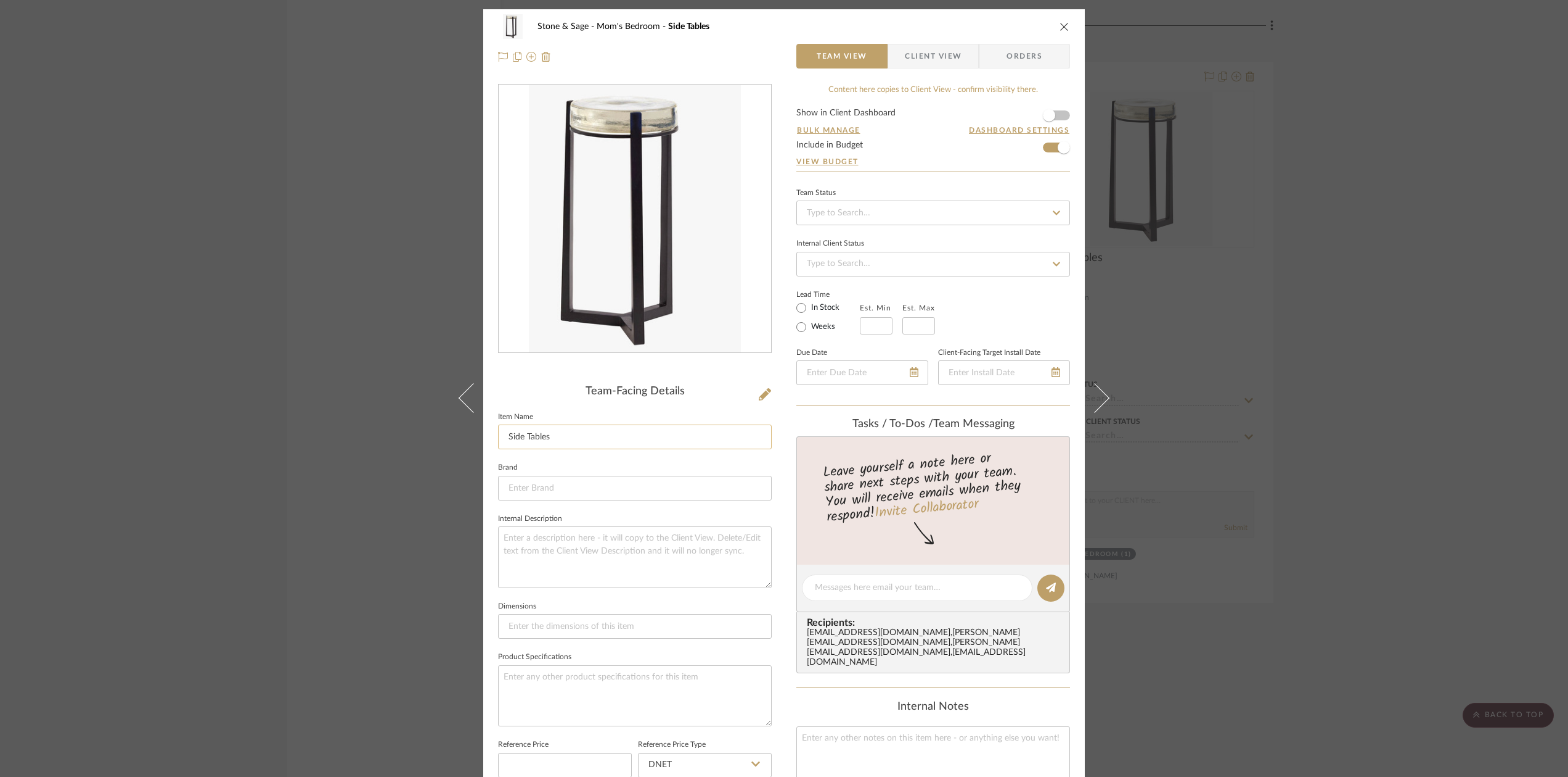
click at [505, 436] on input "Side Tables" at bounding box center [635, 437] width 274 height 25
click at [515, 489] on input at bounding box center [635, 488] width 274 height 25
type input "Pottery Barn"
click at [529, 517] on span "Pottery Barn" at bounding box center [635, 519] width 236 height 11
click at [505, 437] on input "Side Tables" at bounding box center [635, 437] width 274 height 25
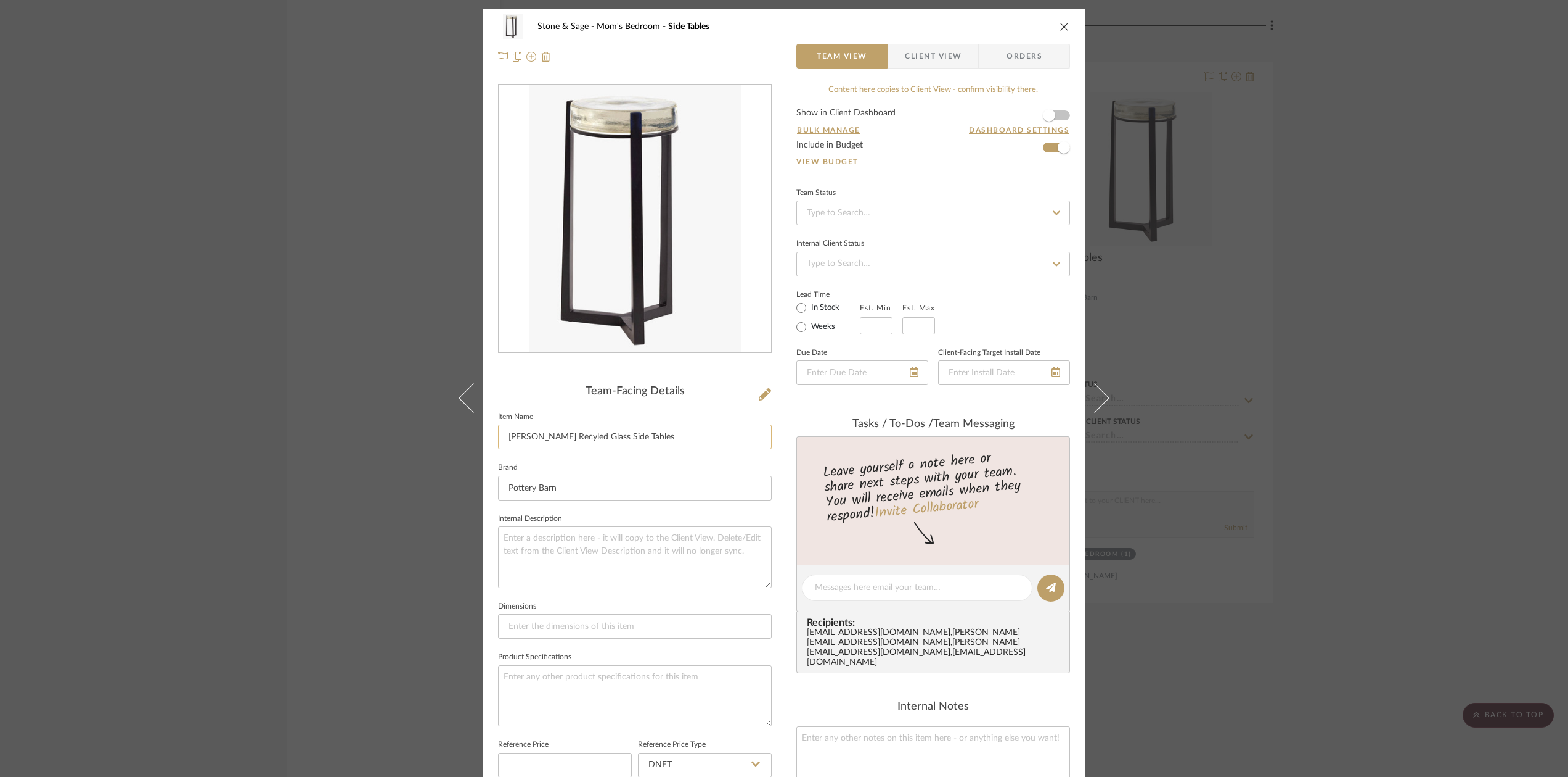
drag, startPoint x: 665, startPoint y: 438, endPoint x: 599, endPoint y: 437, distance: 66.0
click at [599, 437] on input "[PERSON_NAME] Recyled Glass Side Tables" at bounding box center [635, 437] width 274 height 25
type input "[PERSON_NAME] Recyled Glass Accent Table"
click at [519, 530] on textarea at bounding box center [635, 557] width 274 height 61
type textarea "C"
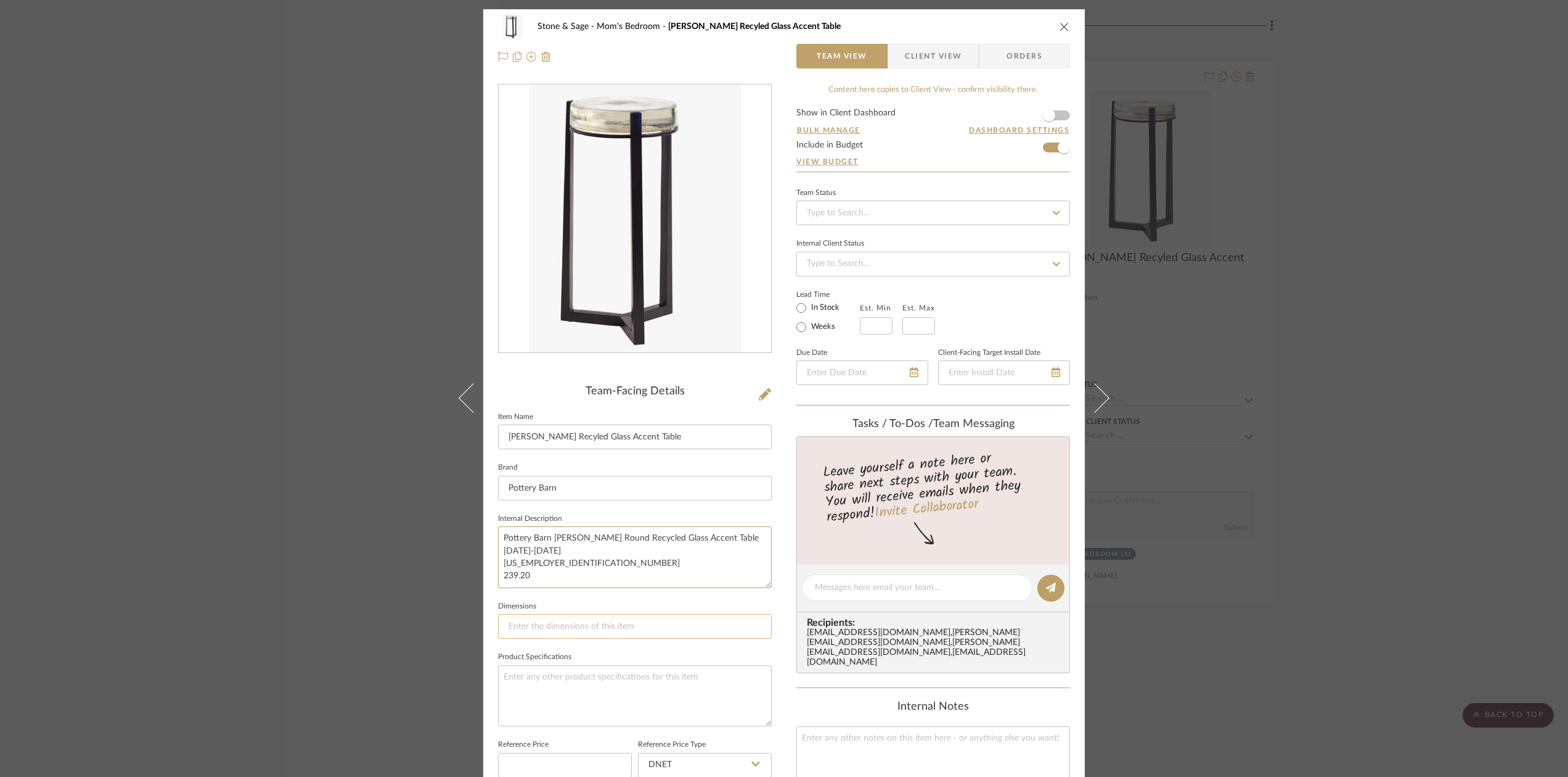
scroll to position [7, 0]
drag, startPoint x: 497, startPoint y: 578, endPoint x: 562, endPoint y: 578, distance: 65.0
click at [562, 578] on textarea "Pottery Barn [PERSON_NAME] Round Recycled Glass Accent Table [DATE]-[DATE] [US_…" at bounding box center [635, 557] width 274 height 61
type textarea "Pottery Barn [PERSON_NAME] Round Recycled Glass Accent Table [DATE]-[DATE] [US_…"
click at [508, 619] on input at bounding box center [635, 626] width 274 height 25
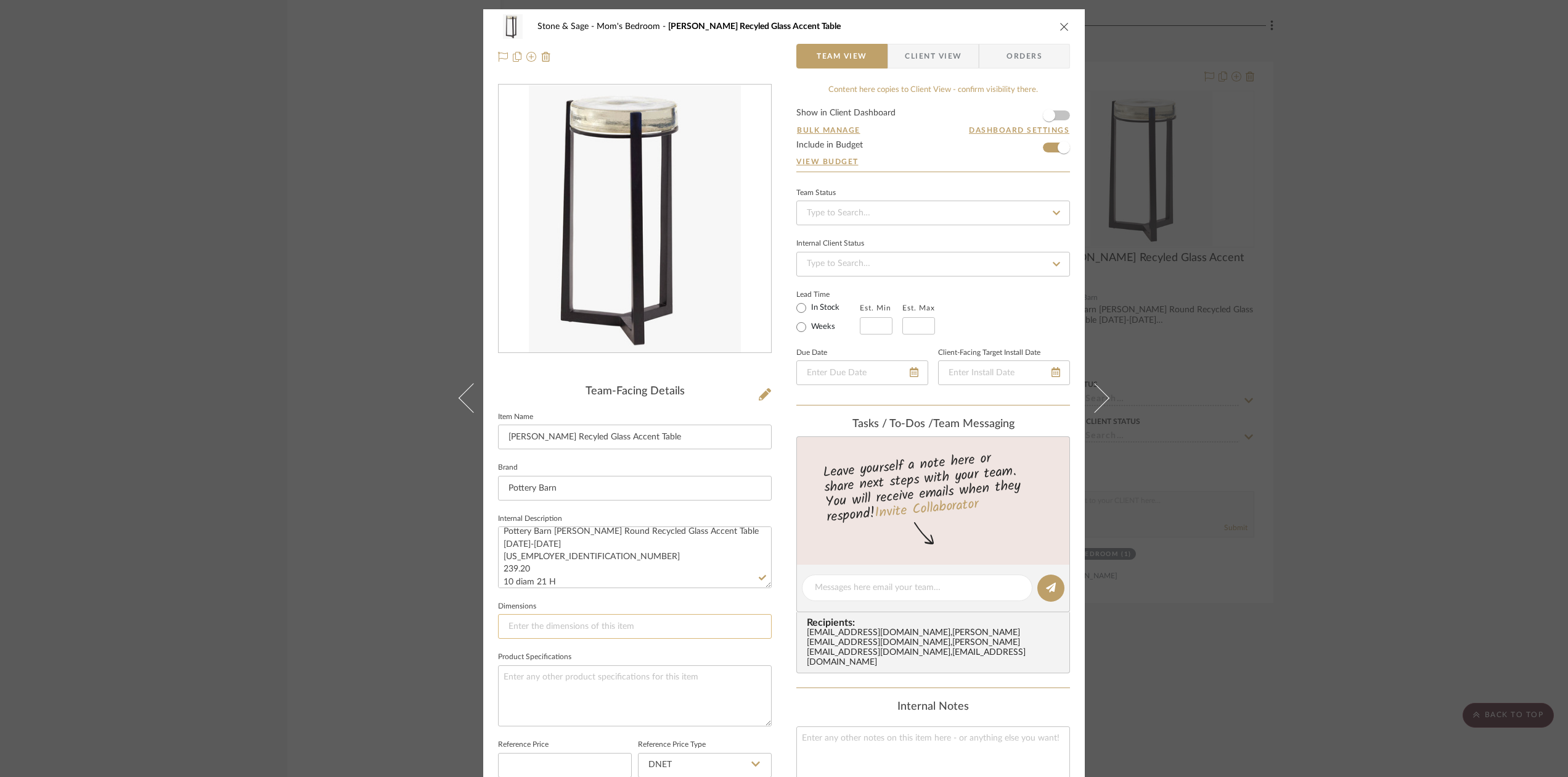
paste input "10 diam 21 H"
type input "10 diam 21 H"
click at [869, 321] on input at bounding box center [876, 325] width 32 height 17
type input "4"
click at [918, 330] on input "text" at bounding box center [918, 325] width 32 height 17
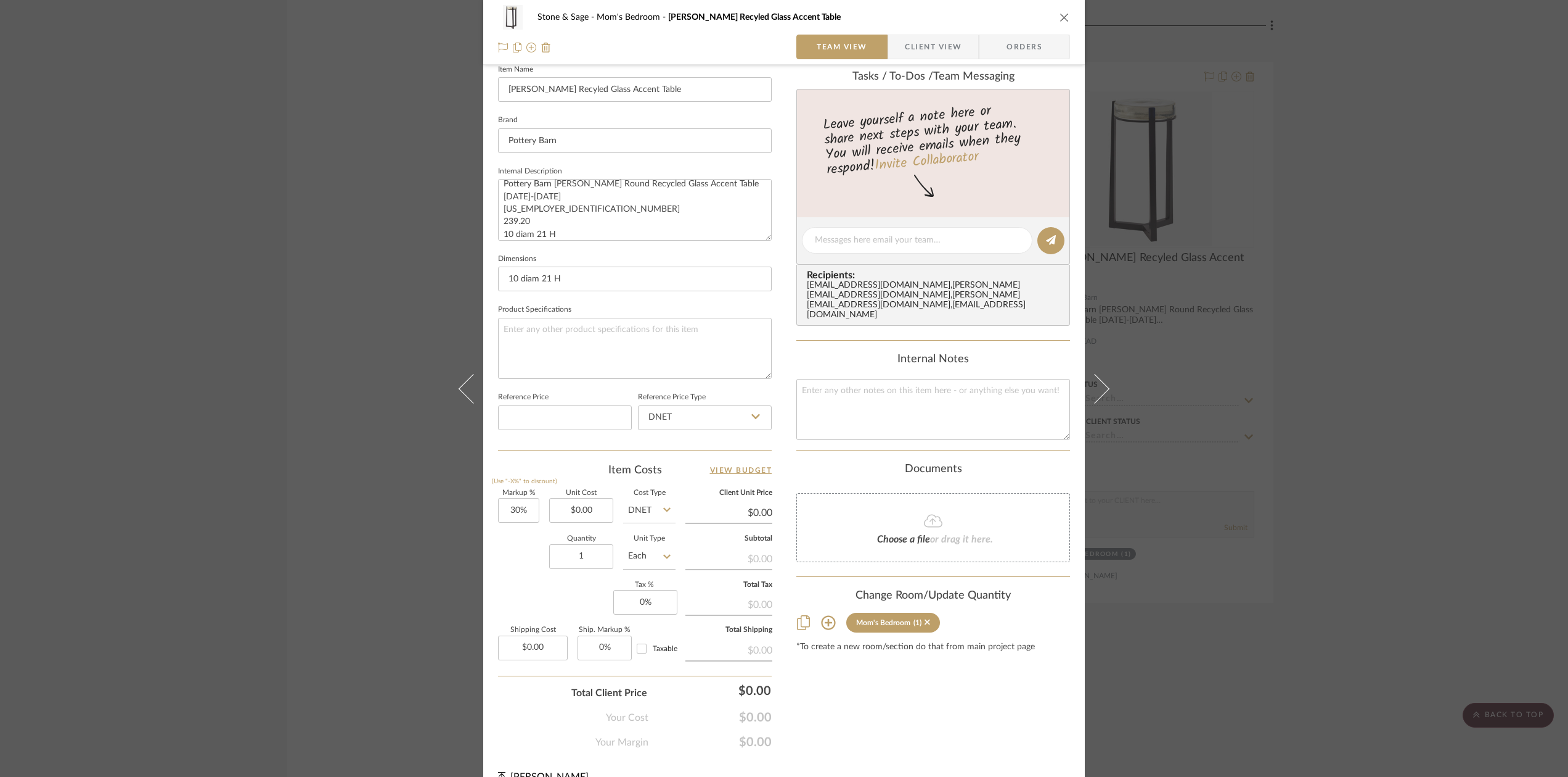
scroll to position [368, 0]
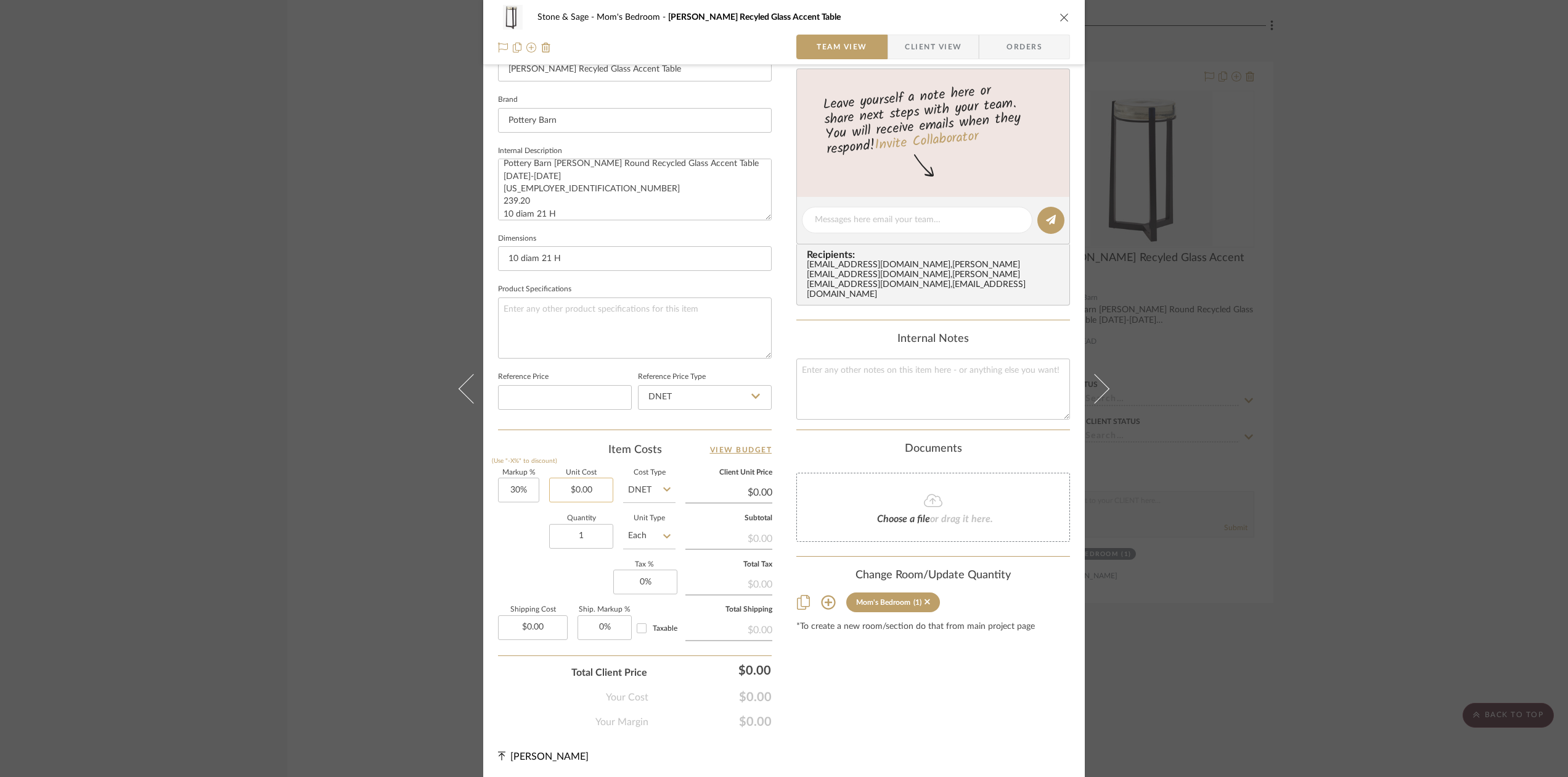
type input "4"
type input "0.00"
click at [594, 489] on input "0.00" at bounding box center [581, 490] width 64 height 25
type input "$239.20"
click at [884, 661] on div "Content here copies to Client View - confirm visibility there. Show in Client D…" at bounding box center [933, 222] width 274 height 1013
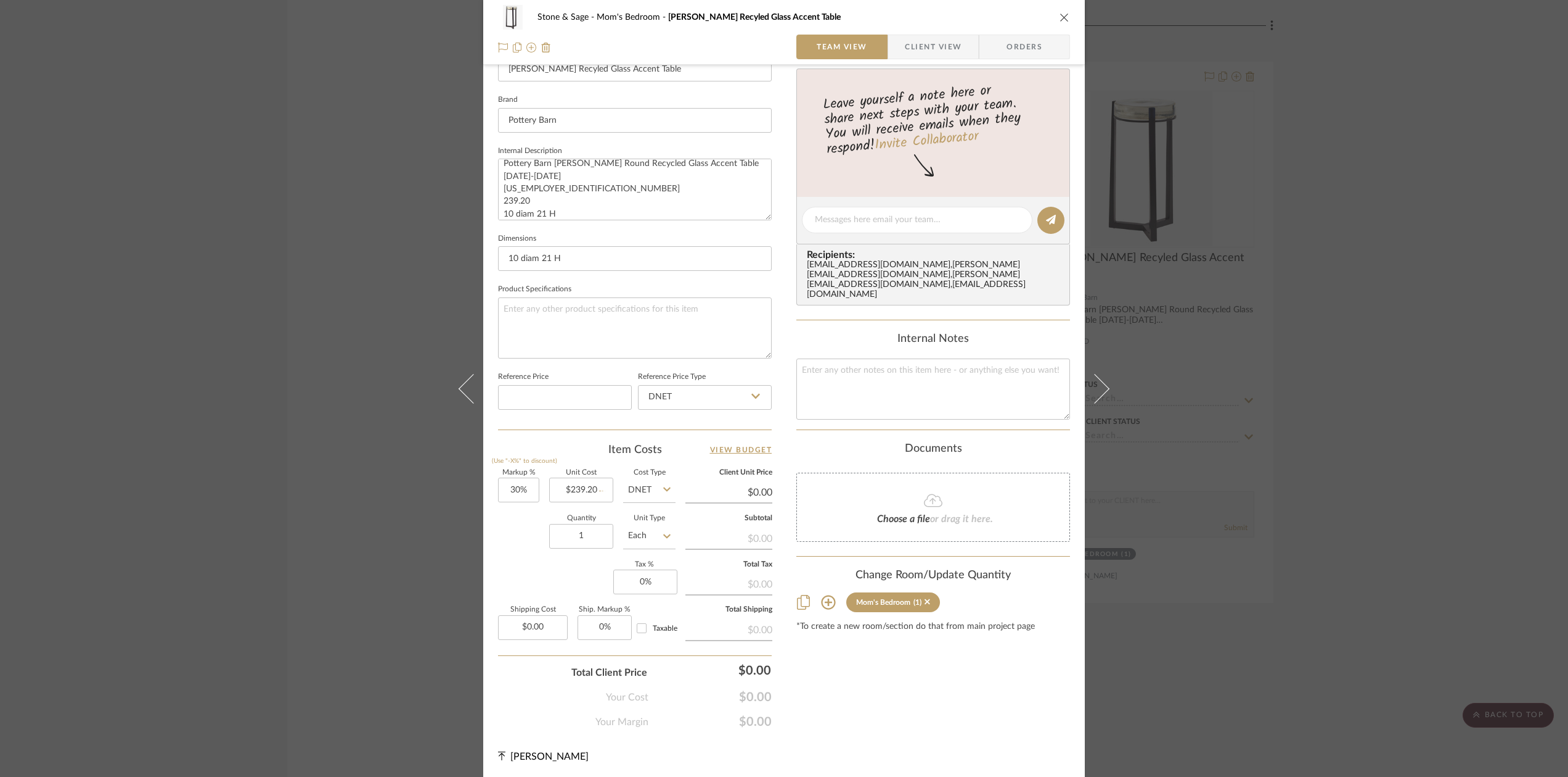
type input "$310.96"
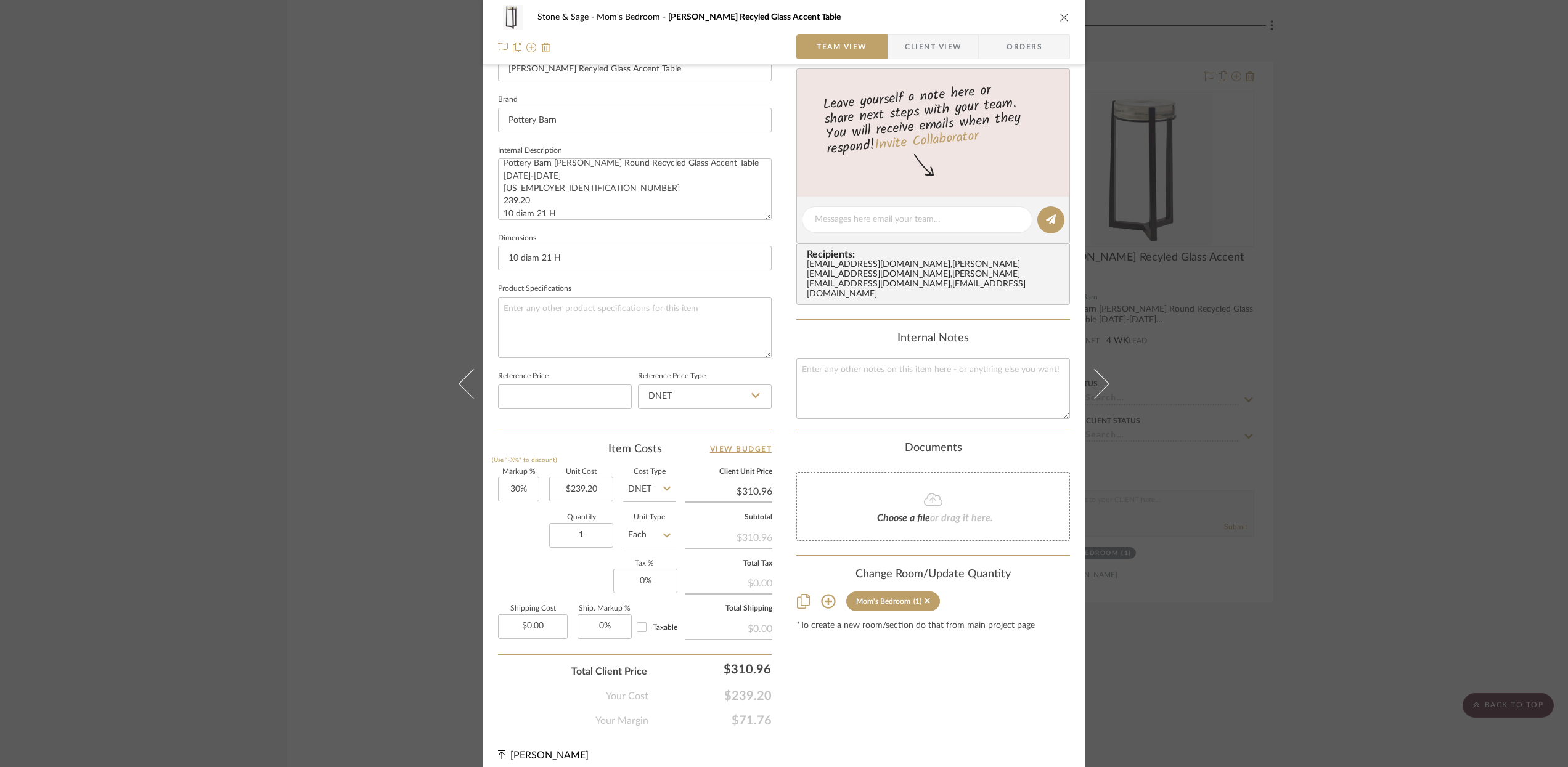
click at [1059, 12] on icon "close" at bounding box center [1064, 17] width 10 height 10
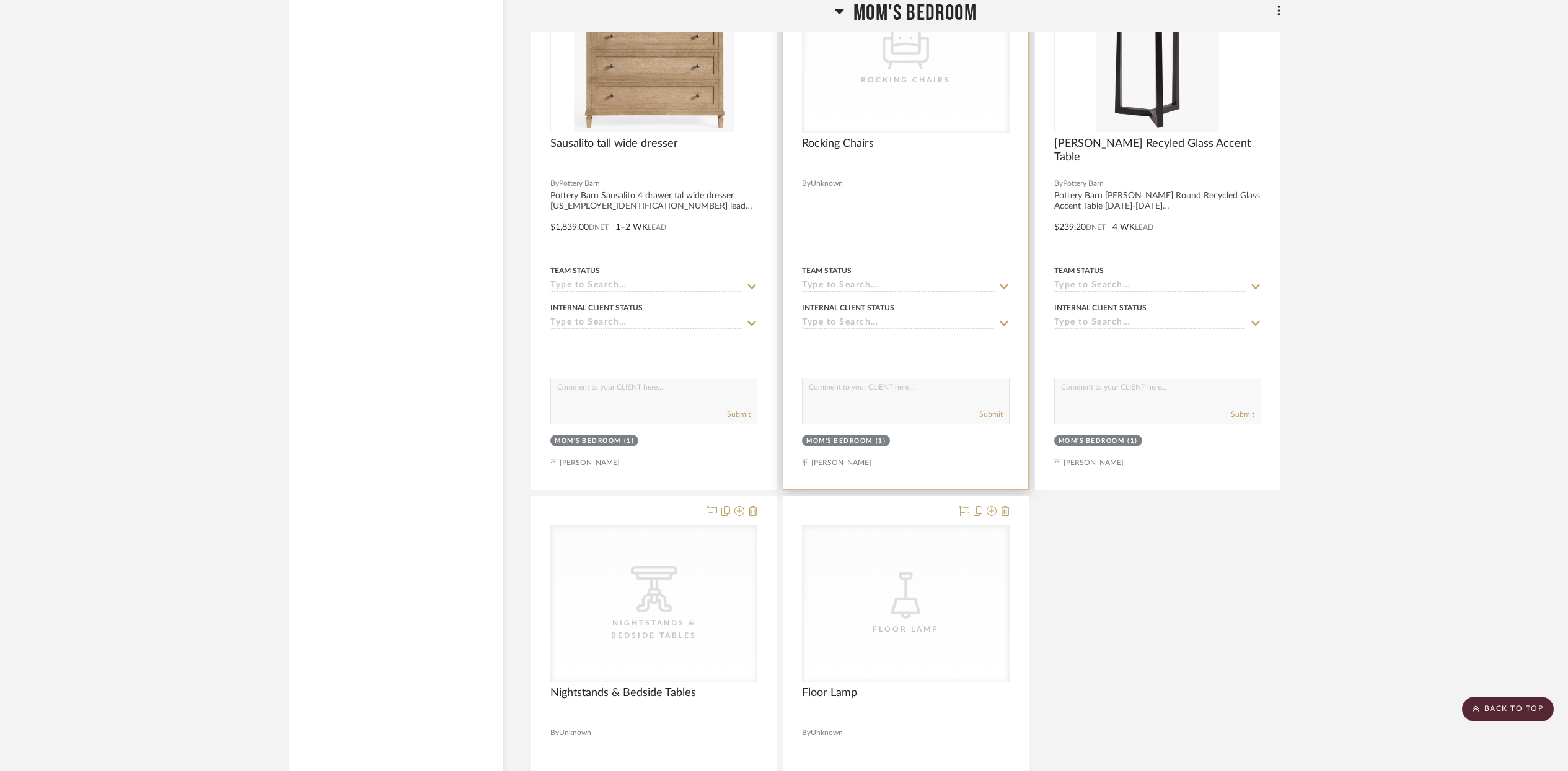
scroll to position [12554, 0]
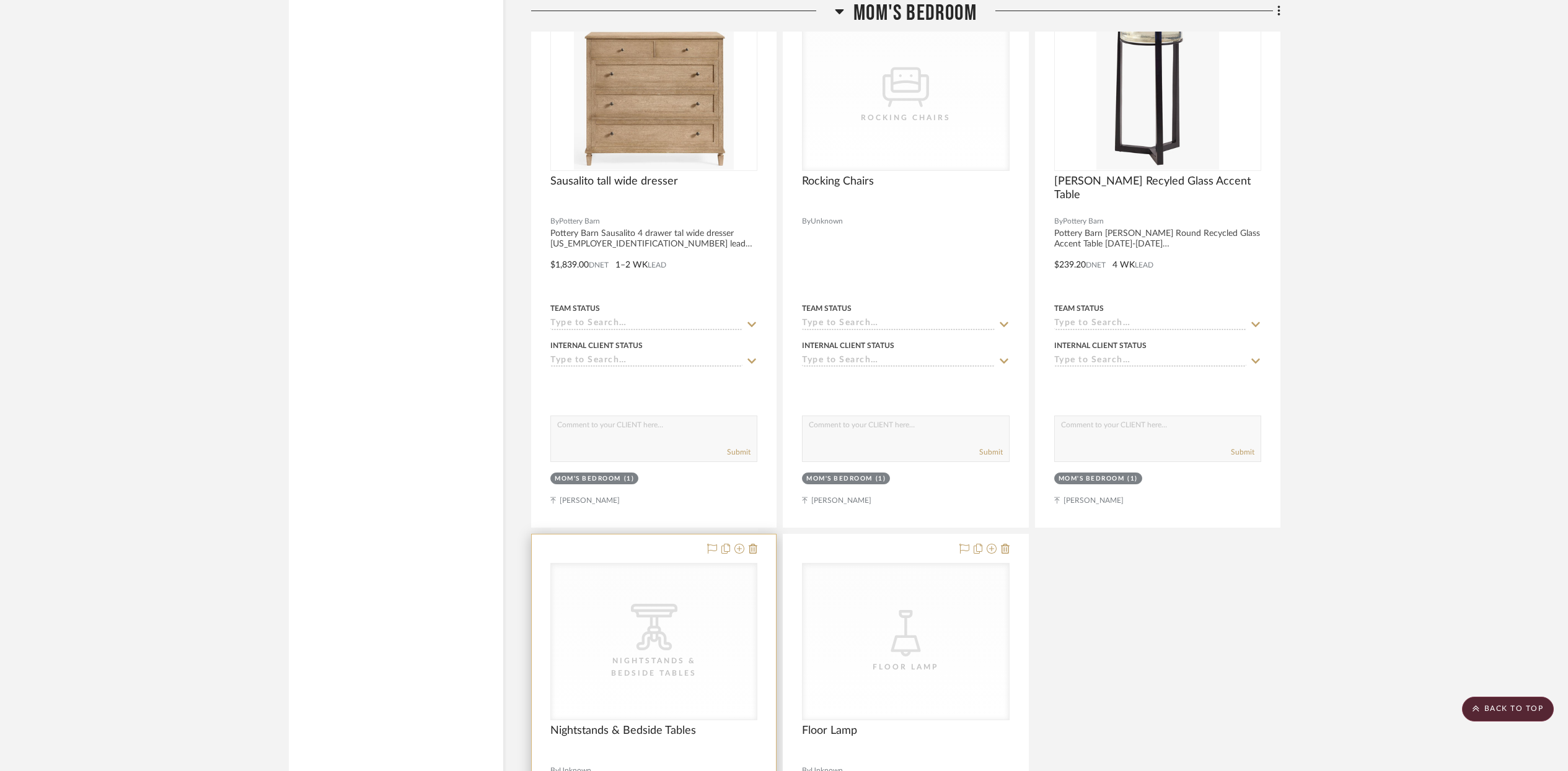
click at [718, 600] on div "CategoryIconTables Created with Sketch. Nightstands‎‎‏‏‎ & Bedside Tables" at bounding box center [654, 641] width 206 height 156
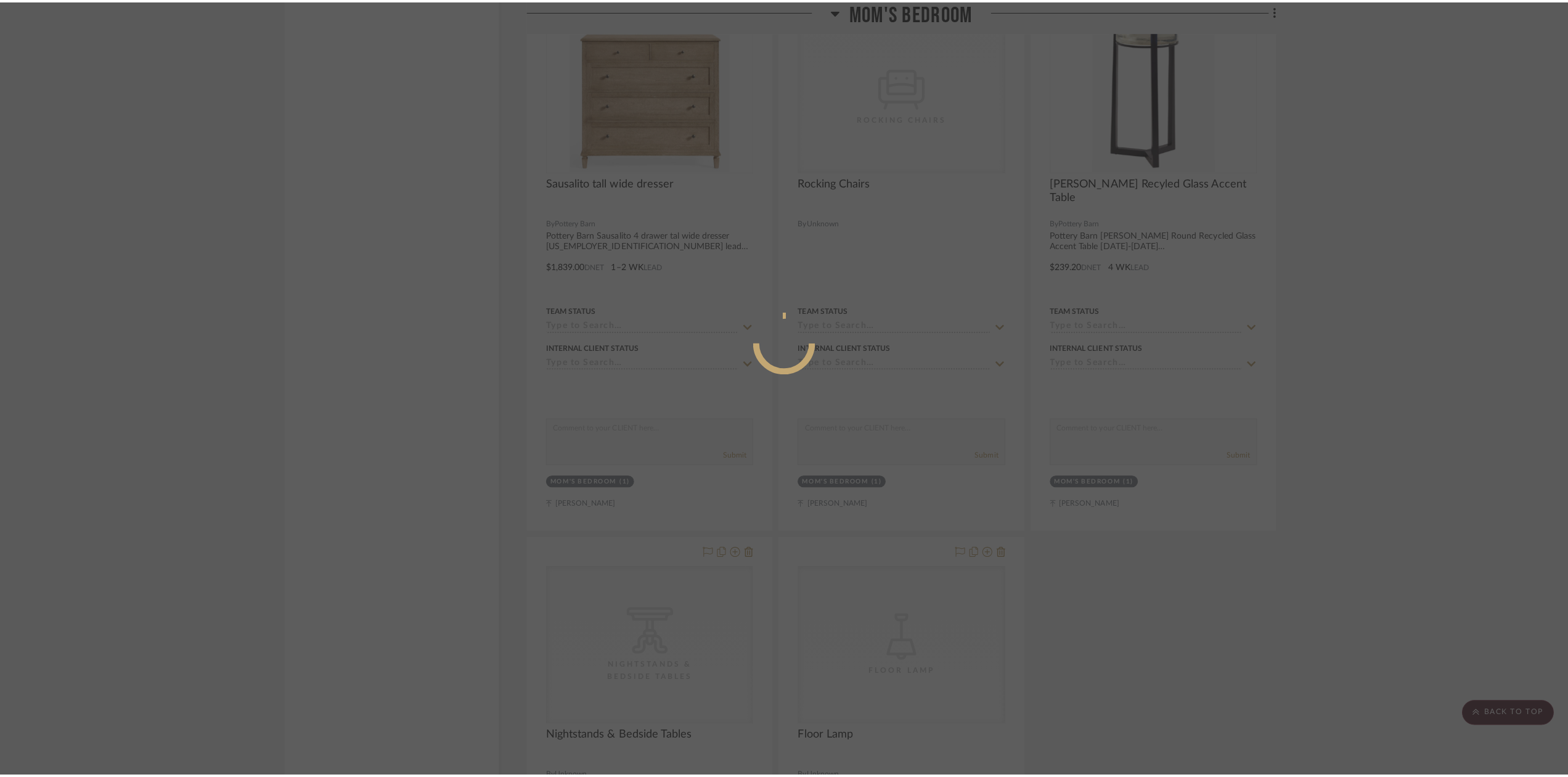
scroll to position [0, 0]
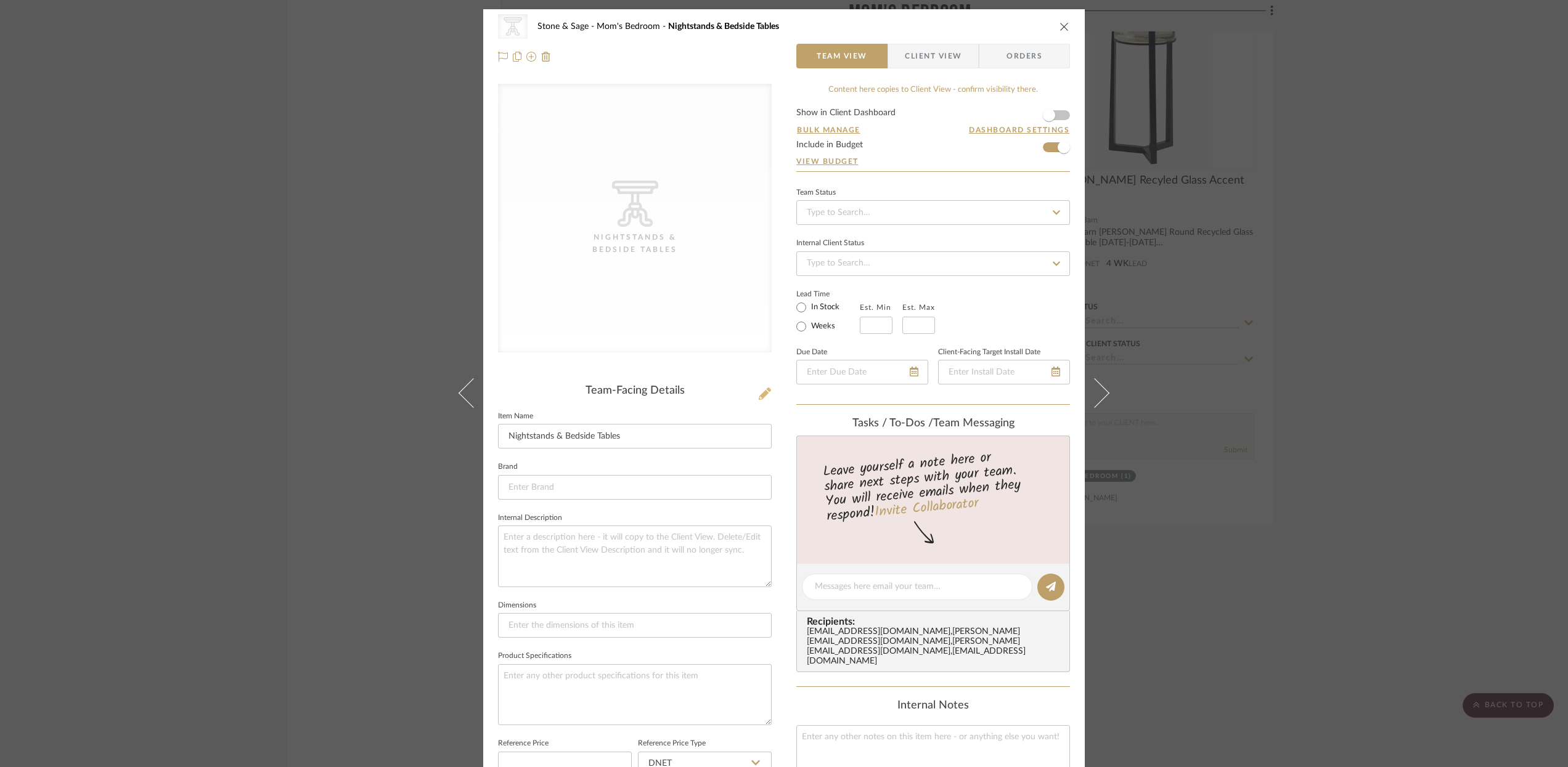
click at [759, 394] on icon at bounding box center [765, 393] width 12 height 12
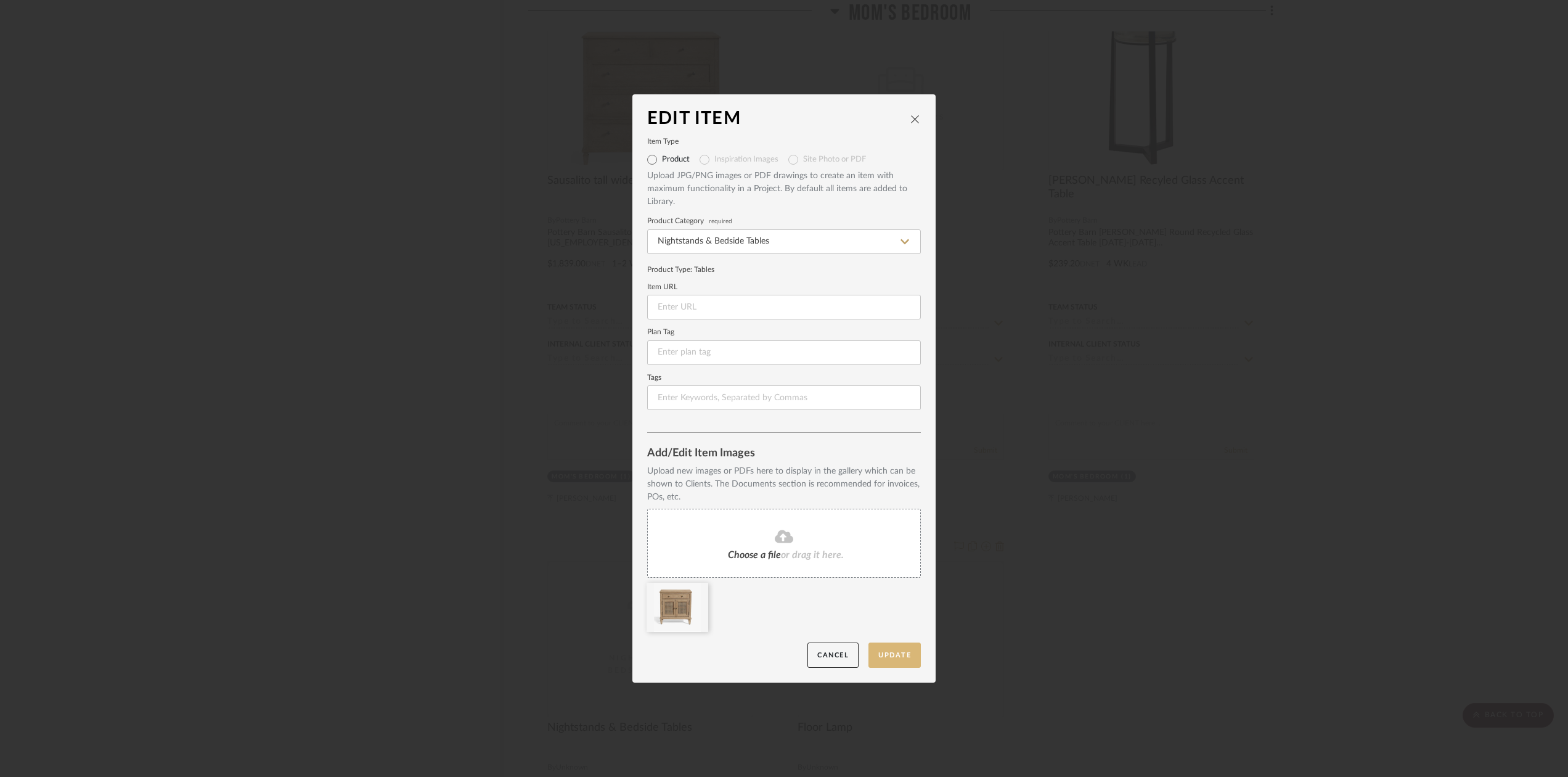
click at [891, 658] on button "Update" at bounding box center [894, 655] width 52 height 25
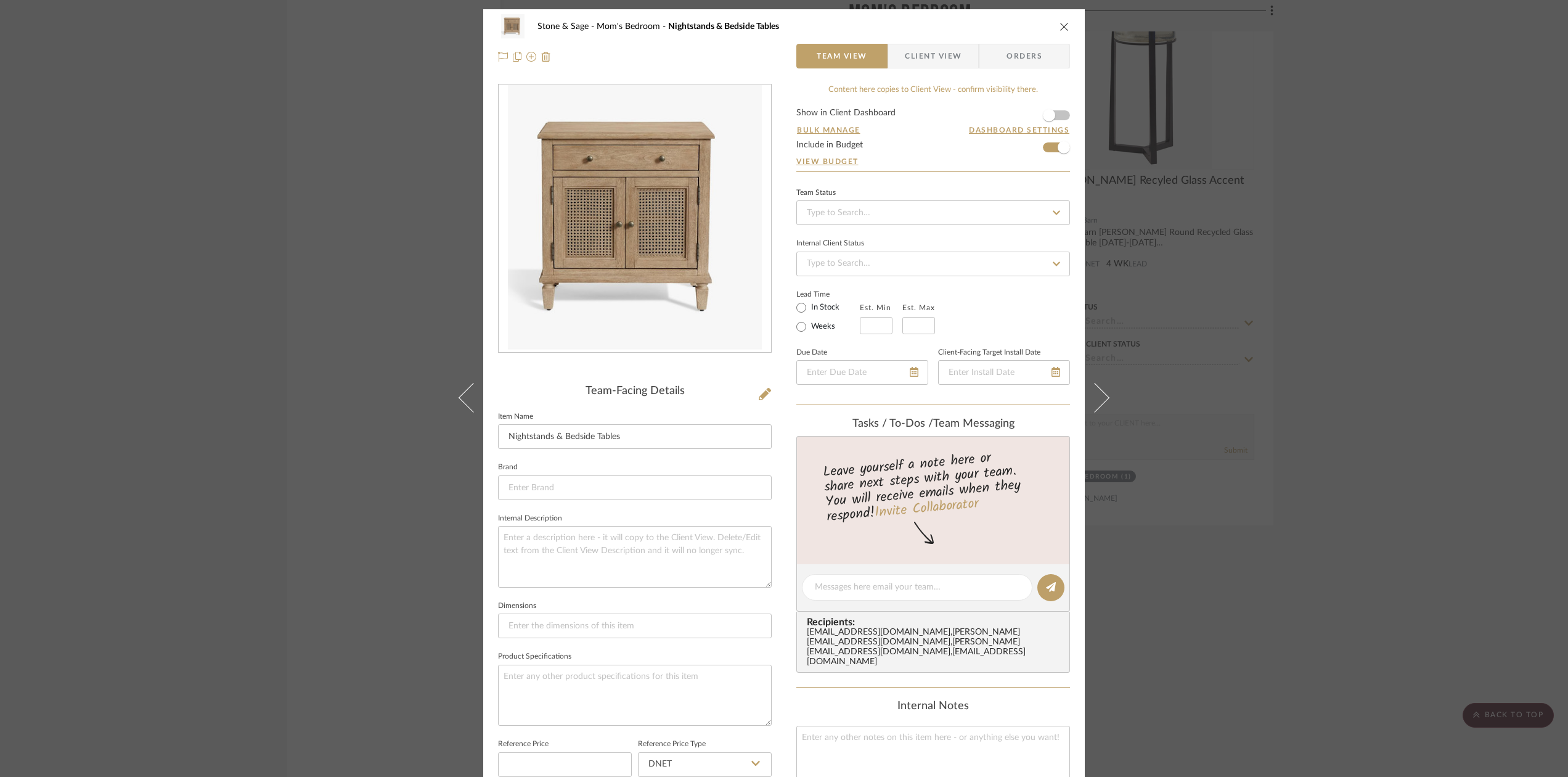
click at [1059, 25] on icon "close" at bounding box center [1064, 27] width 10 height 10
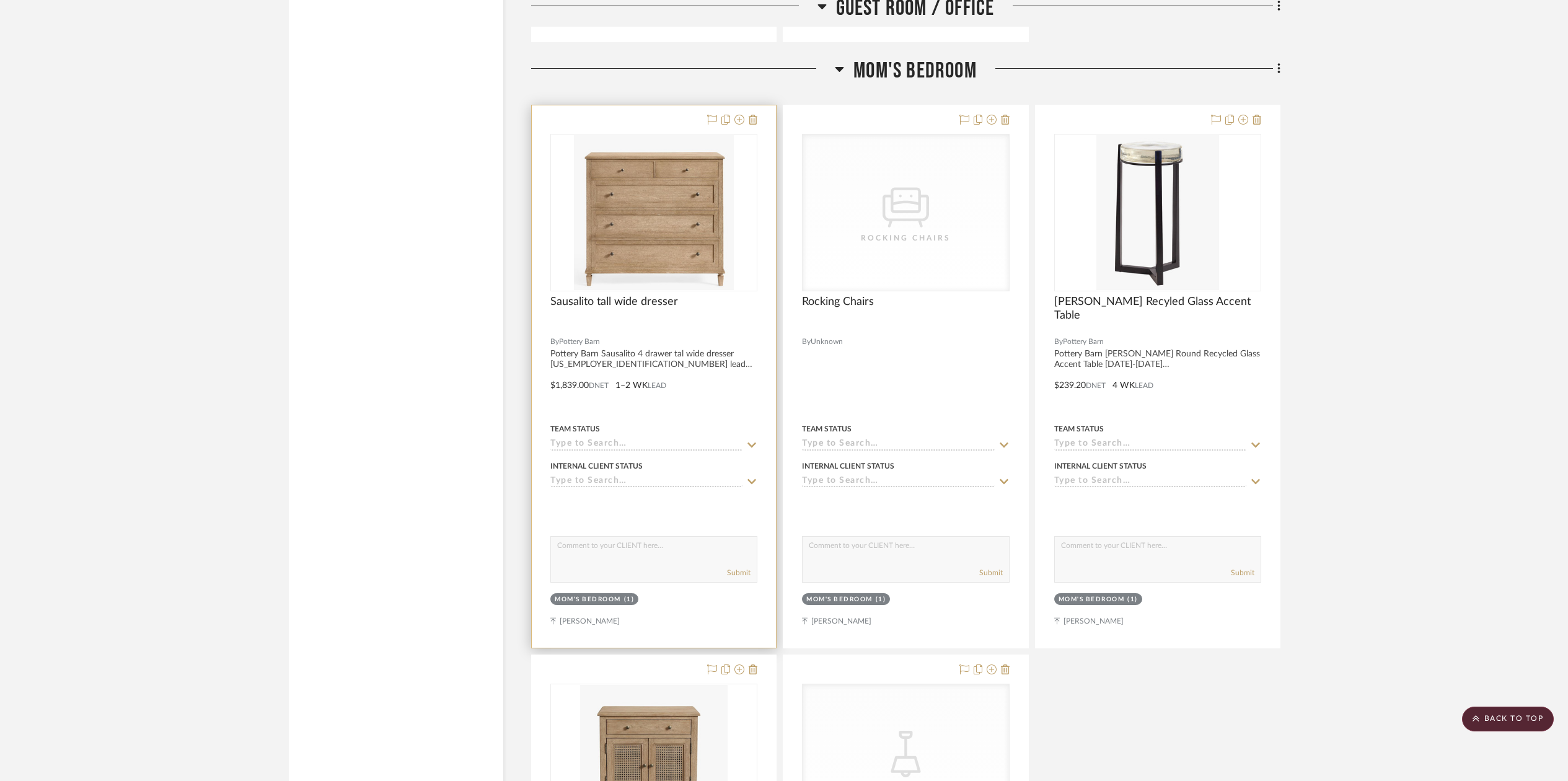
scroll to position [12446, 0]
click at [954, 210] on div "CategoryIconSeating Created with Sketch. Rocking Chairs" at bounding box center [905, 213] width 206 height 156
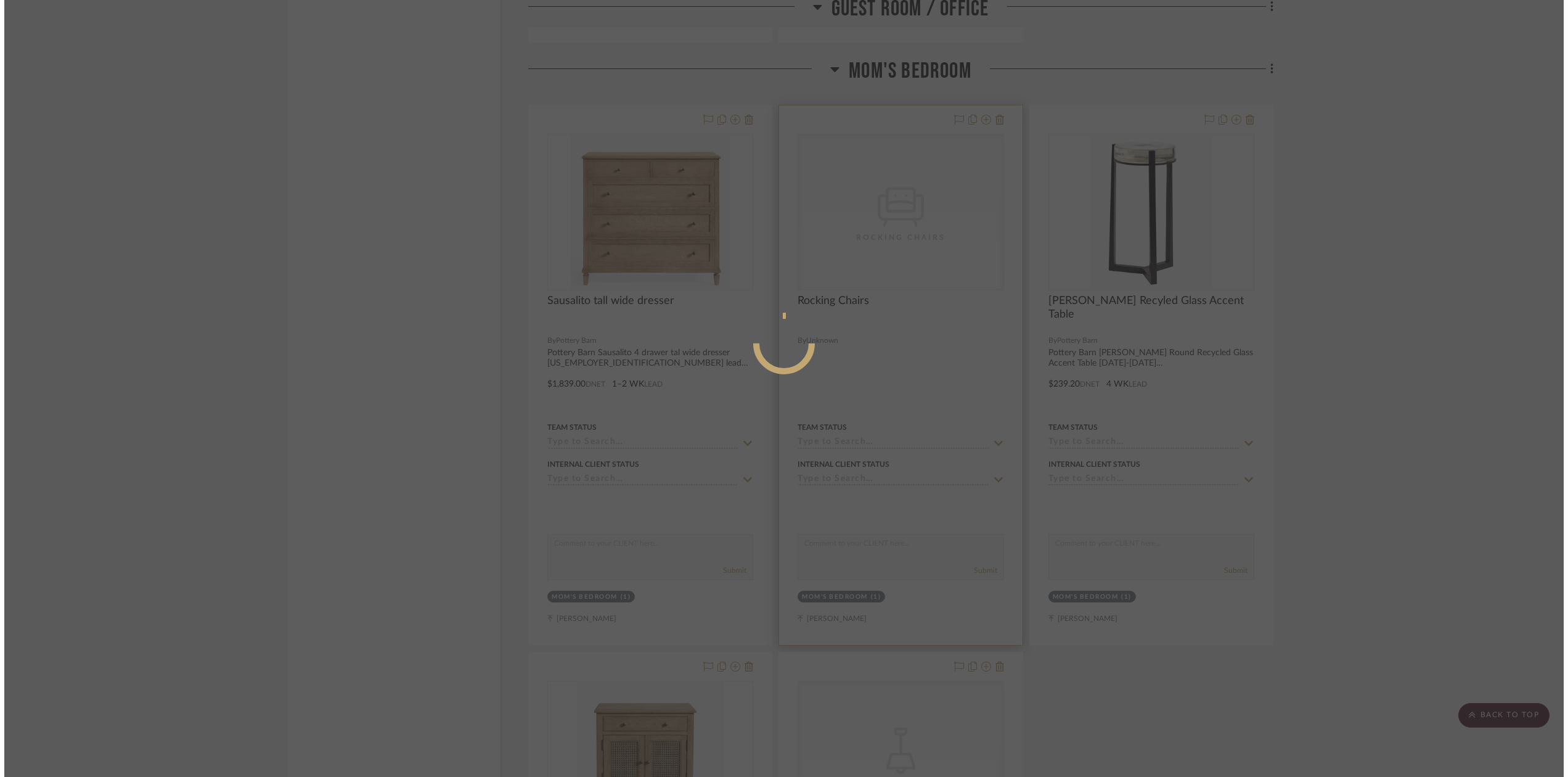
scroll to position [0, 0]
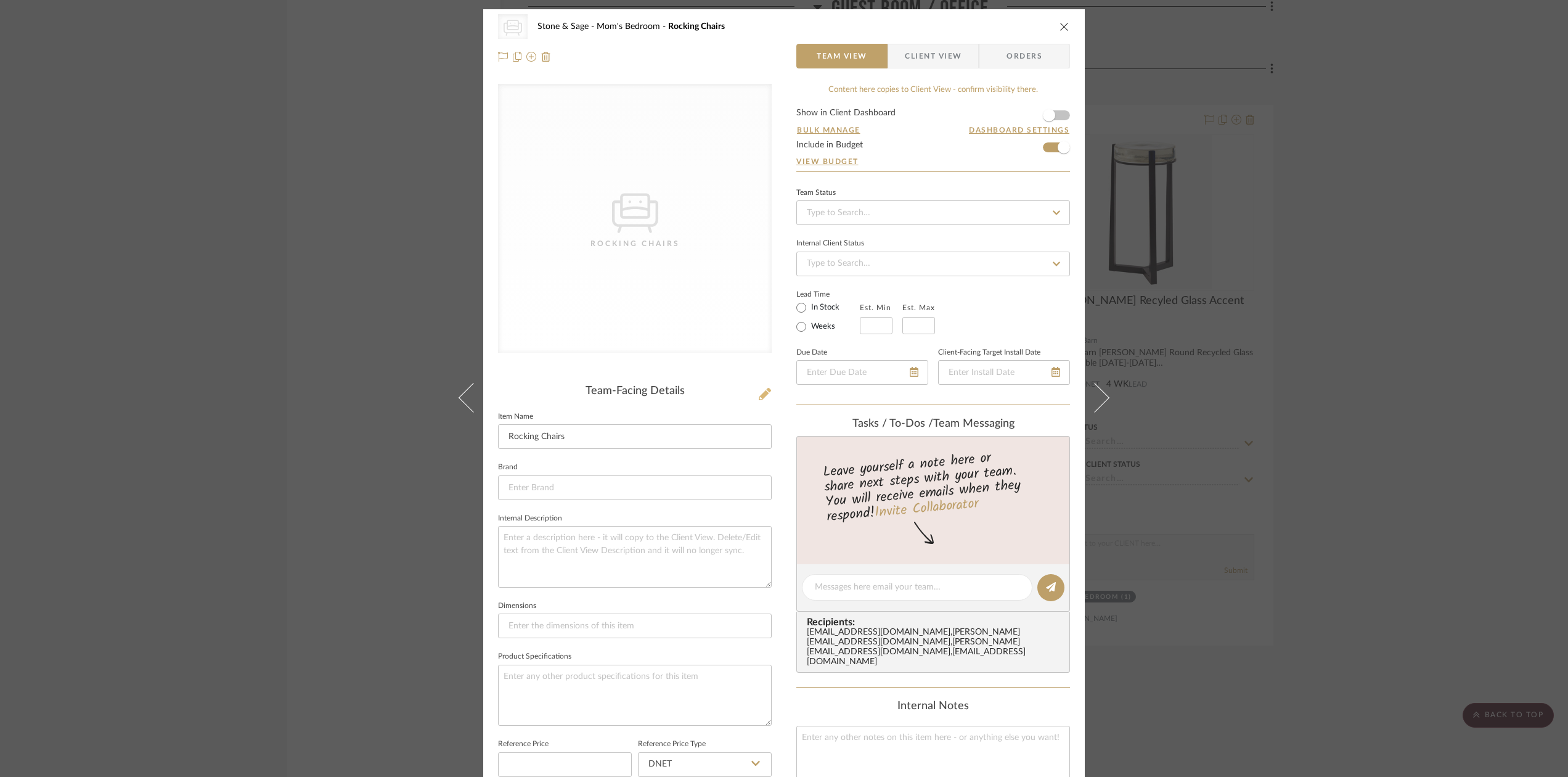
click at [759, 395] on icon at bounding box center [765, 393] width 12 height 12
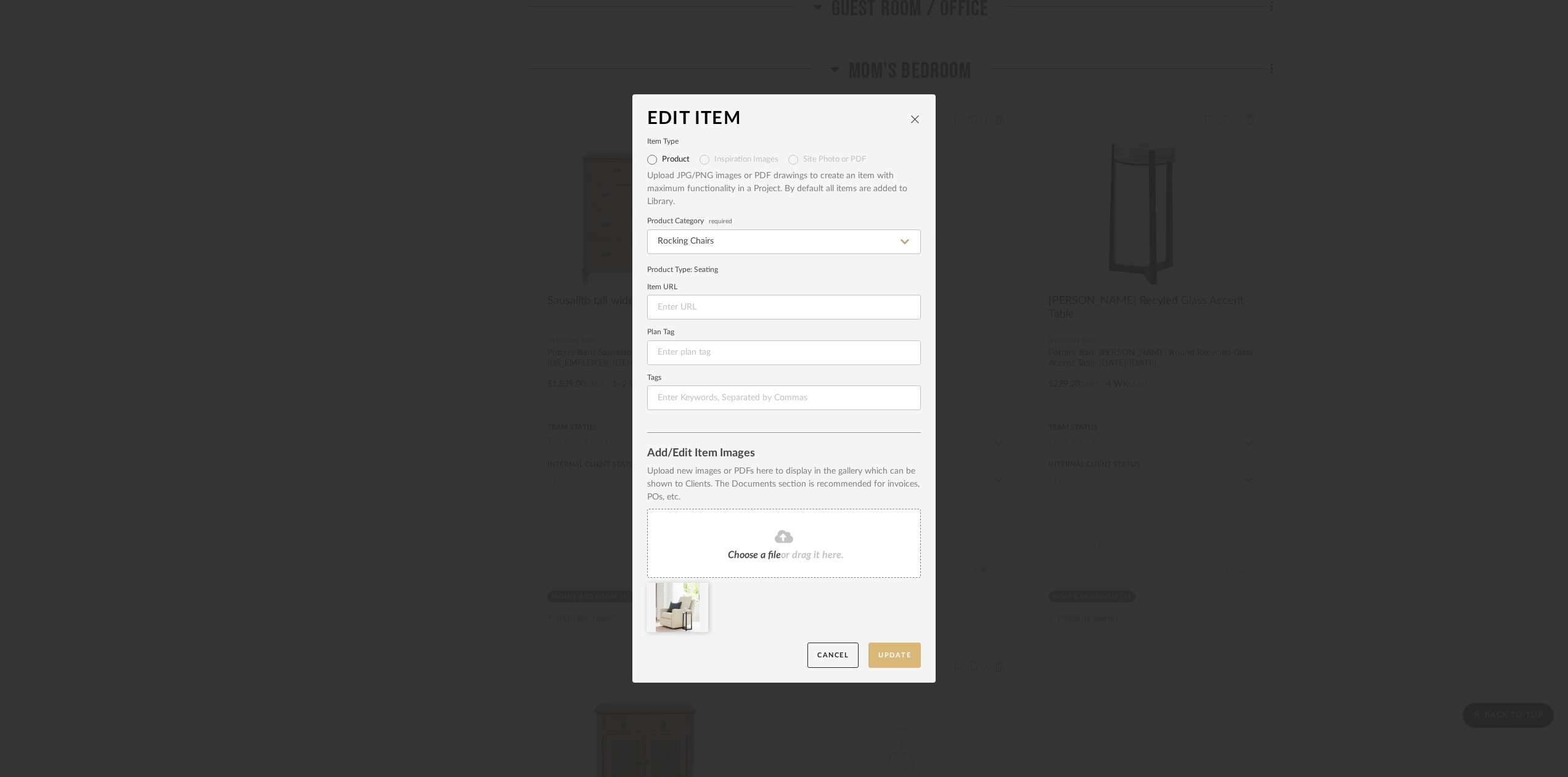
click at [892, 652] on button "Update" at bounding box center [894, 655] width 52 height 25
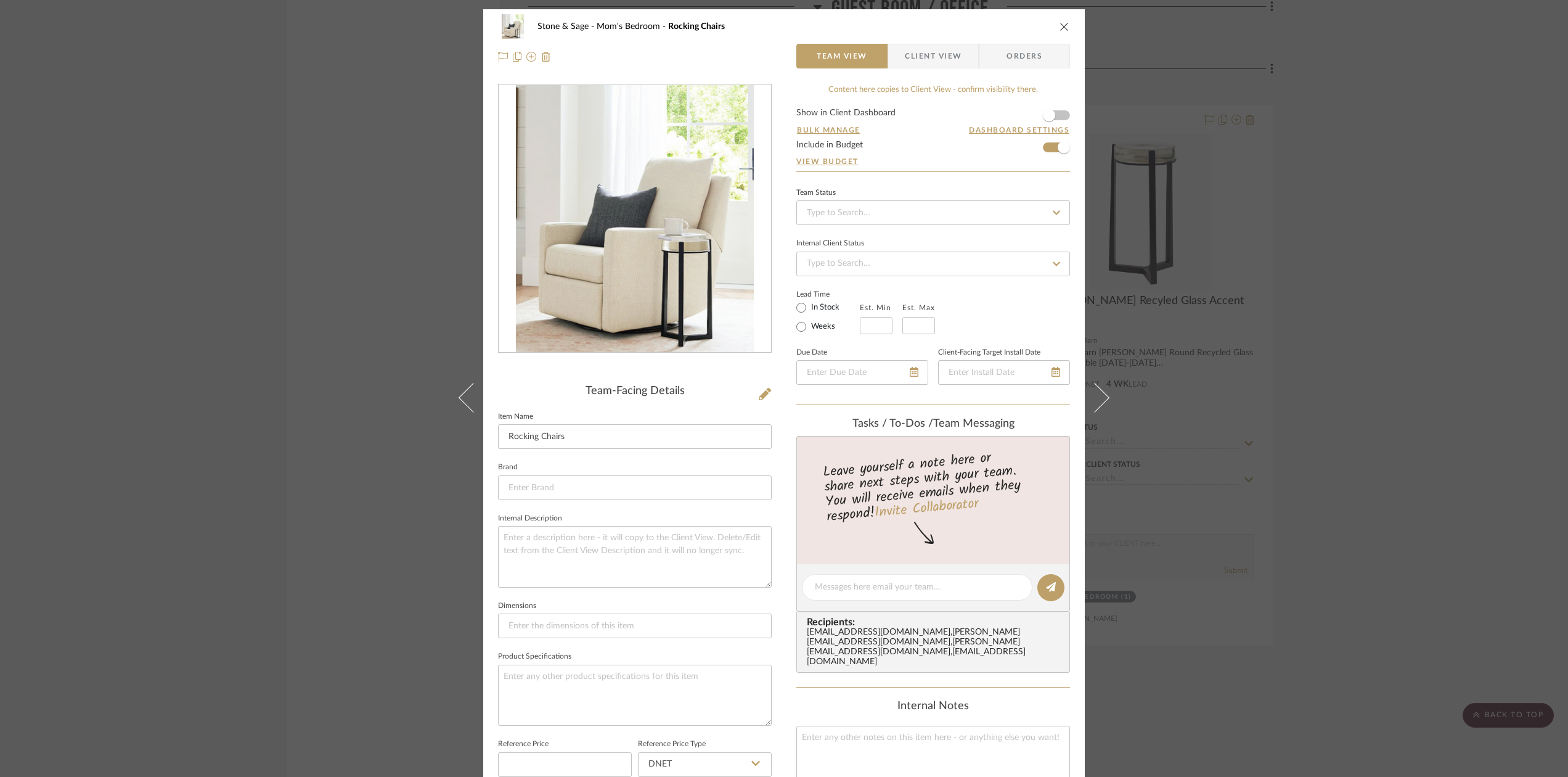
click at [1064, 21] on button "close" at bounding box center [1064, 26] width 11 height 11
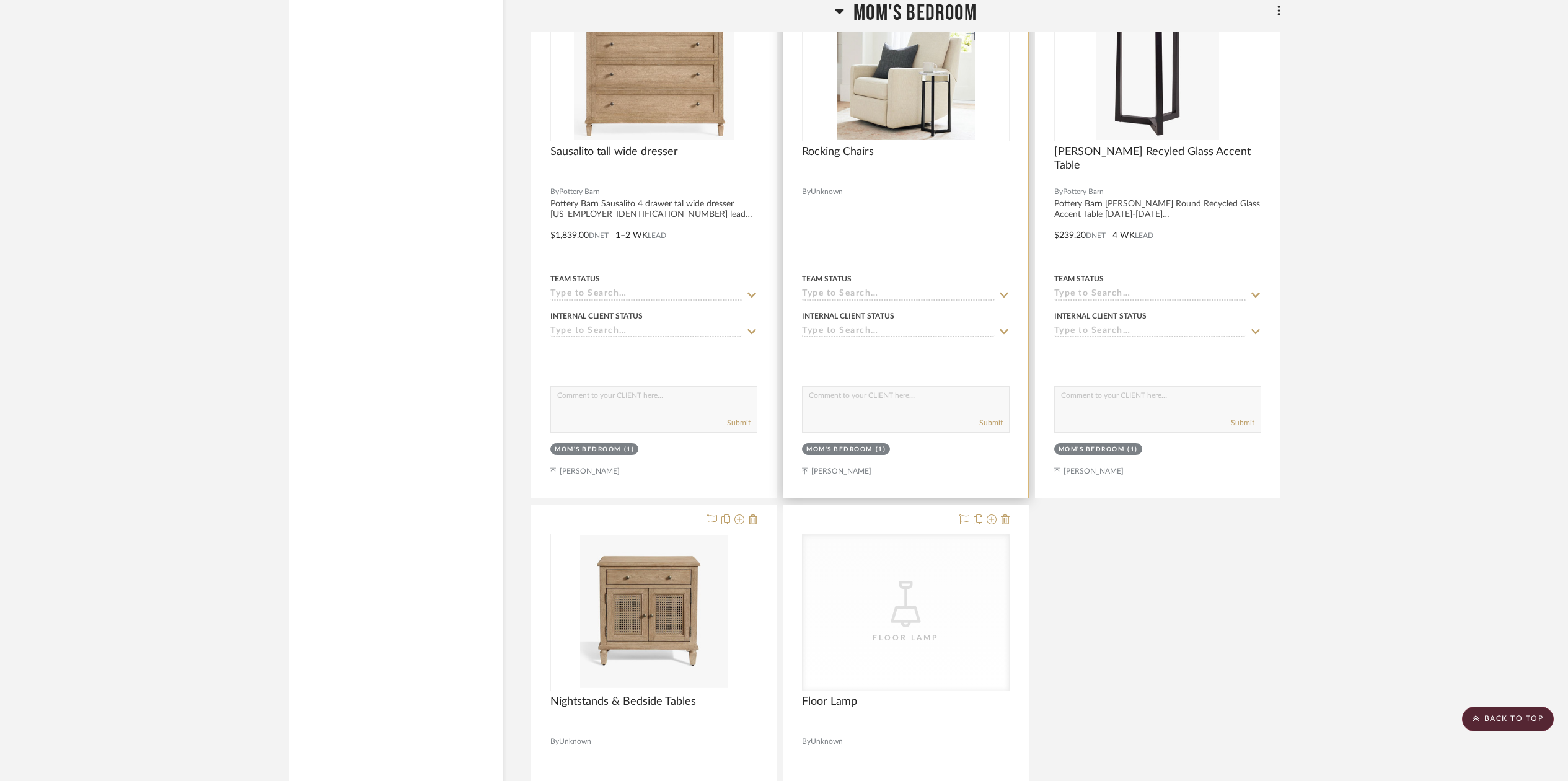
scroll to position [12598, 0]
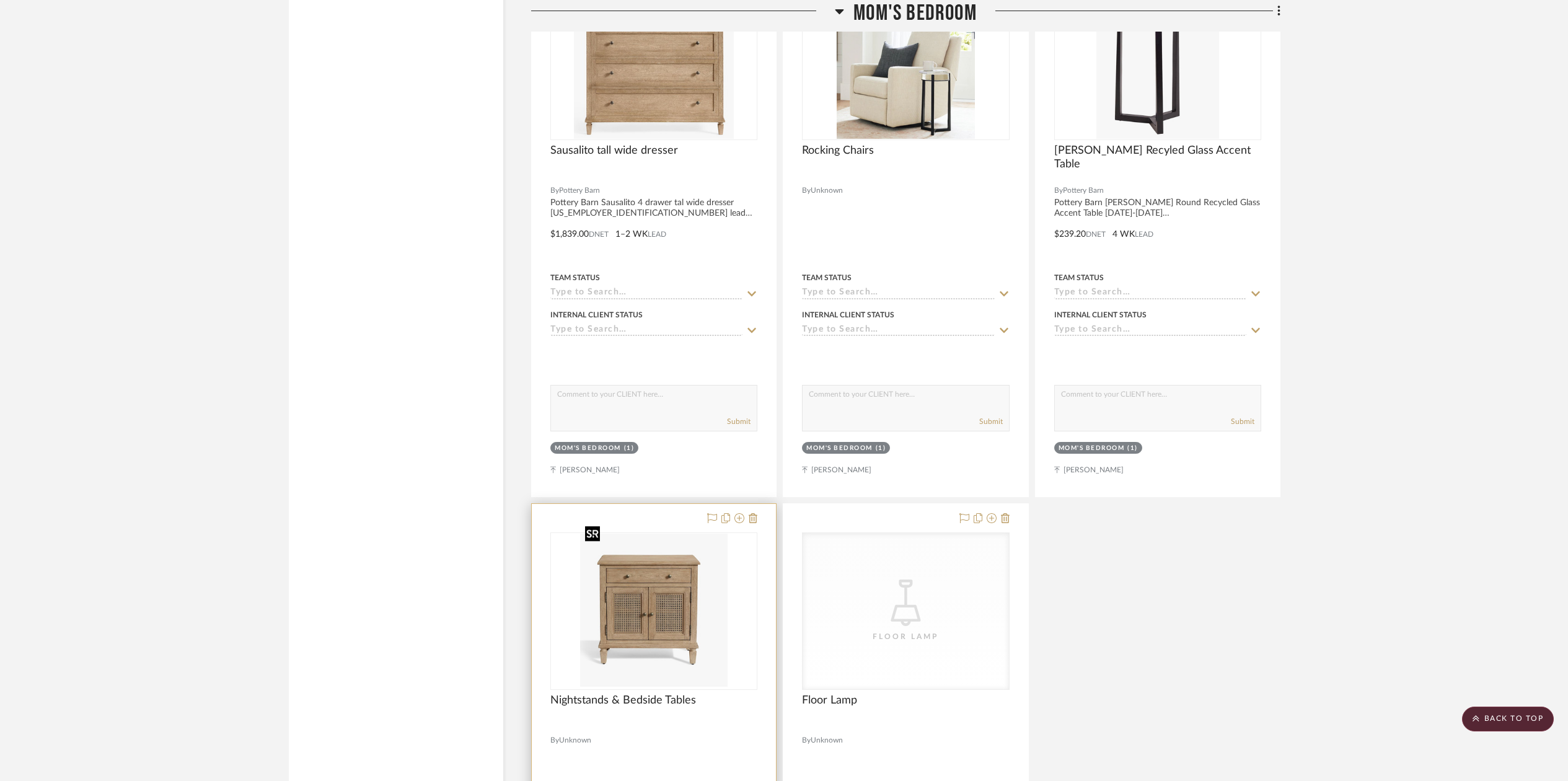
click at [634, 552] on img "0" at bounding box center [654, 612] width 148 height 155
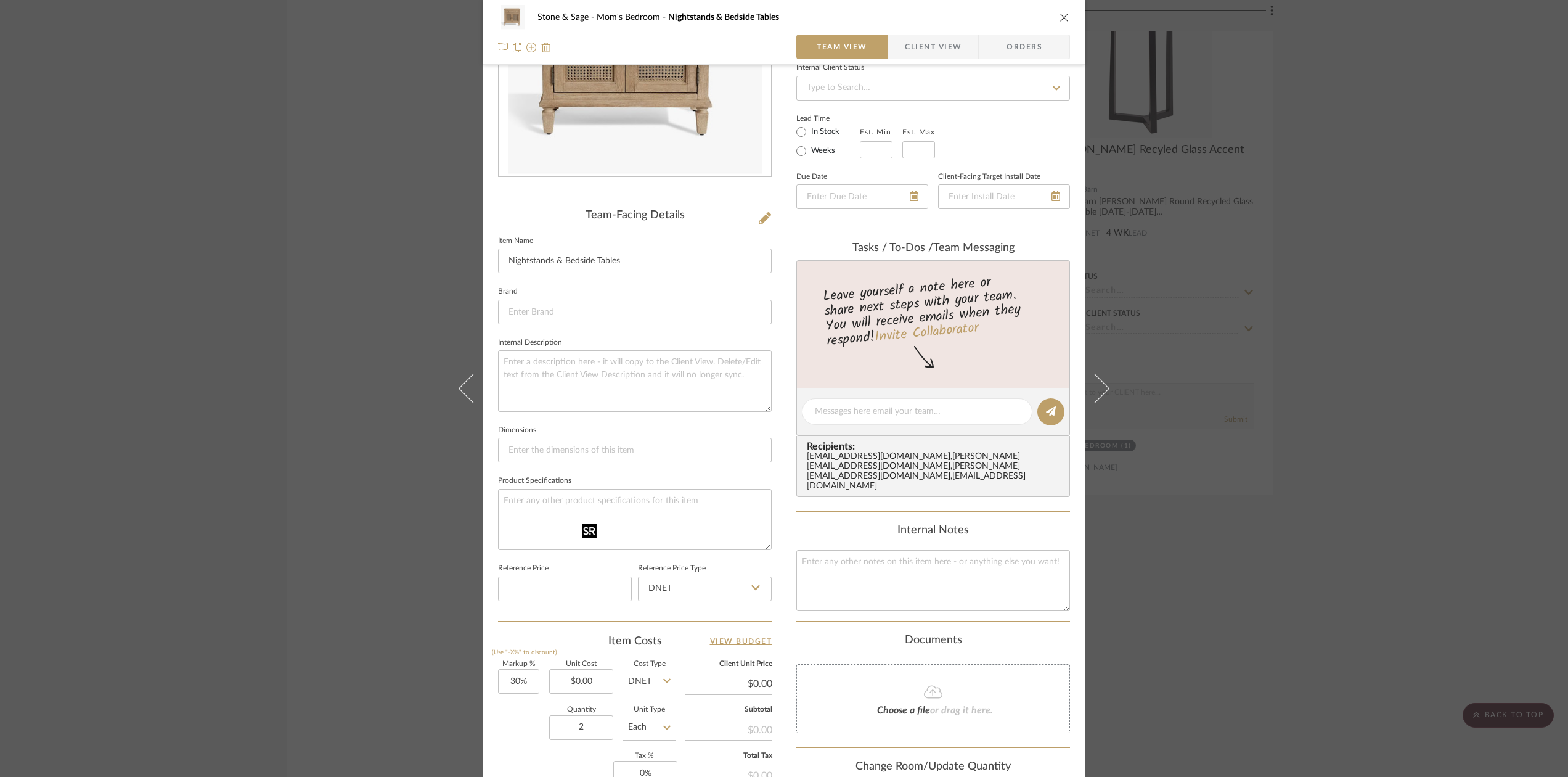
scroll to position [217, 0]
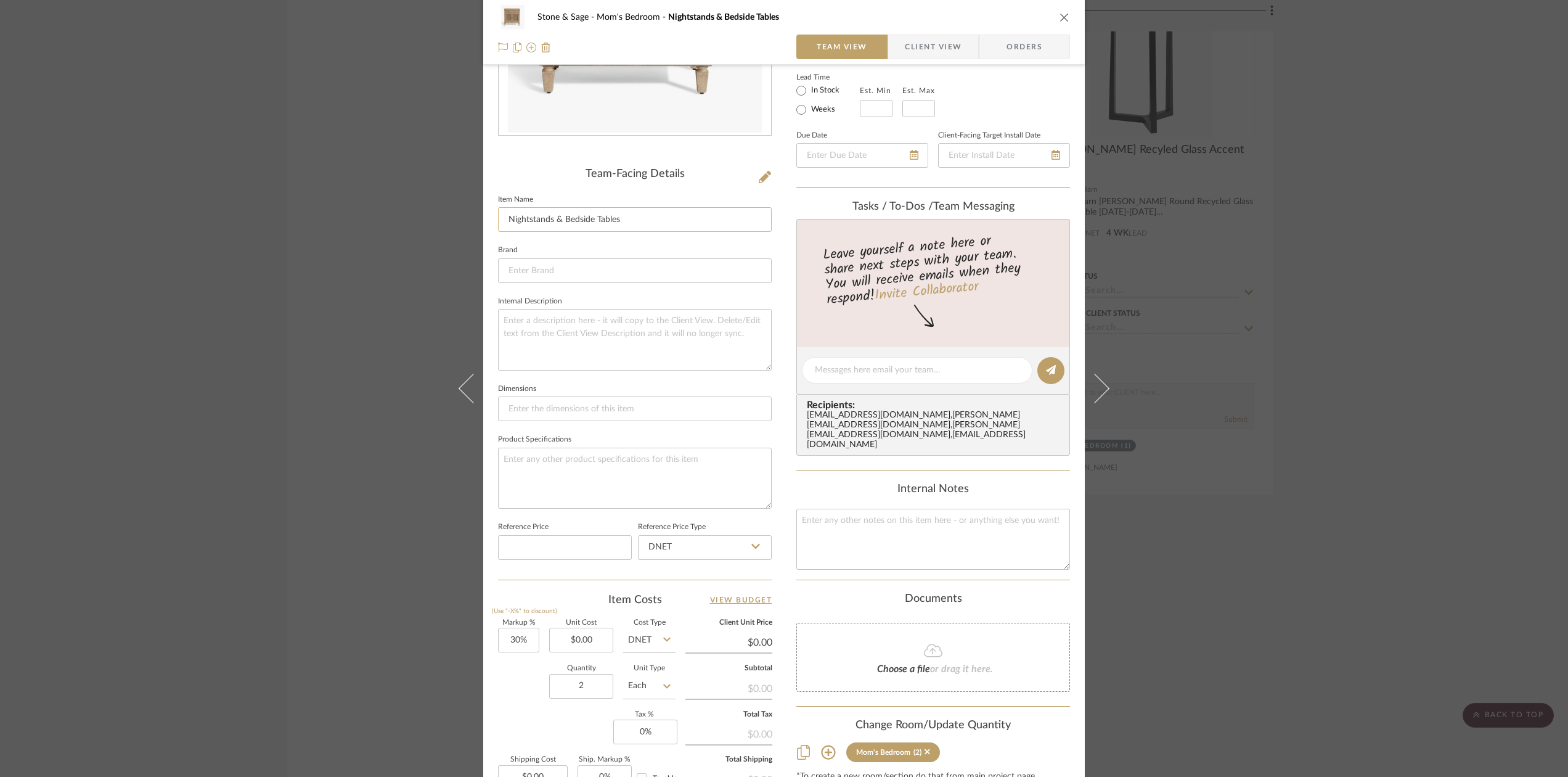
click at [501, 217] on input "Nightstands‎‎‏‏‎ & Bedside Tables" at bounding box center [635, 220] width 274 height 25
click at [738, 222] on input "Sausalito Cane Cabinet Nightstands‎‎‏‏‎ & Bedside Tables" at bounding box center [635, 220] width 274 height 25
type input "Sausalito Cane Cabinet Nightstands‎‎‏‏‎"
click at [520, 271] on input at bounding box center [635, 271] width 274 height 25
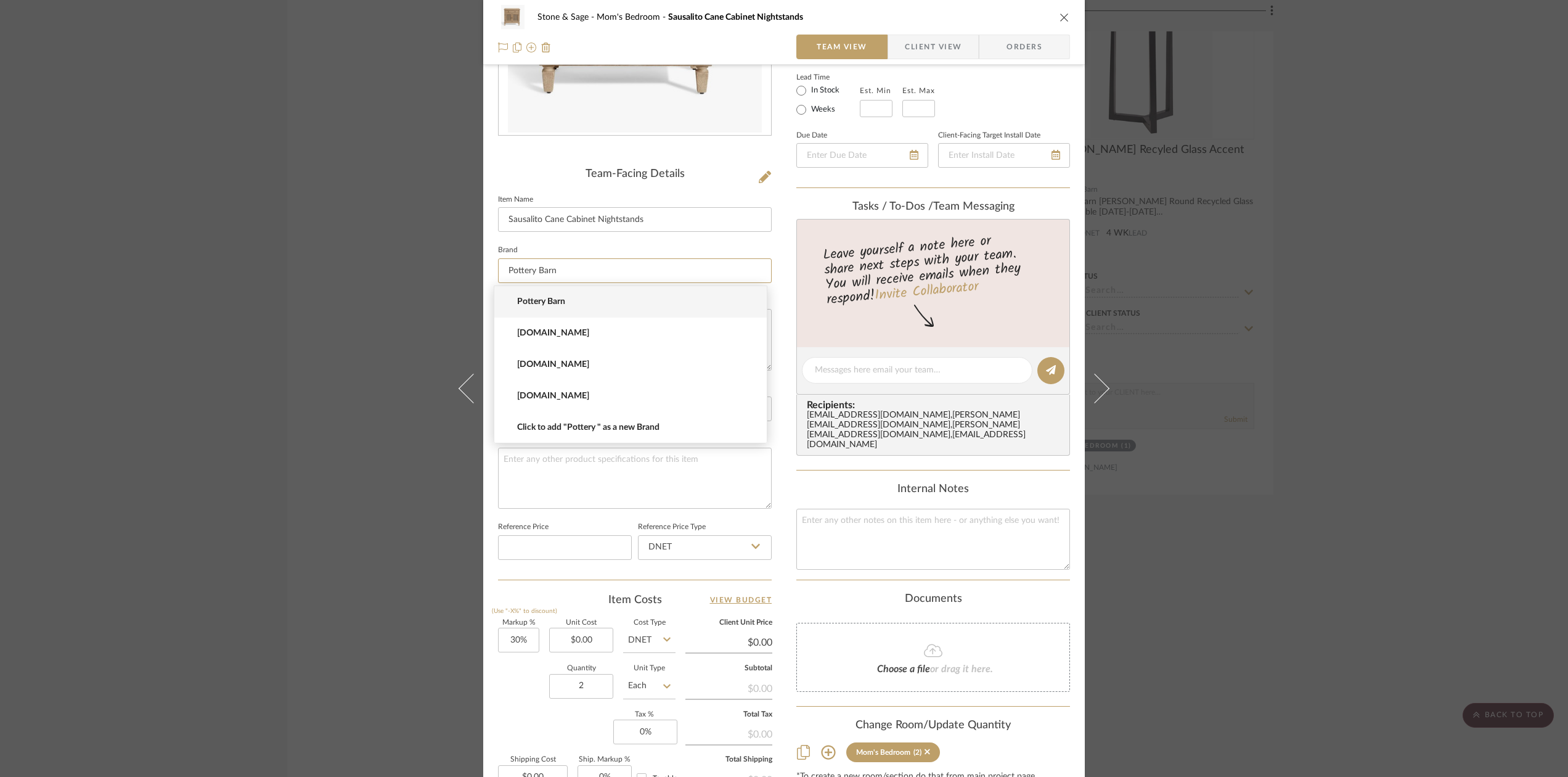
type input "Pottery Barn"
click at [529, 301] on span "Pottery Barn" at bounding box center [635, 301] width 236 height 11
click at [512, 328] on textarea at bounding box center [635, 340] width 274 height 61
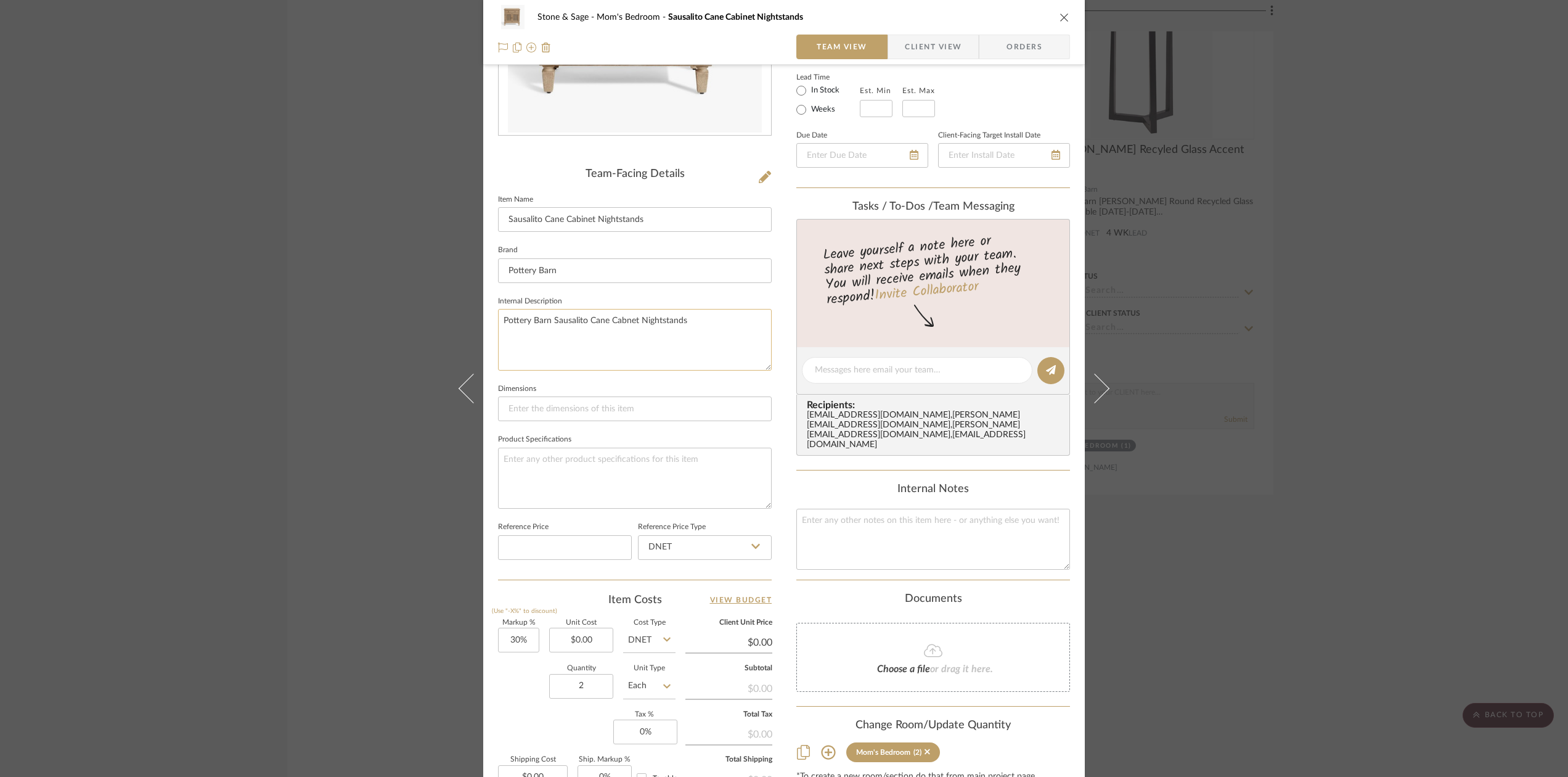
click at [622, 323] on textarea "Pottery Barn Sausalito Cane Cabnet Nightstands" at bounding box center [635, 340] width 274 height 61
click at [709, 317] on textarea "Pottery Barn Sausalito Cane Cabinet Nightstands" at bounding box center [635, 340] width 274 height 61
type textarea "Pottery Barn Sausalito Cane Cabinet Nightstands [US_EMPLOYER_IDENTIFICATION_NUM…"
click at [880, 109] on input "text" at bounding box center [876, 108] width 32 height 17
type input "1"
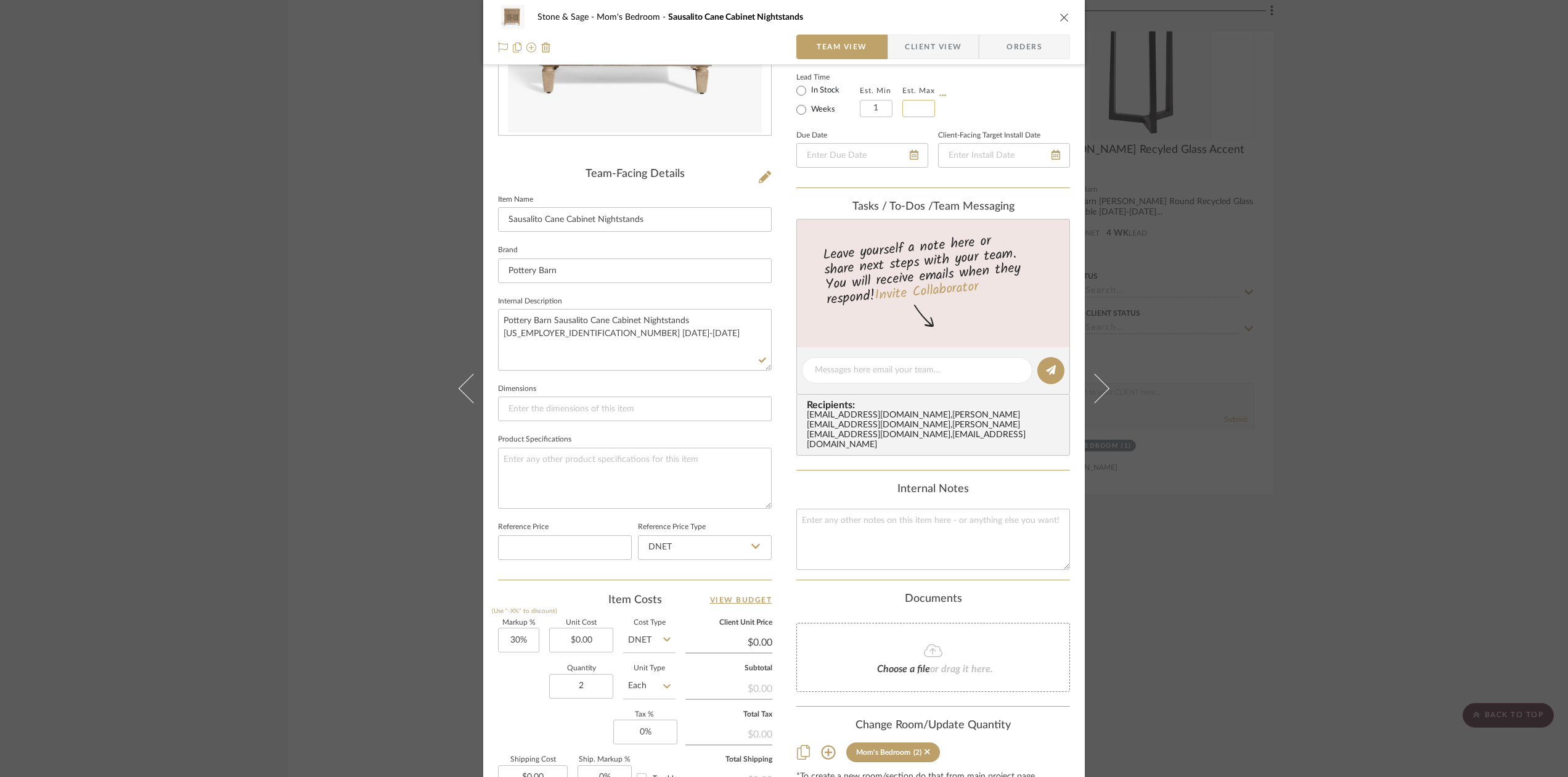
click at [913, 104] on input at bounding box center [918, 108] width 32 height 17
type input "2"
click at [611, 332] on textarea "Pottery Barn Sausalito Cane Cabinet Nightstands [US_EMPLOYER_IDENTIFICATION_NUM…" at bounding box center [635, 340] width 274 height 61
drag, startPoint x: 496, startPoint y: 357, endPoint x: 594, endPoint y: 354, distance: 98.0
click at [594, 354] on textarea "Pottery Barn Sausalito Cane Cabinet Nightstands [US_EMPLOYER_IDENTIFICATION_NUM…" at bounding box center [635, 340] width 274 height 61
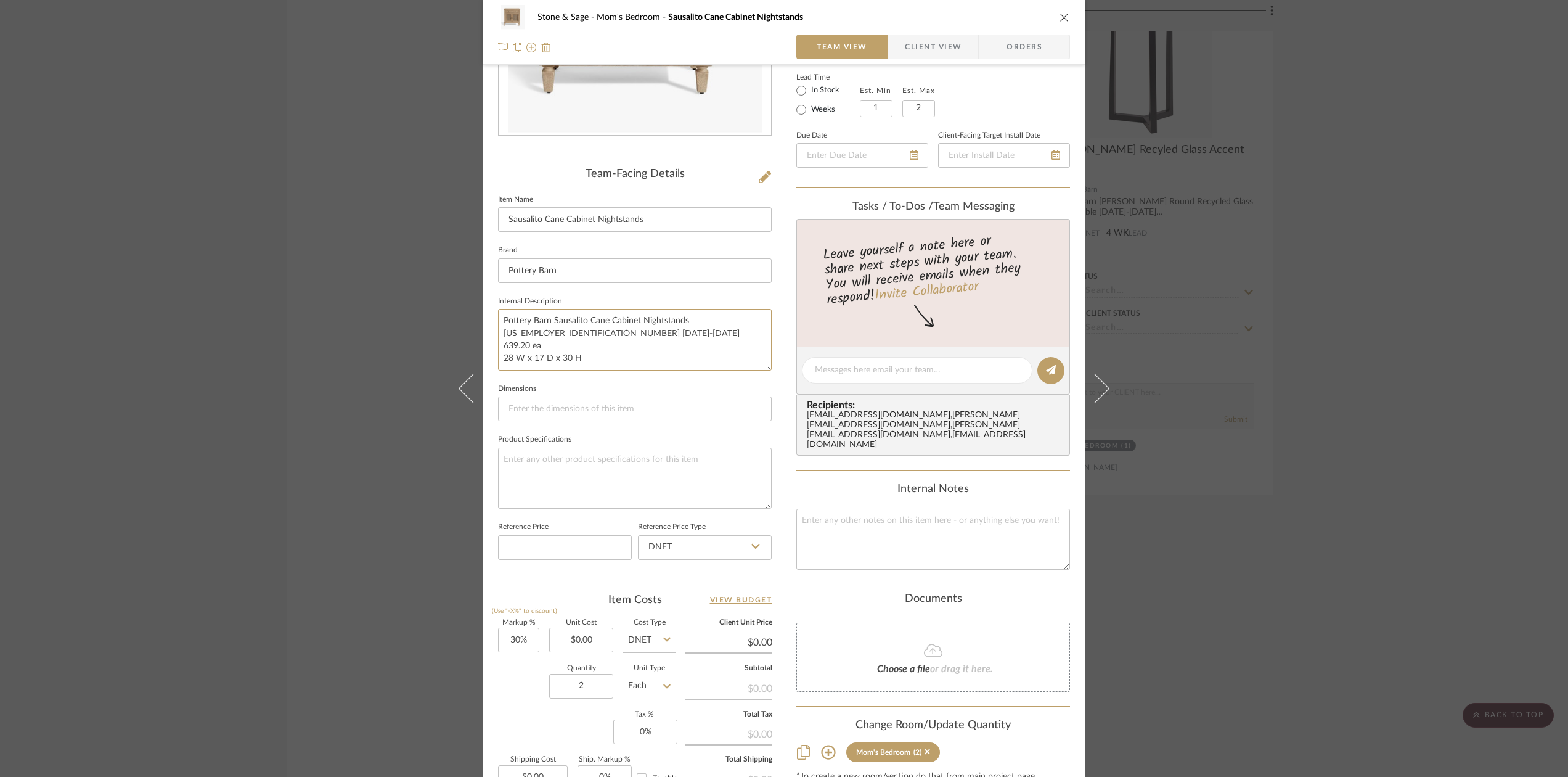
type textarea "Pottery Barn Sausalito Cane Cabinet Nightstands [US_EMPLOYER_IDENTIFICATION_NUM…"
click at [517, 394] on fieldset "Dimensions" at bounding box center [635, 401] width 274 height 42
click at [513, 402] on input at bounding box center [635, 409] width 274 height 25
paste input "28 W x 17 D x 30 H"
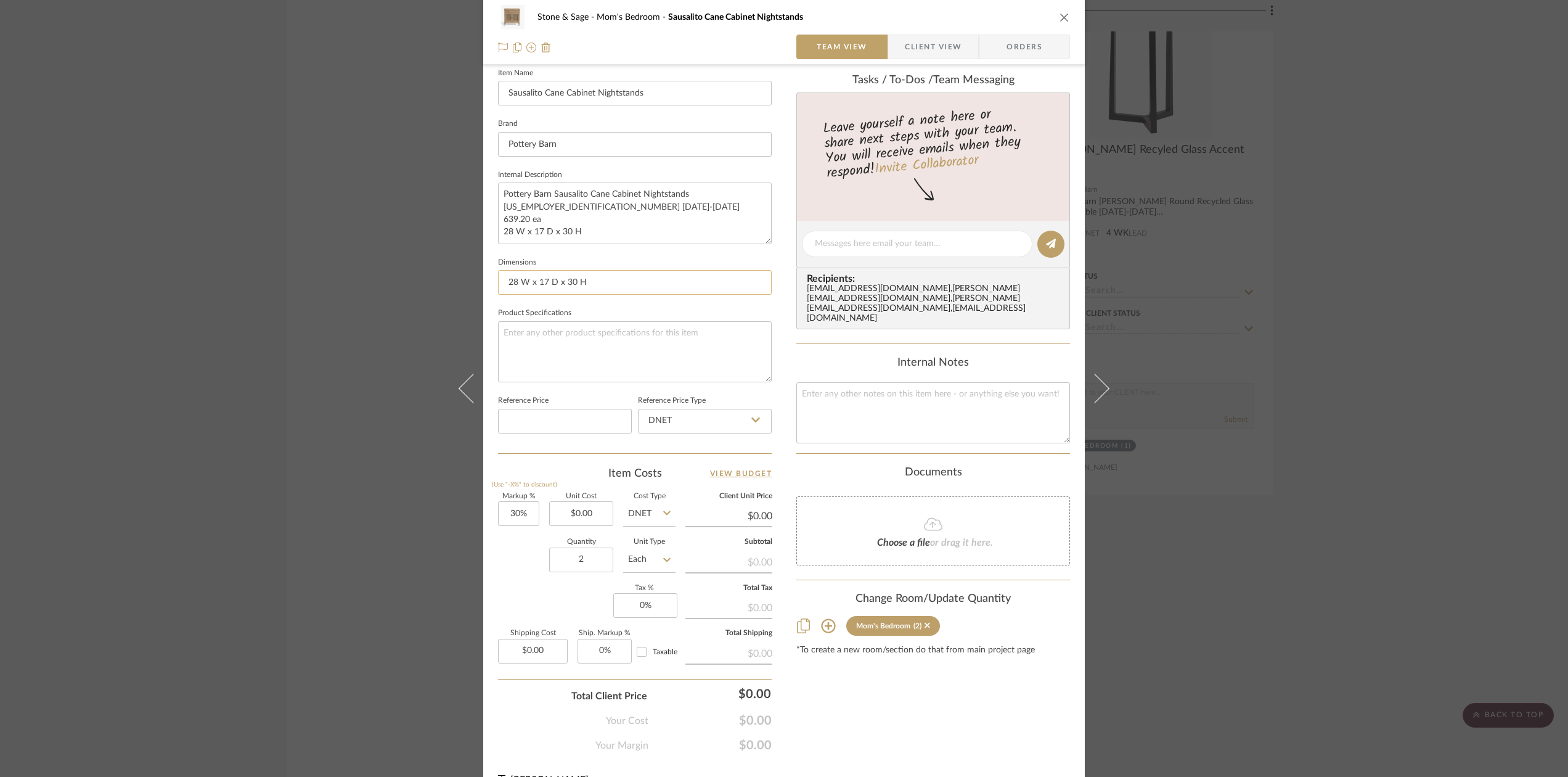
scroll to position [367, 0]
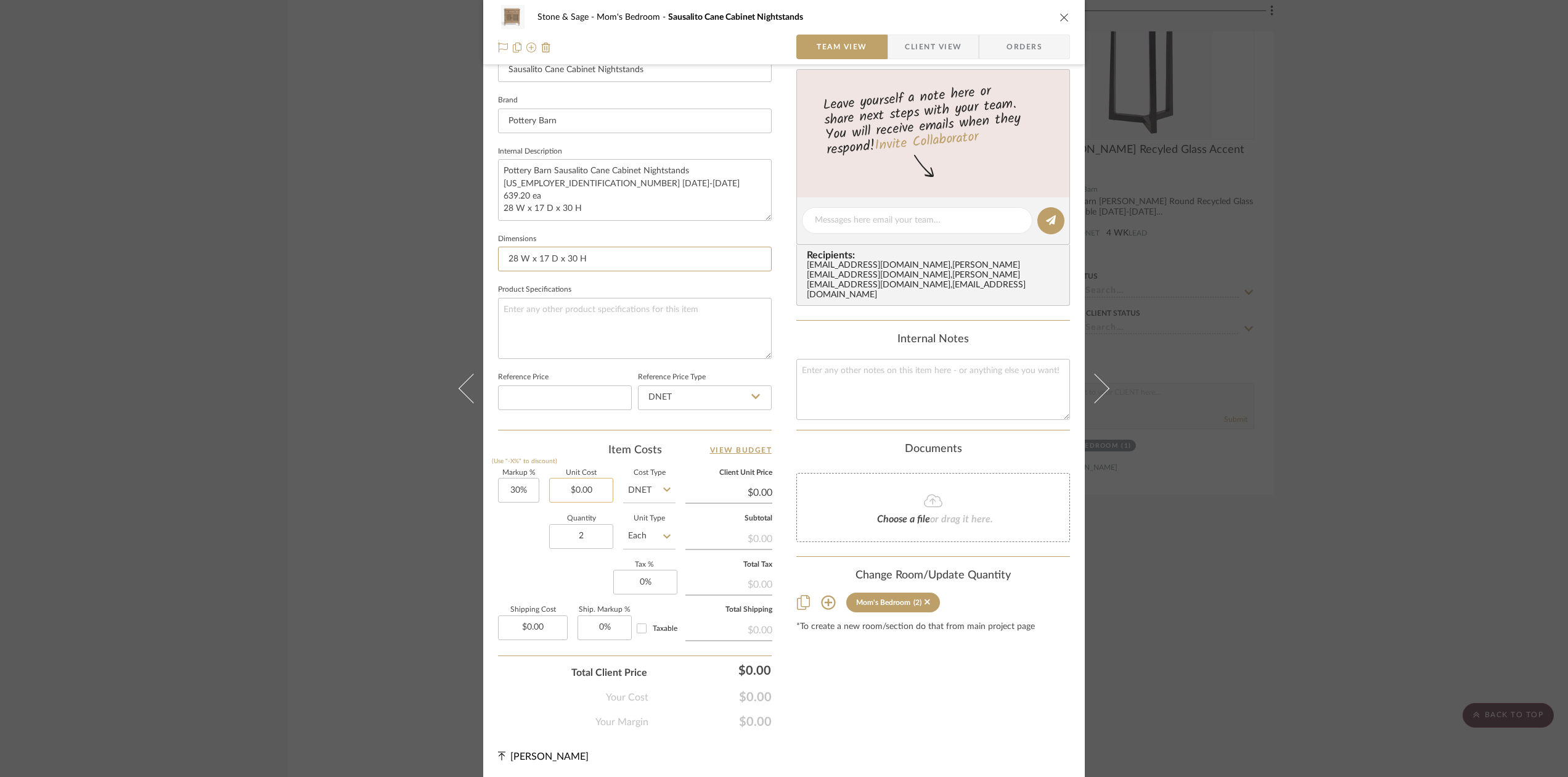
type input "28 W x 17 D x 30 H"
type input "0.00"
click at [588, 496] on input "0.00" at bounding box center [581, 491] width 64 height 25
type input "$639.20"
click at [859, 672] on div "Content here copies to Client View - confirm visibility there. Show in Client D…" at bounding box center [933, 223] width 274 height 1013
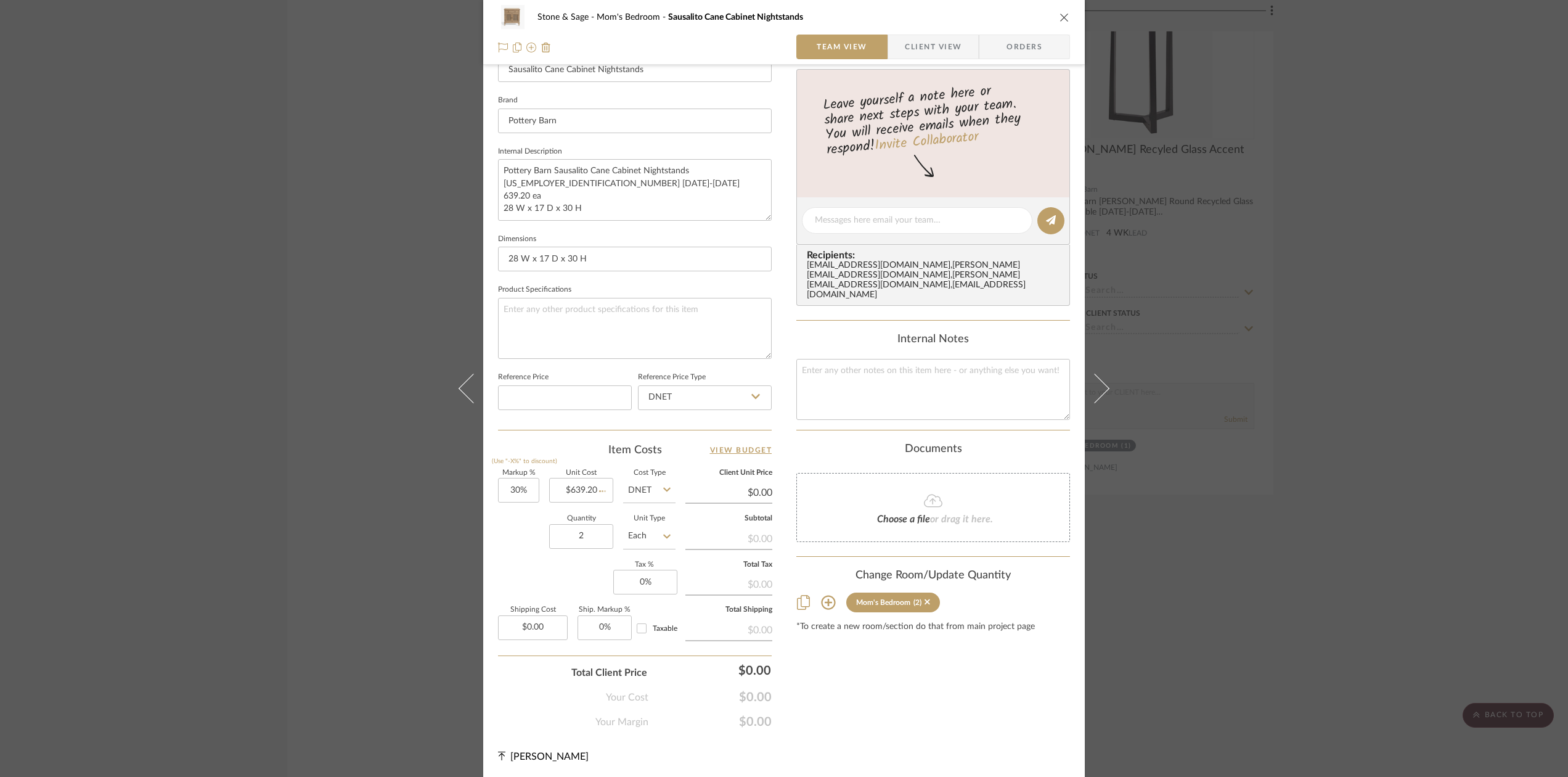
type input "$830.96"
click at [1059, 15] on icon "close" at bounding box center [1064, 17] width 10 height 10
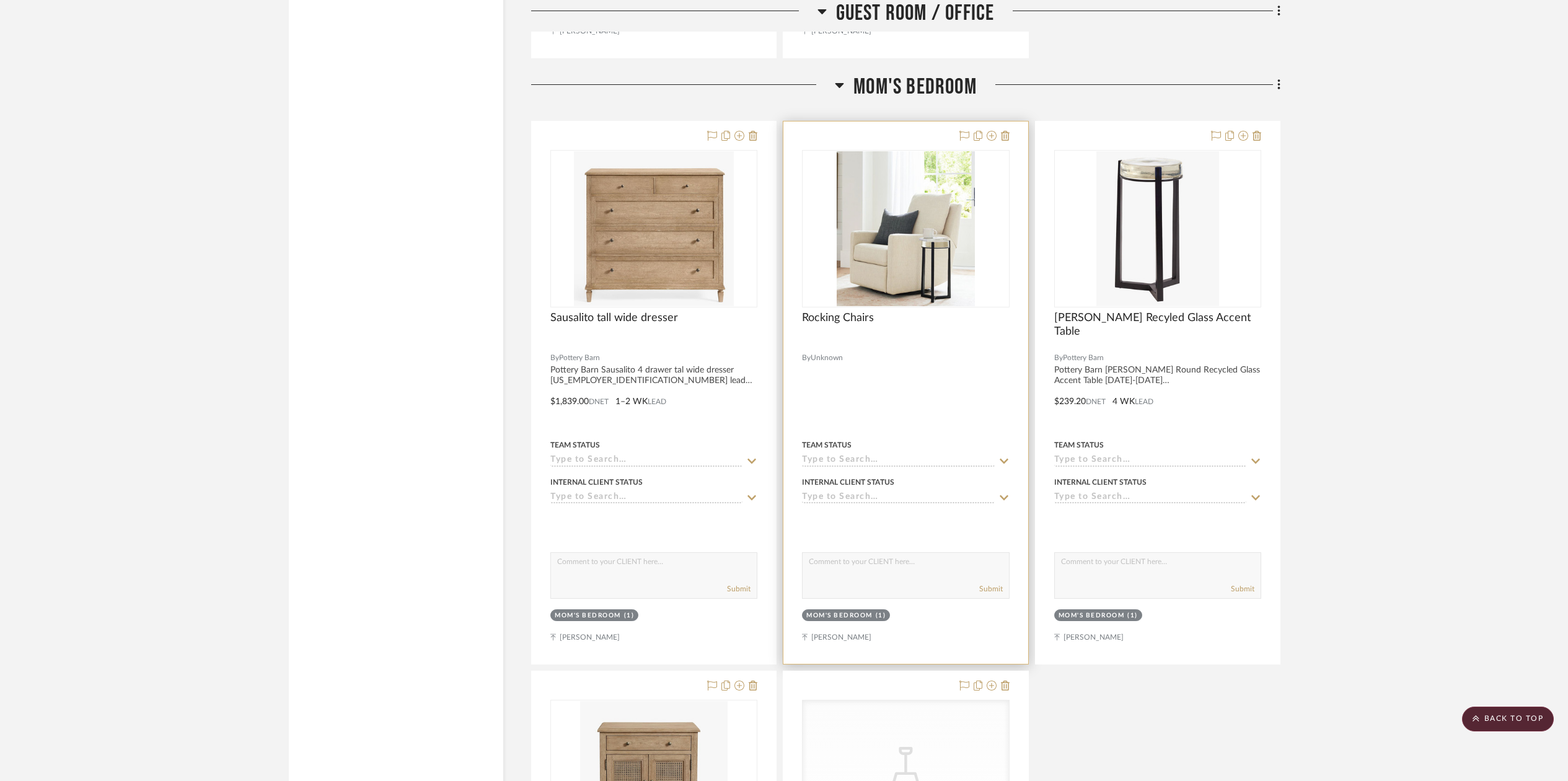
scroll to position [12404, 0]
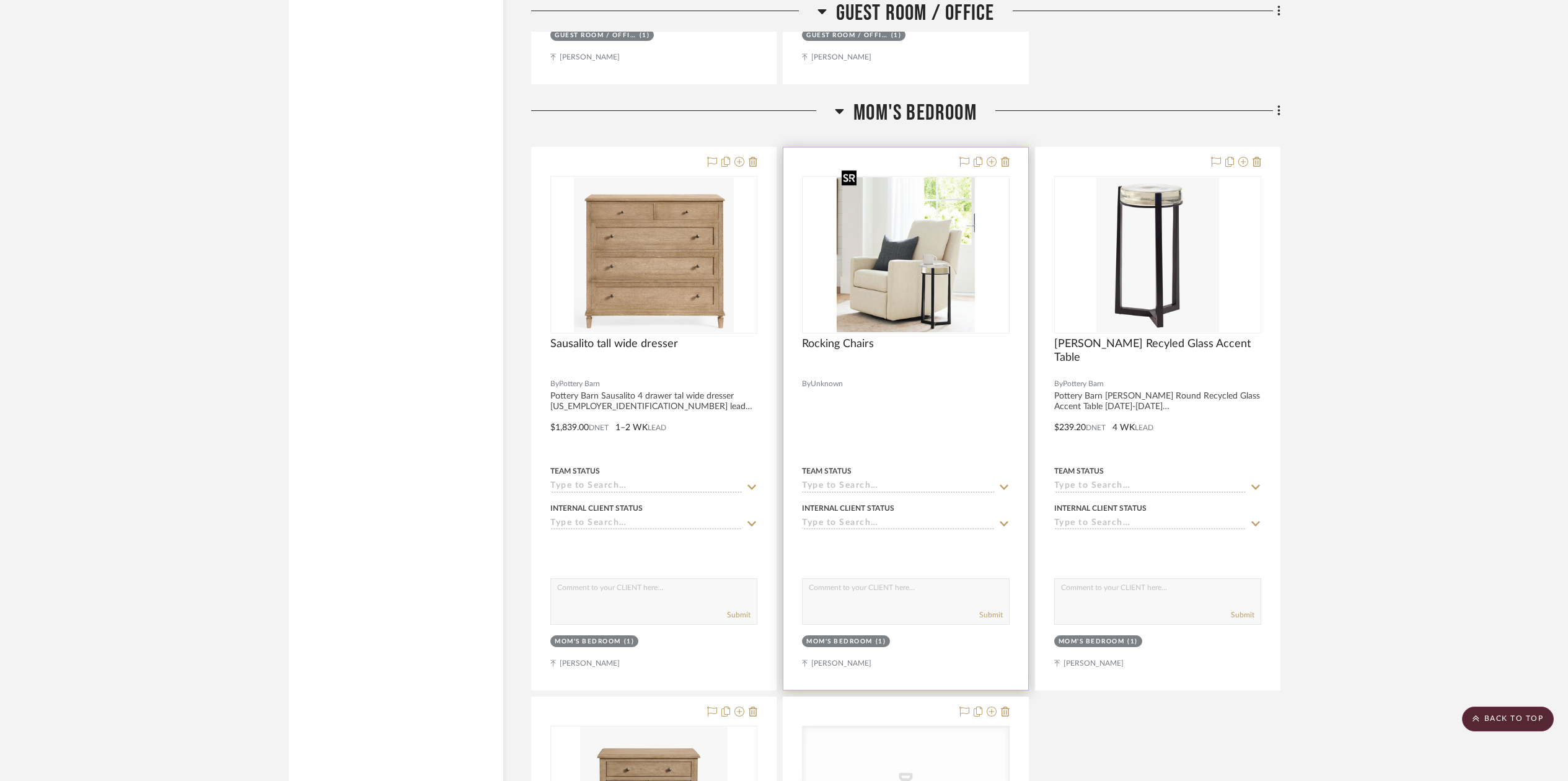
click at [909, 235] on img "0" at bounding box center [905, 255] width 138 height 155
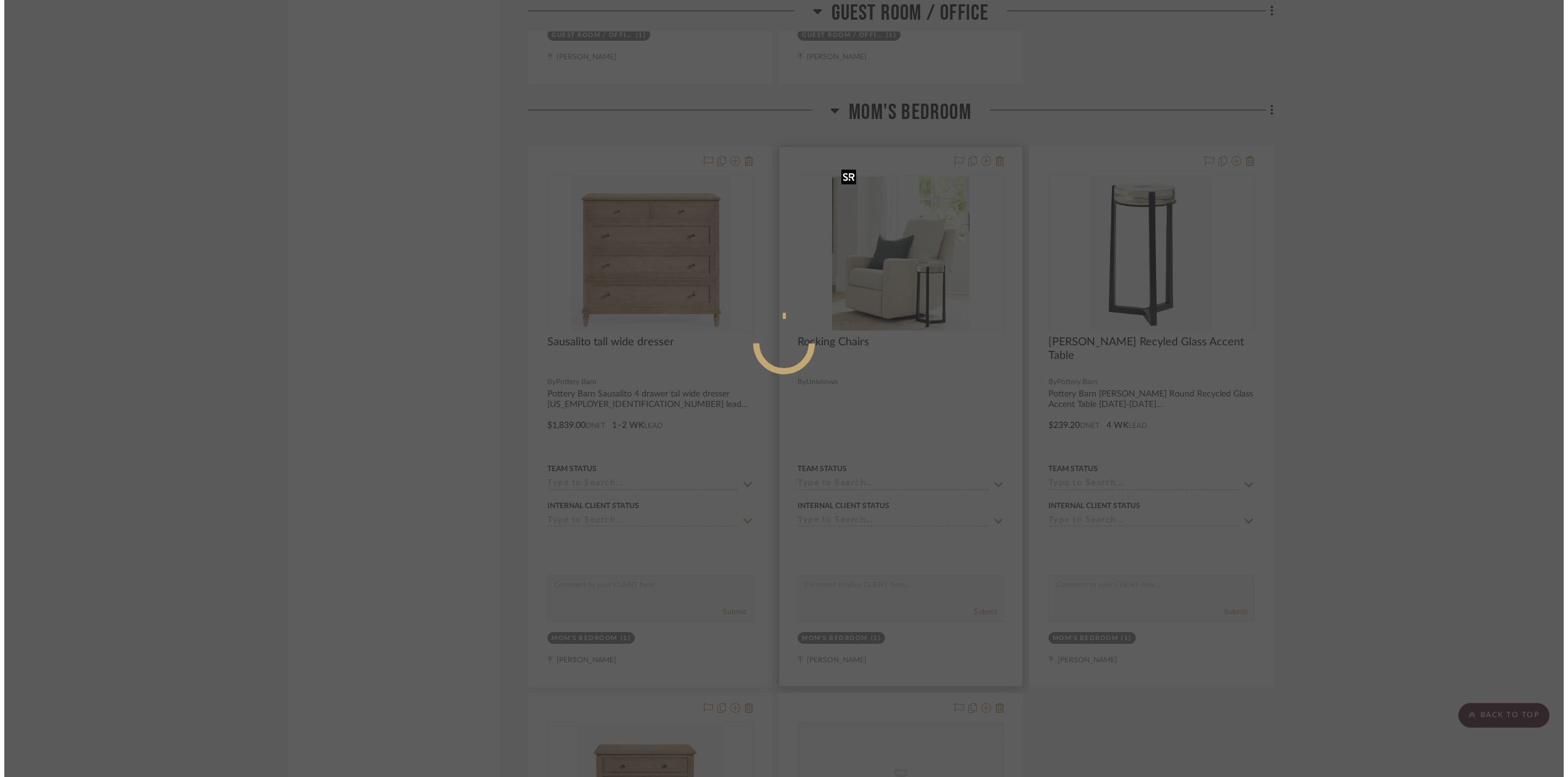
scroll to position [0, 0]
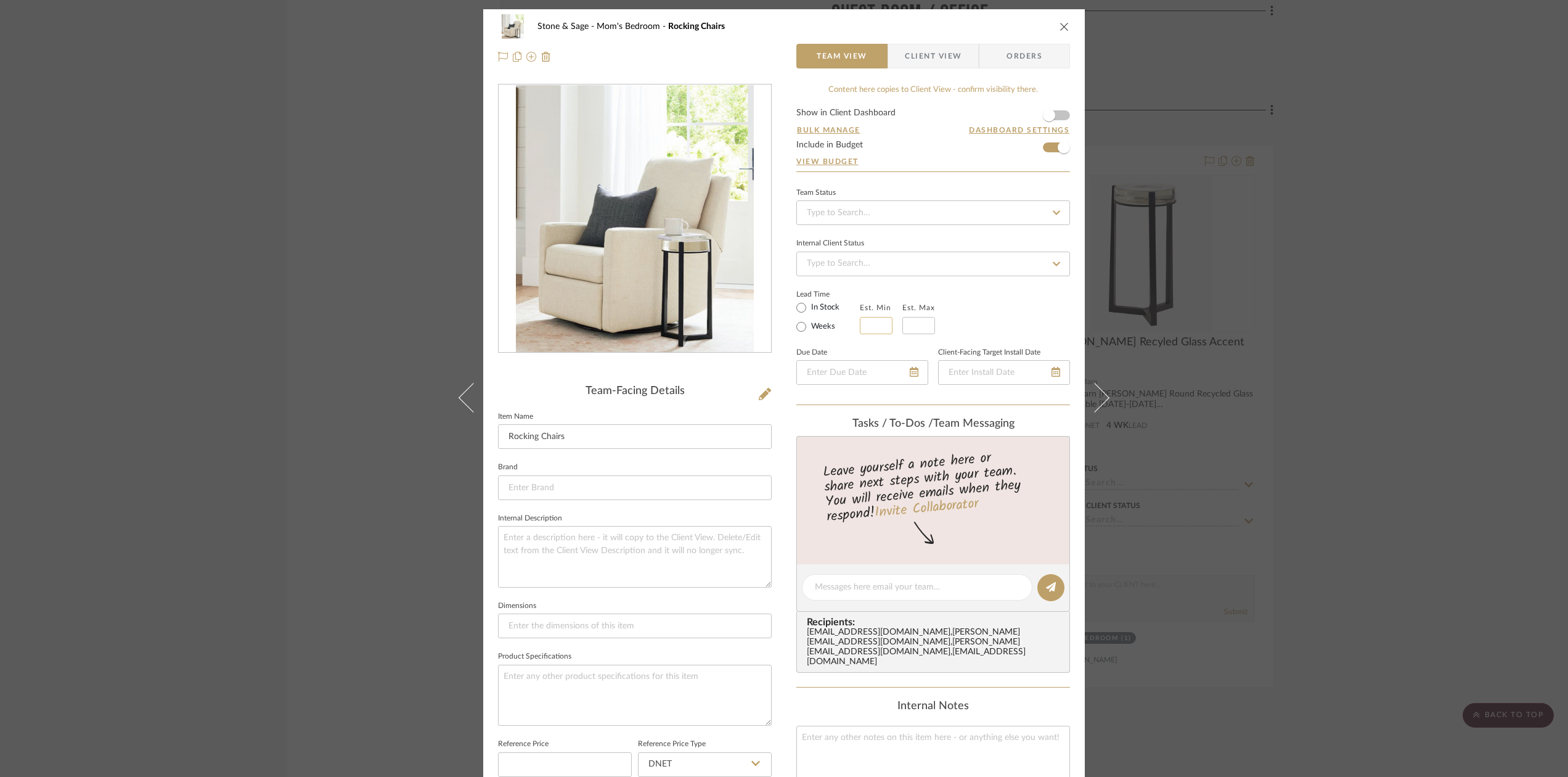
click at [874, 324] on input at bounding box center [876, 325] width 32 height 17
type input "14"
click at [923, 322] on input at bounding box center [918, 325] width 32 height 17
type input "16"
drag, startPoint x: 562, startPoint y: 438, endPoint x: 499, endPoint y: 436, distance: 63.0
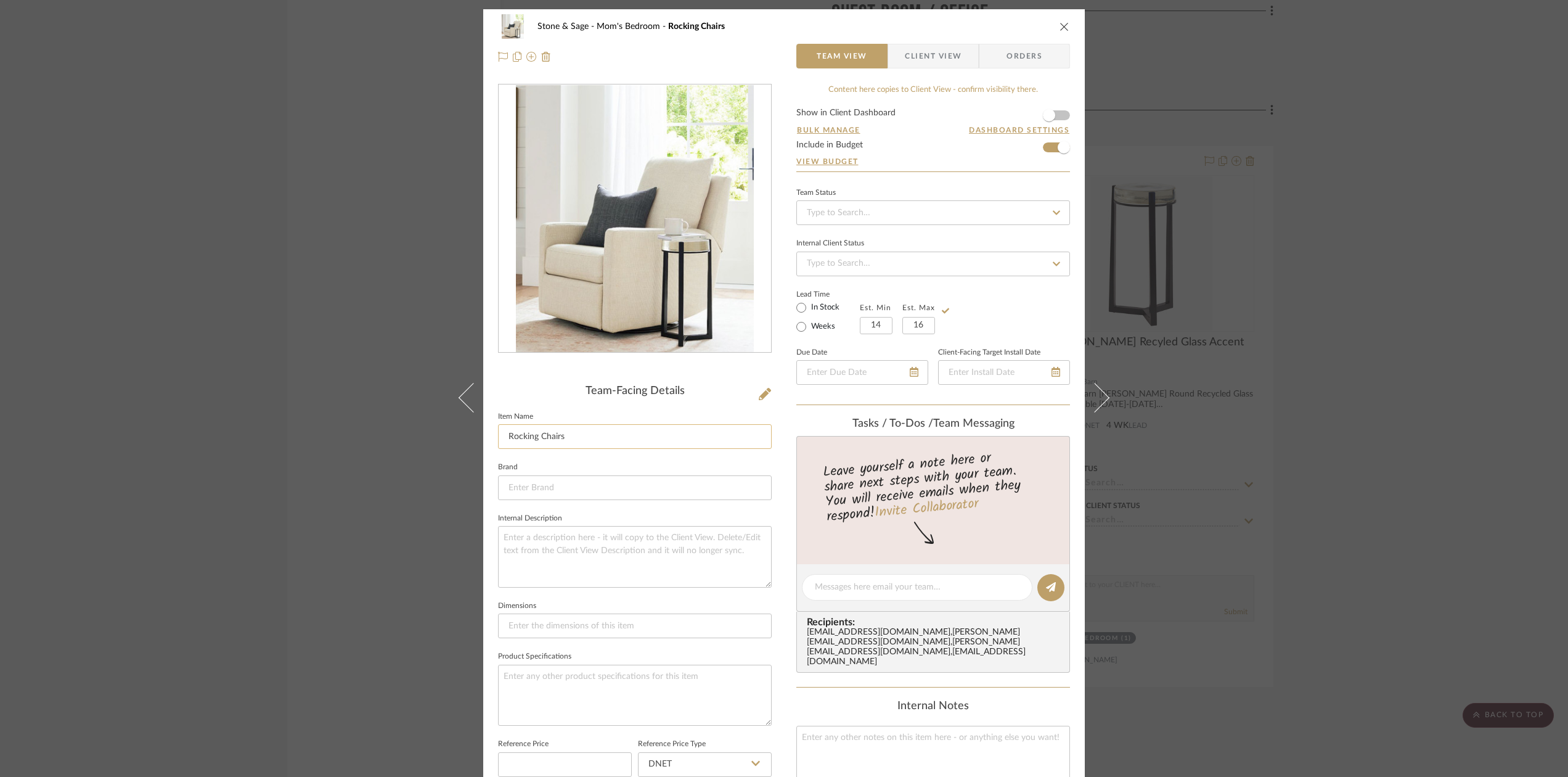
click at [499, 437] on input "Rocking Chairs" at bounding box center [635, 437] width 274 height 25
type input "Ayden Square Arm Swivel Glider Recliner"
click at [512, 479] on input at bounding box center [635, 488] width 274 height 25
type input "P"
type input "o"
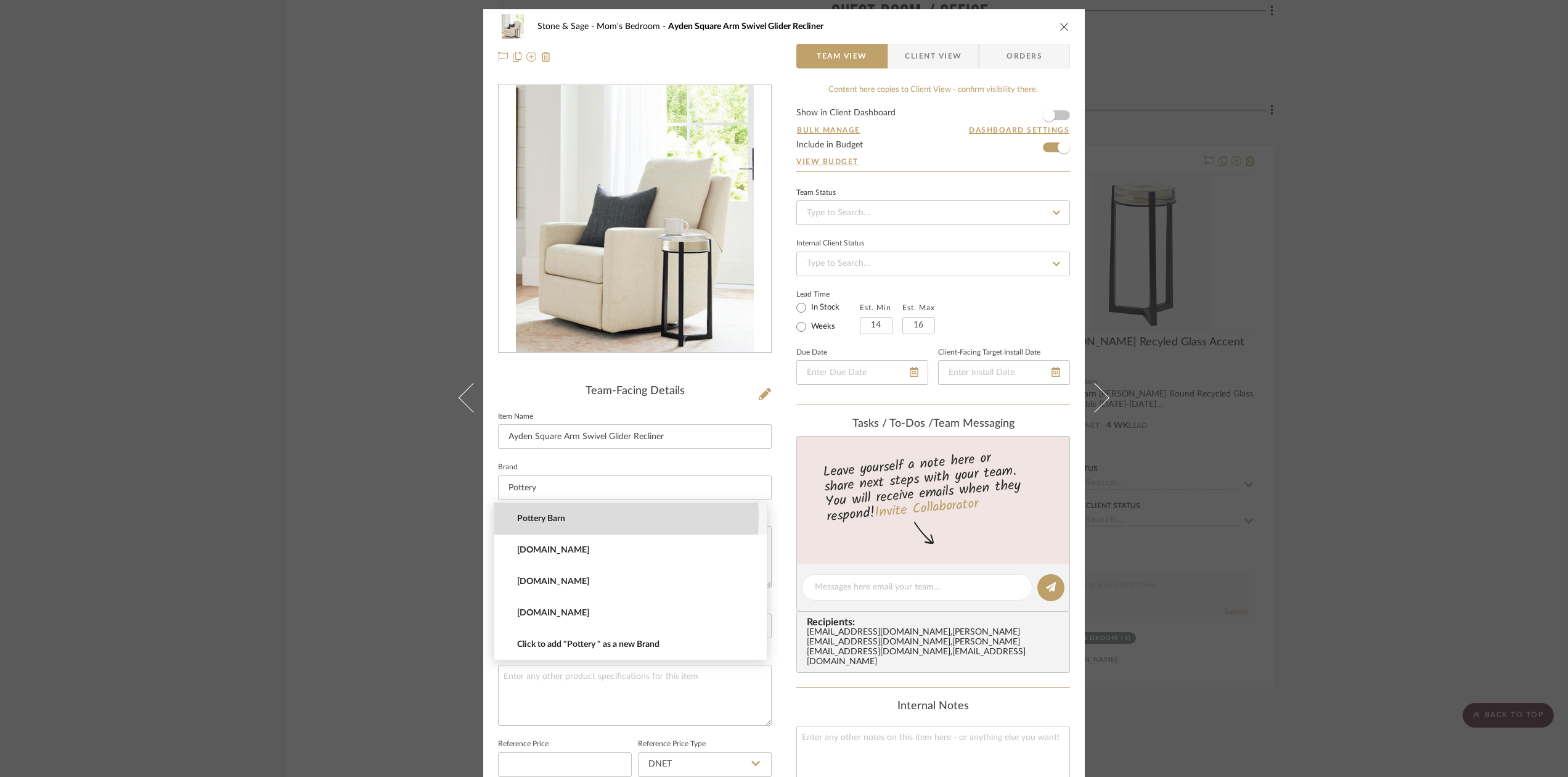
click at [553, 517] on span "Pottery Barn" at bounding box center [635, 519] width 236 height 11
type input "Pottery Barn"
click at [519, 536] on textarea at bounding box center [635, 557] width 274 height 61
click at [562, 551] on textarea "Ayden Square Arm Swivel Glider Recliner powder 1149.00 manual 719.20" at bounding box center [635, 557] width 274 height 61
type textarea "Ayden Square Arm Swivel Glider Recliner powder 919.20 manual 719.20"
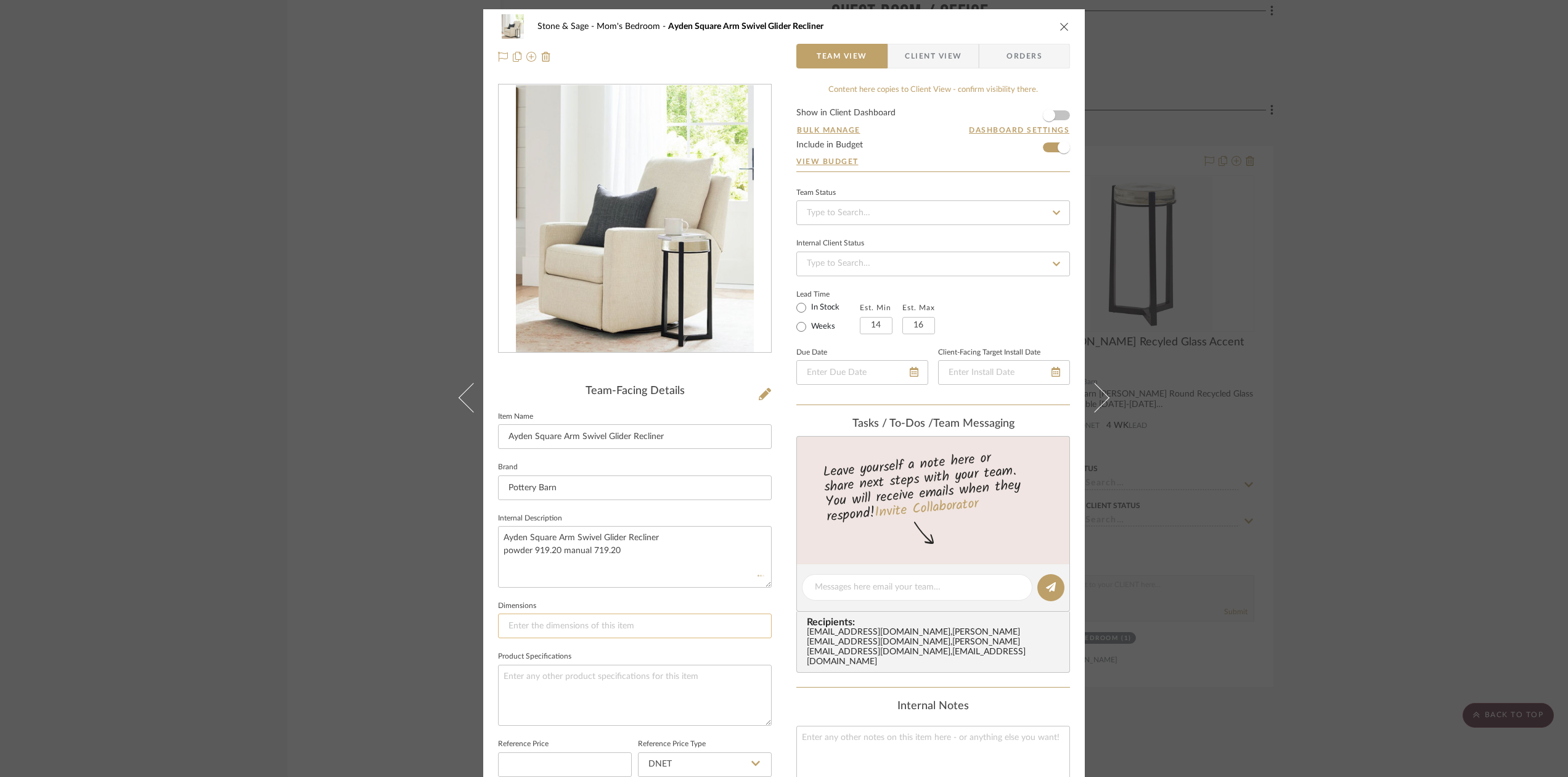
click at [523, 628] on input at bounding box center [635, 626] width 274 height 25
click at [638, 558] on textarea "Ayden Square Arm Swivel Glider Recliner powder 919.20 manual 719.20" at bounding box center [635, 557] width 274 height 61
type textarea "Ayden Square Arm Swivel Glider Recliner powder 919.20 manual 719.20 83-916539? …"
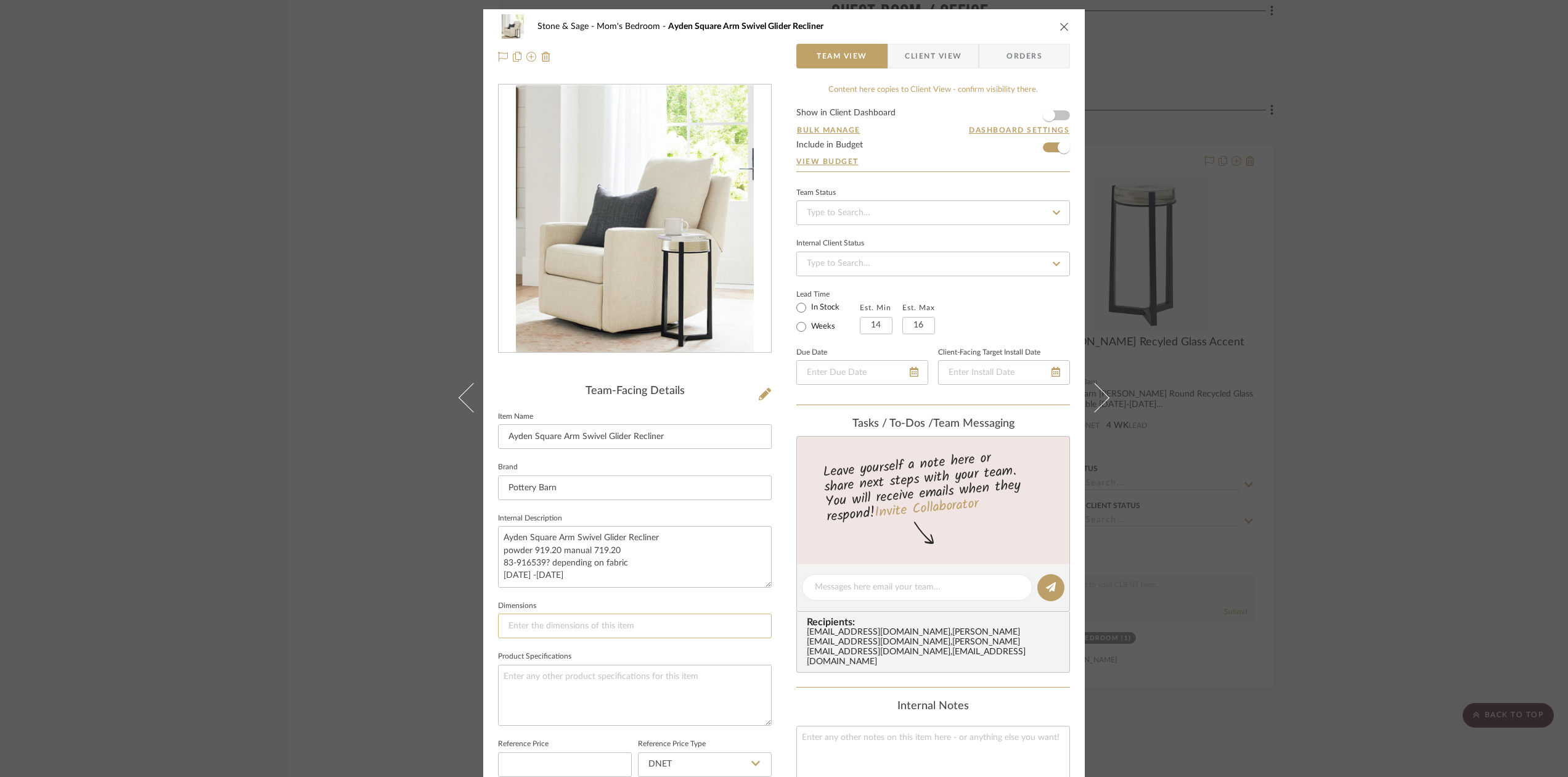
click at [519, 622] on input at bounding box center [635, 626] width 274 height 25
paste input "29.5" w x 36.5" d x 40.5" h"
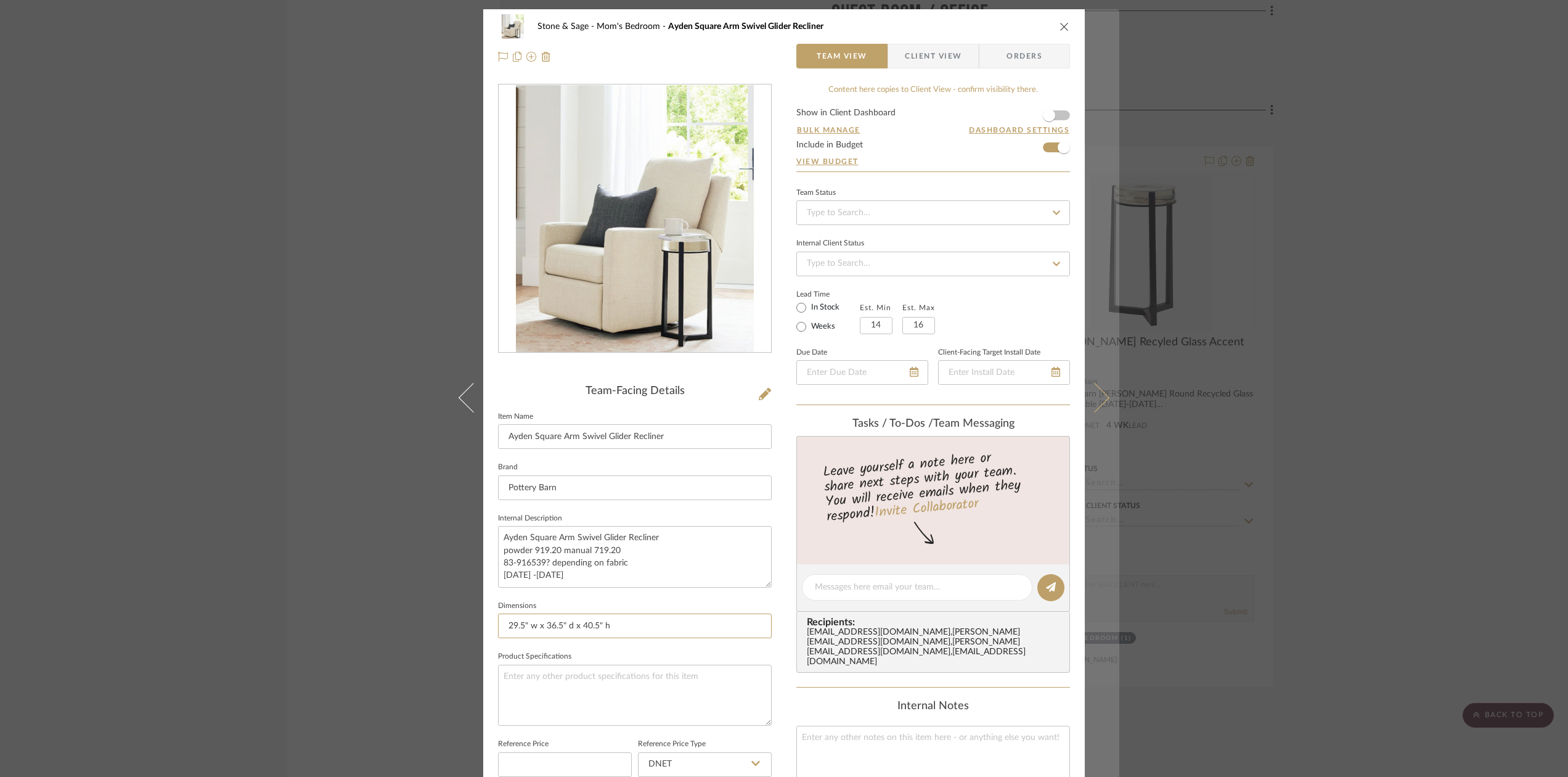
type input "29.5" w x 36.5" d x 40.5" h"
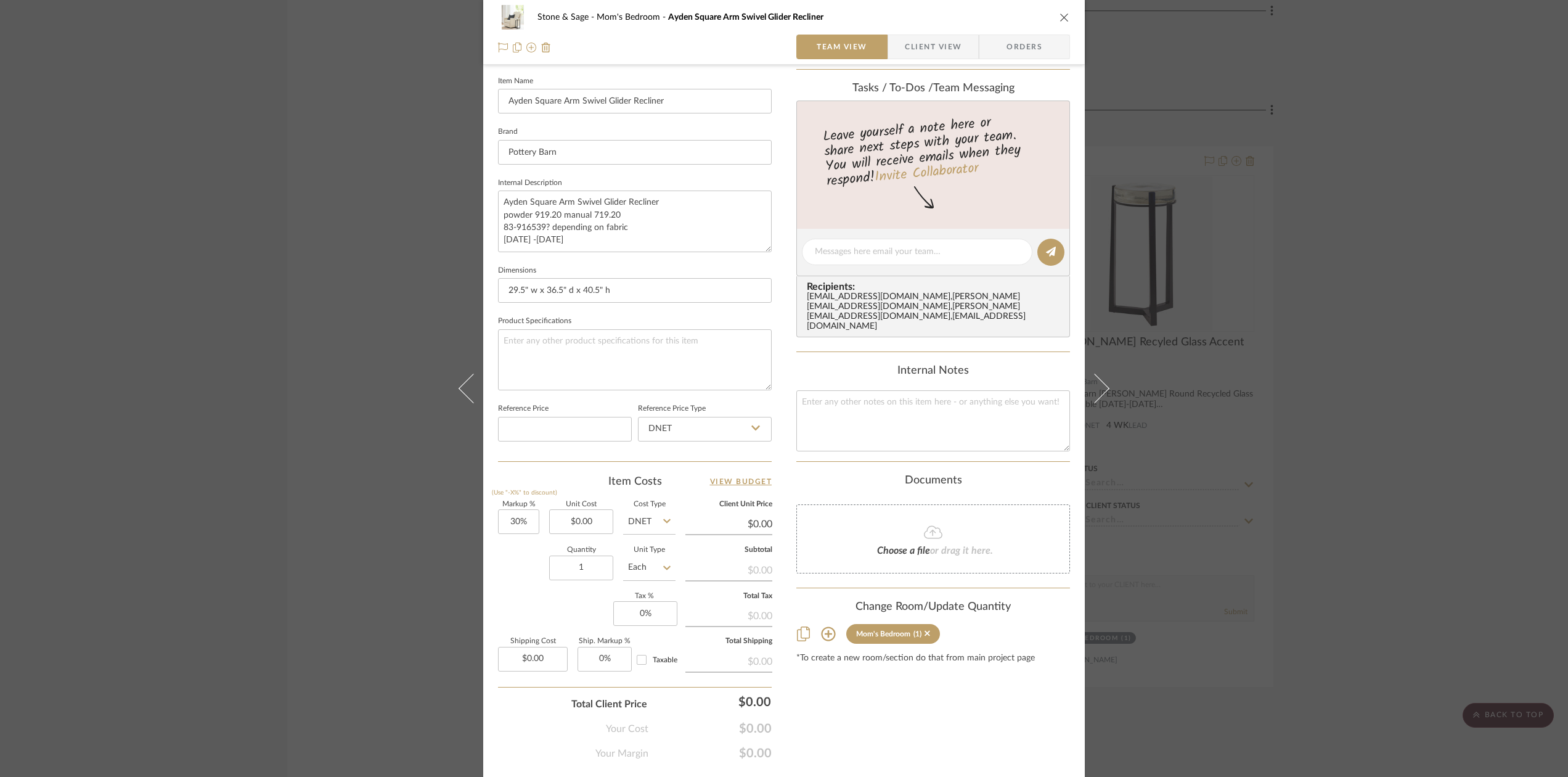
scroll to position [367, 0]
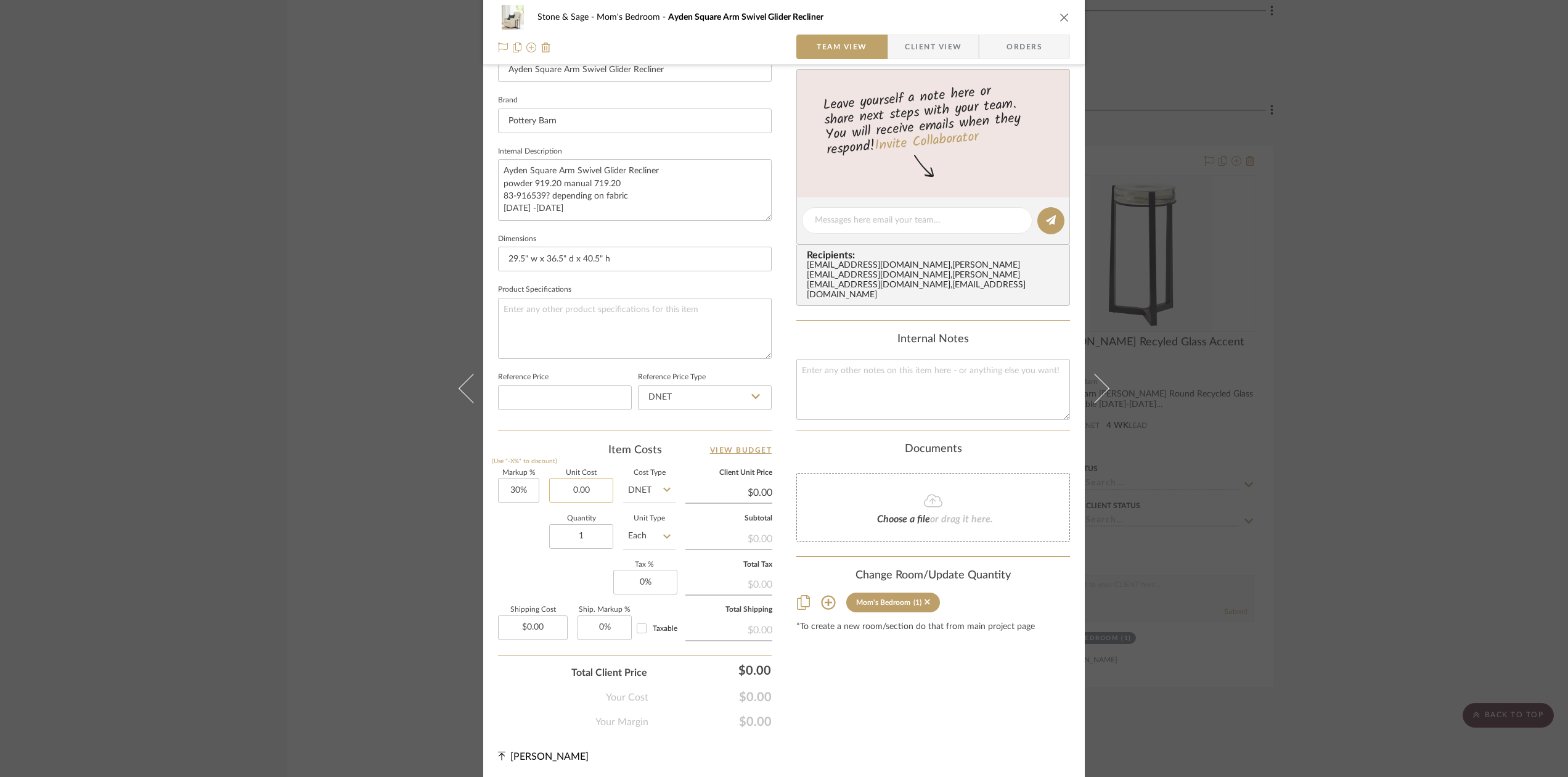
click at [587, 489] on input "0.00" at bounding box center [581, 491] width 64 height 25
type input "$719.20"
click at [915, 709] on div "Content here copies to Client View - confirm visibility there. Show in Client D…" at bounding box center [933, 223] width 274 height 1013
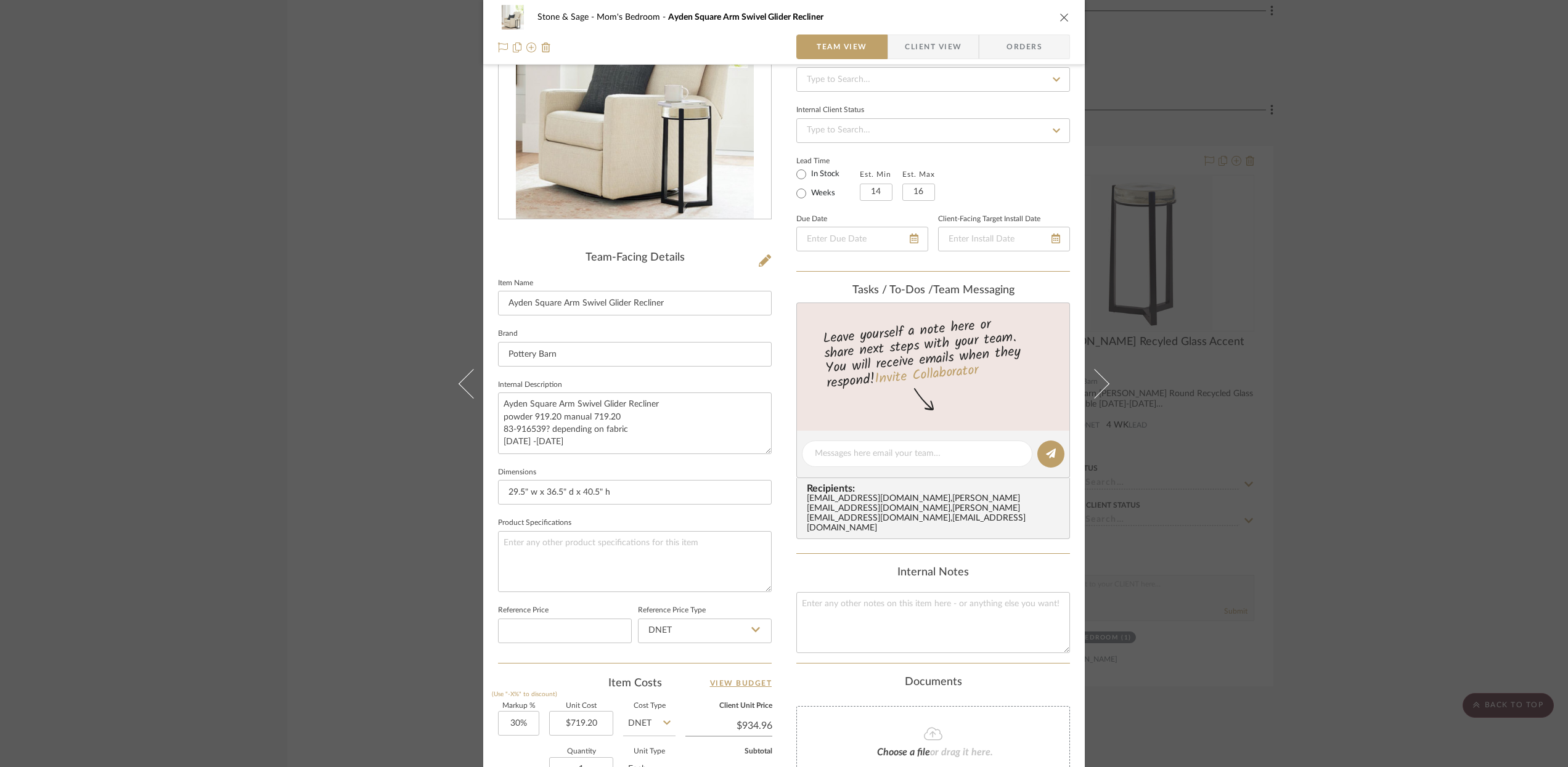
scroll to position [0, 0]
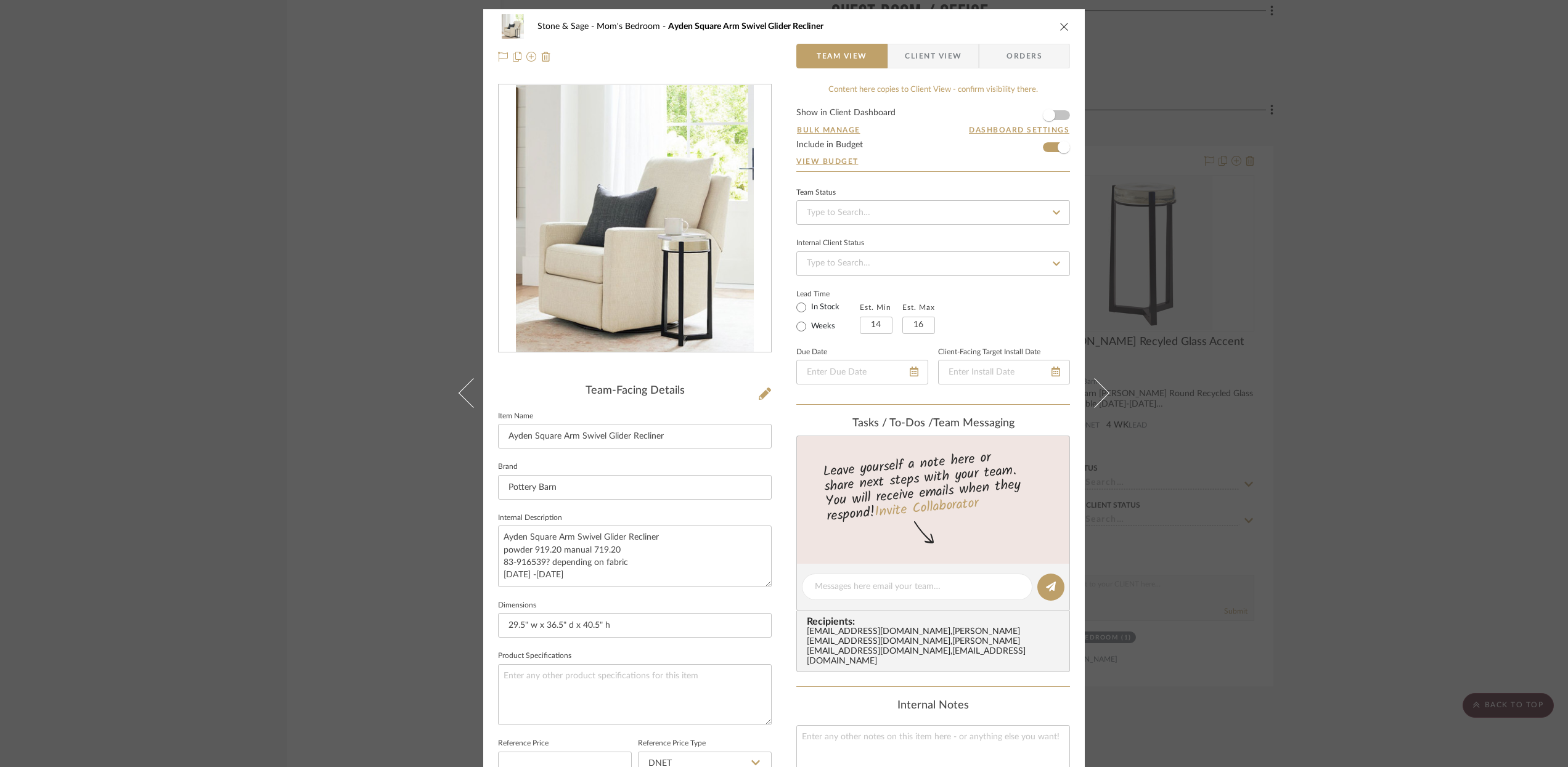
click at [1059, 26] on icon "close" at bounding box center [1064, 27] width 10 height 10
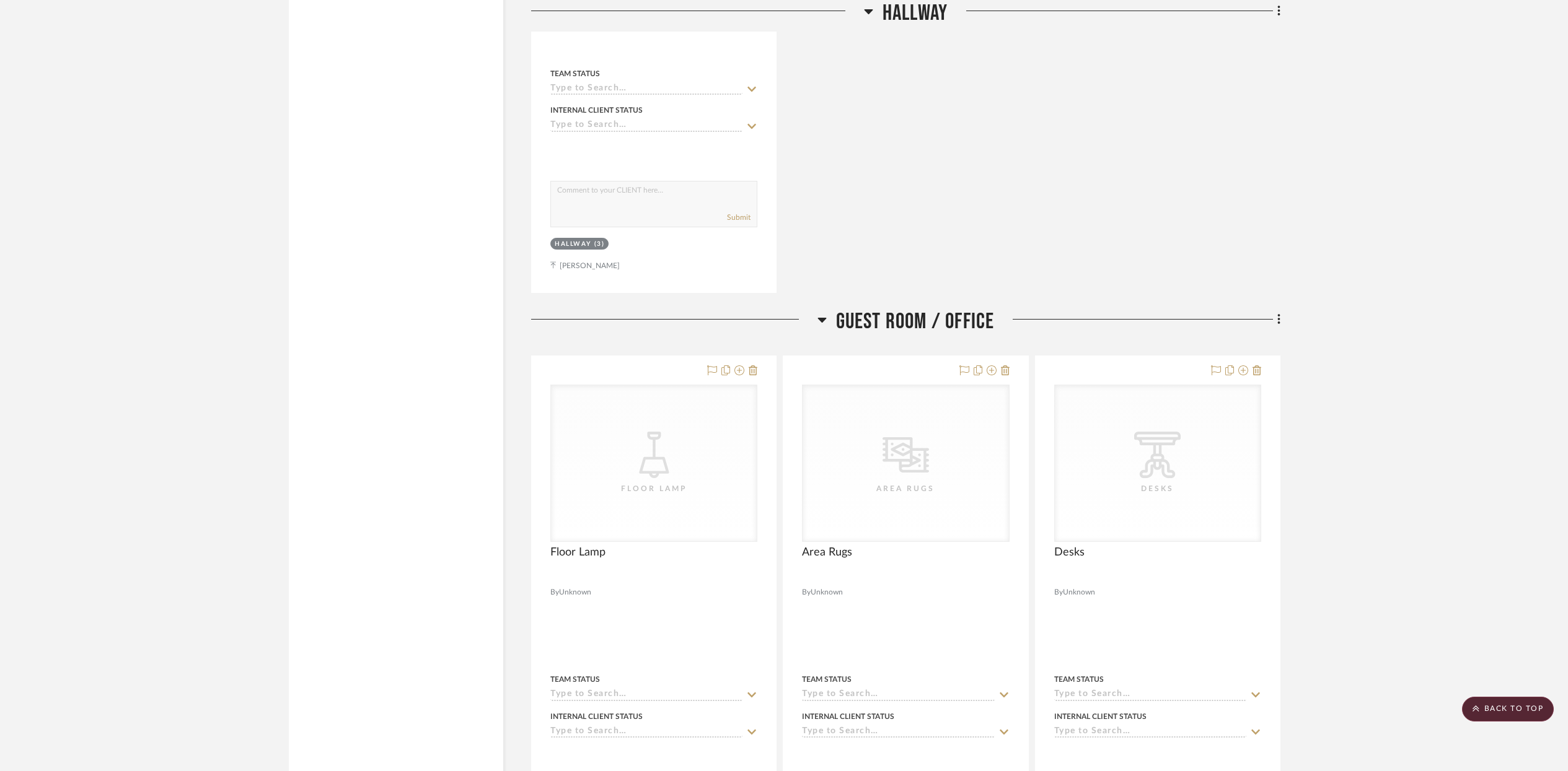
scroll to position [11039, 0]
